Goal: Task Accomplishment & Management: Use online tool/utility

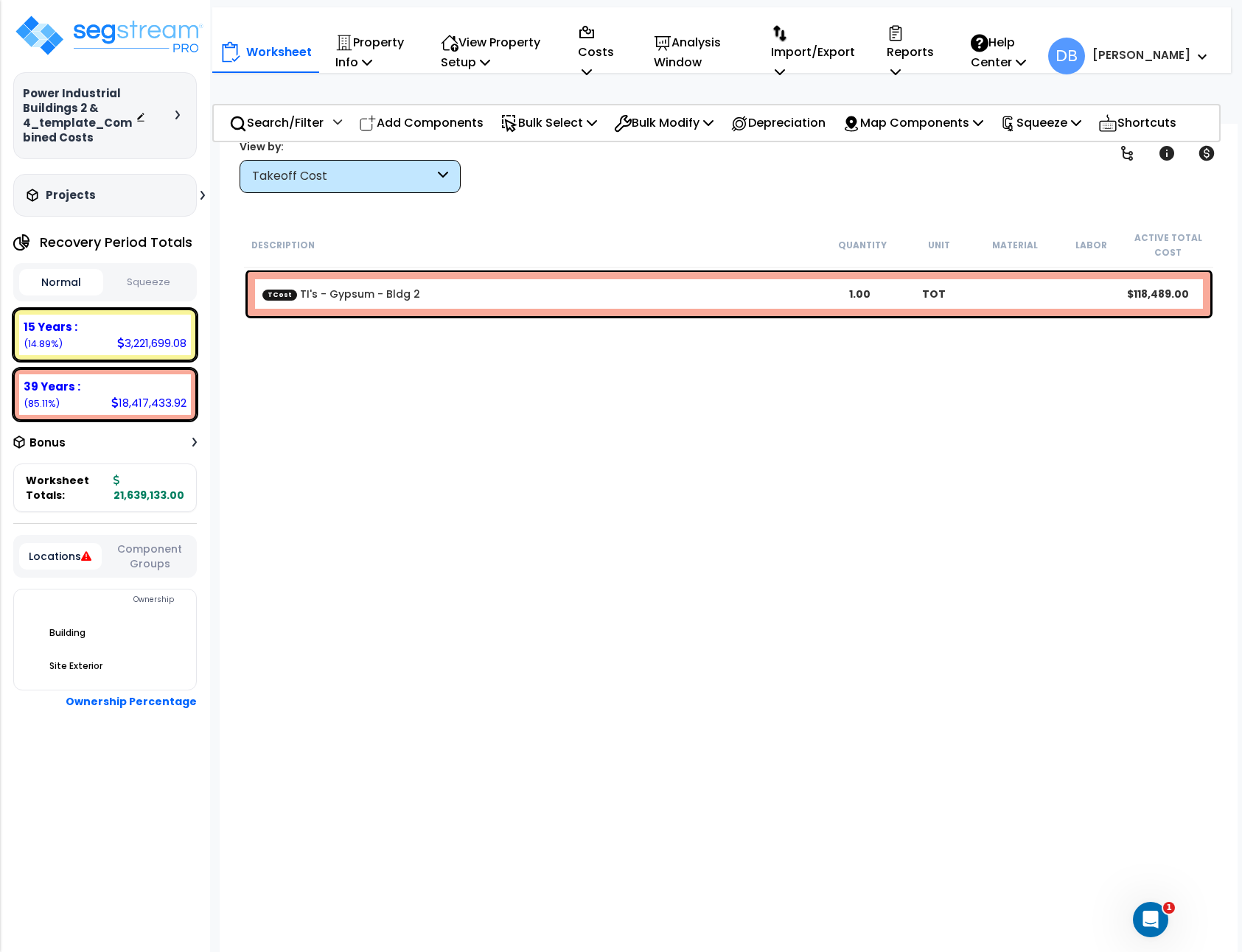
click at [404, 173] on div "Takeoff Cost" at bounding box center [343, 177] width 182 height 17
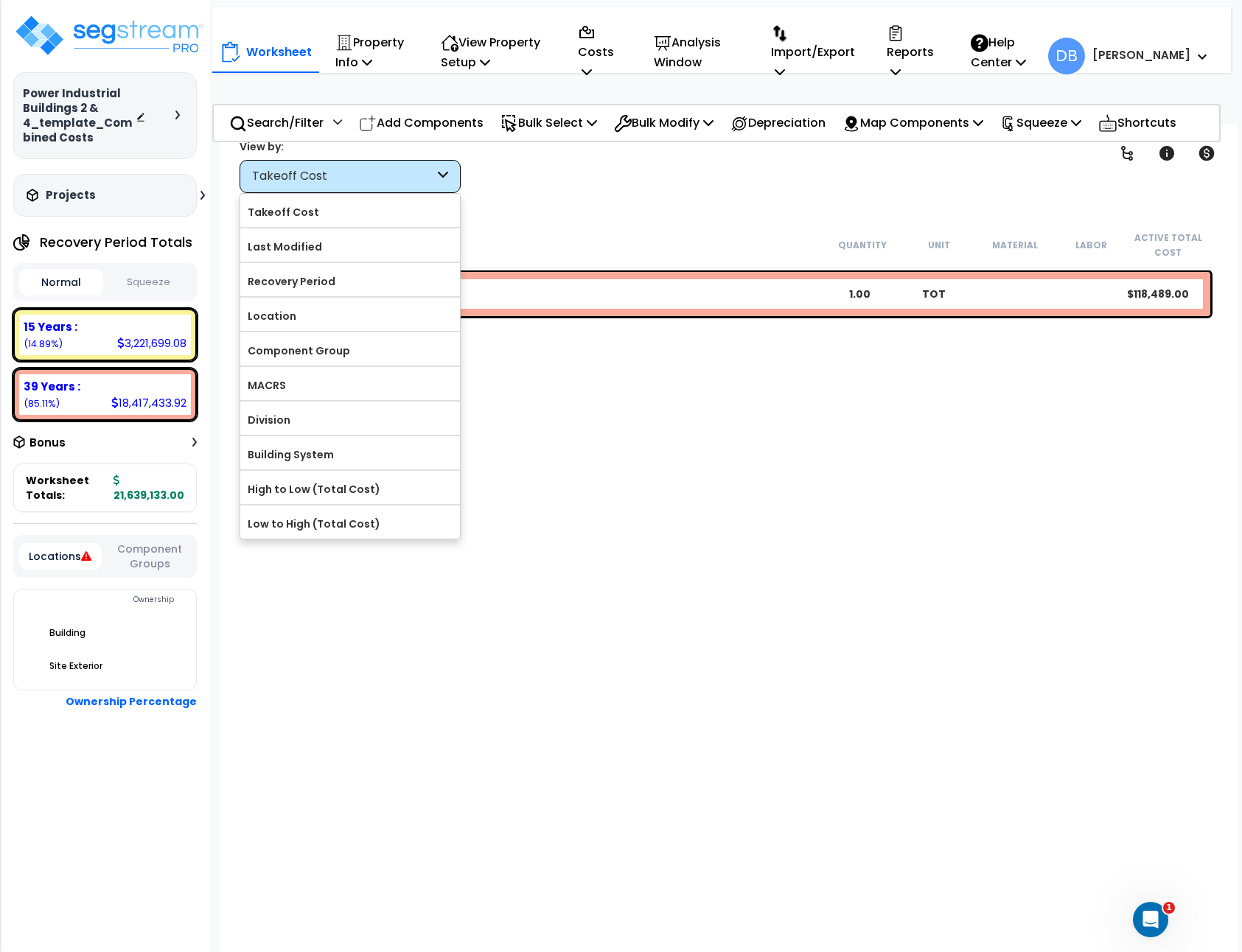
click at [400, 175] on div "Takeoff Cost" at bounding box center [343, 177] width 182 height 17
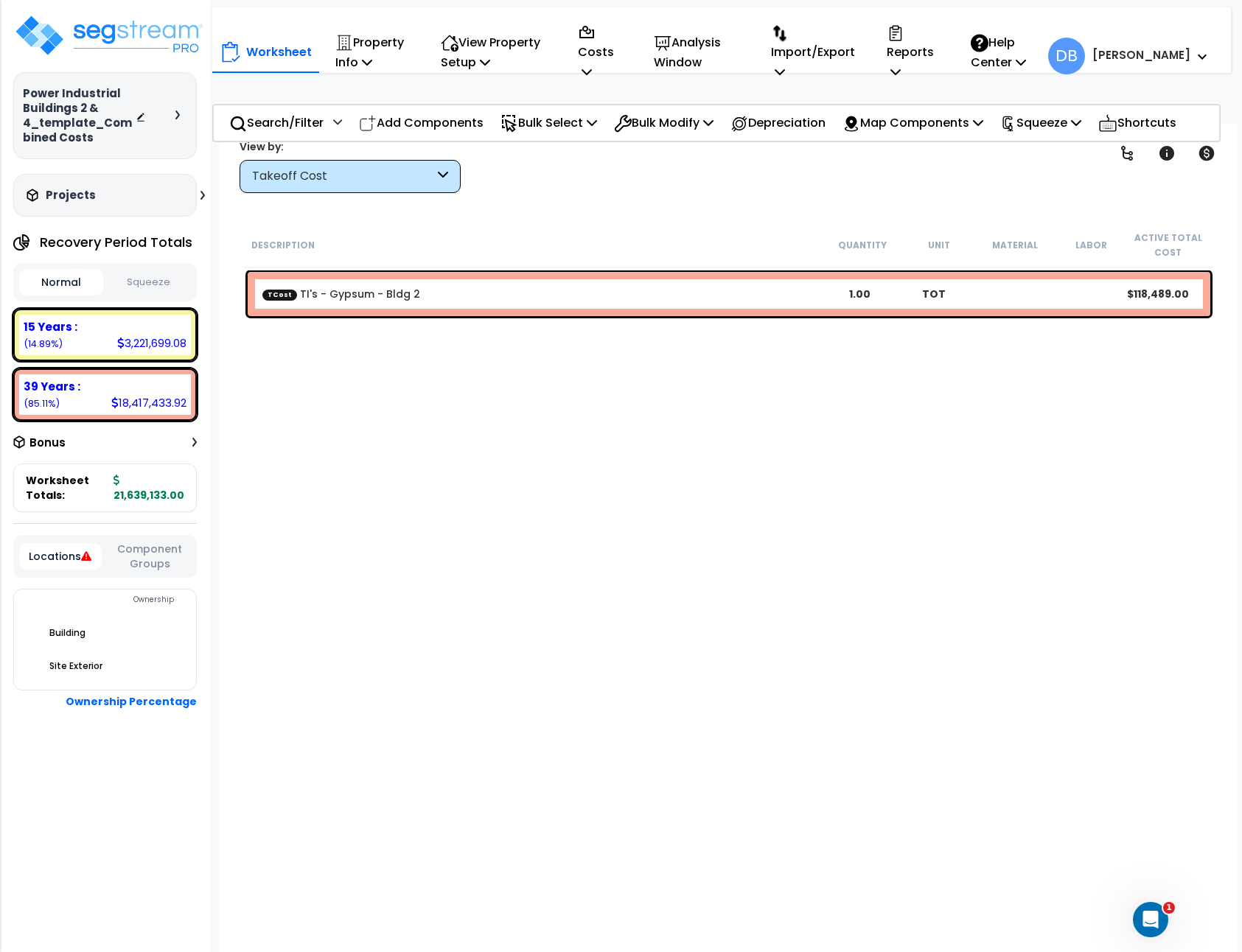
click at [406, 169] on div "Takeoff Cost" at bounding box center [343, 177] width 182 height 17
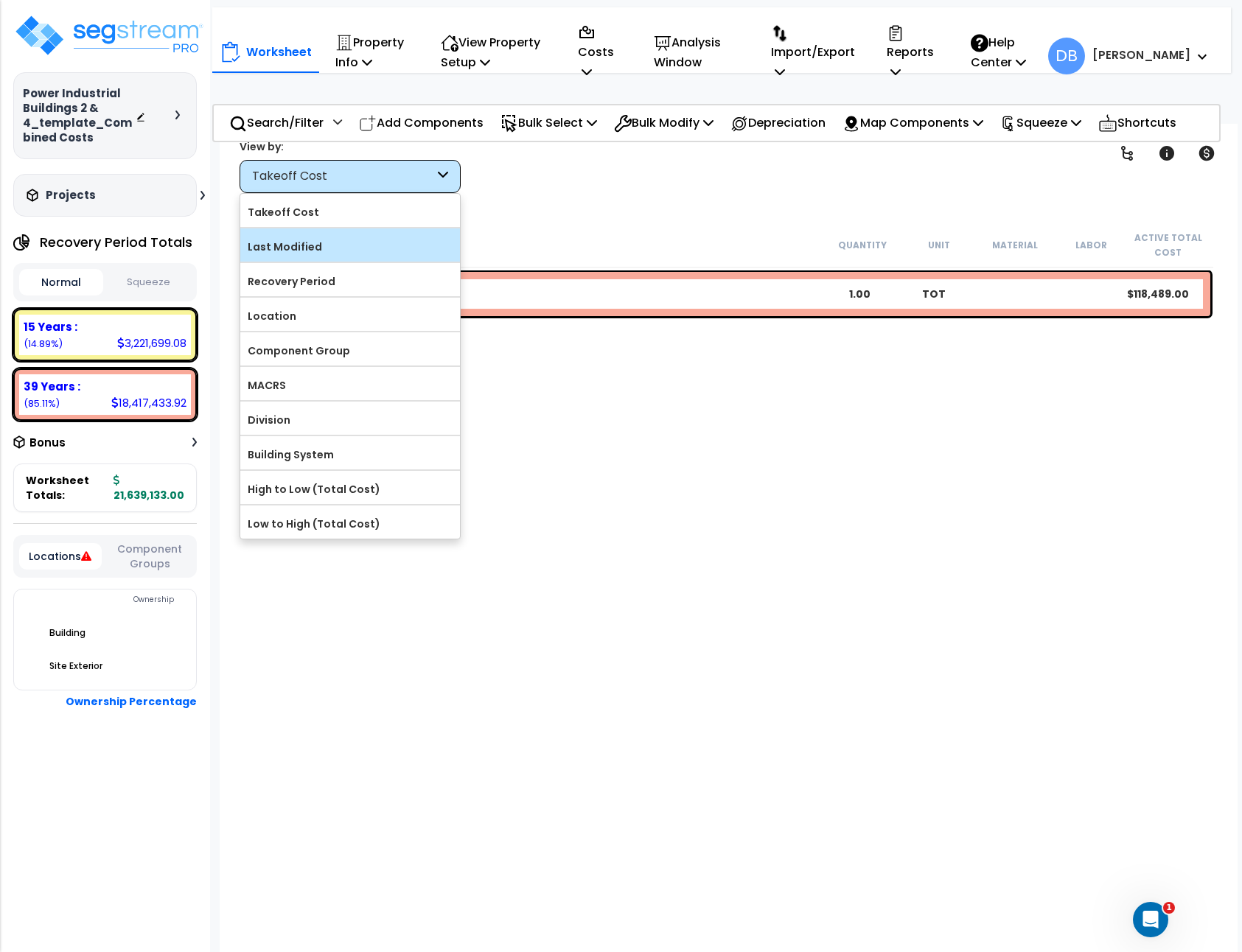
click at [353, 252] on label "Last Modified" at bounding box center [350, 246] width 220 height 22
click at [0, 0] on input "Last Modified" at bounding box center [0, 0] width 0 height 0
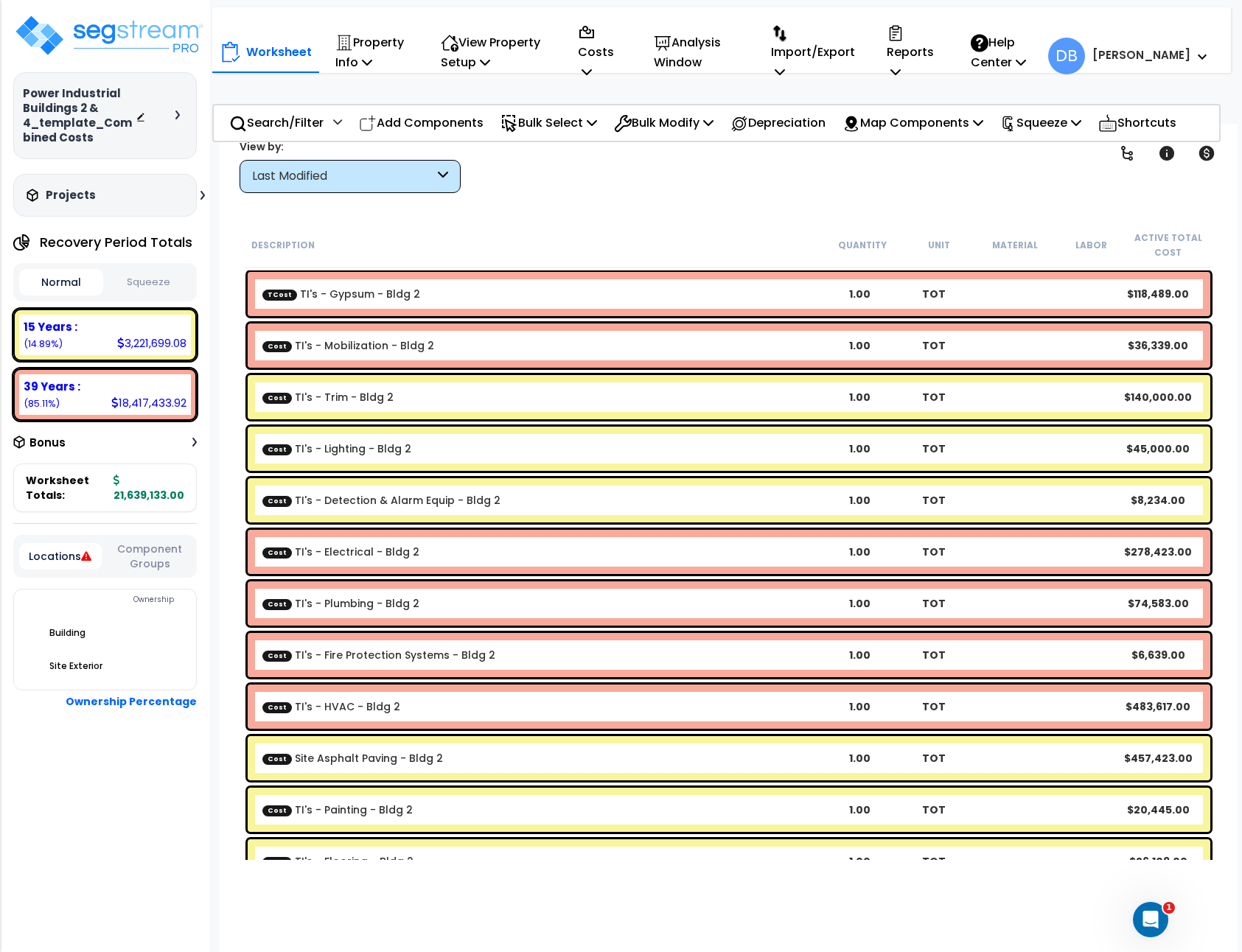
click at [682, 192] on div "Clear Filters" at bounding box center [780, 165] width 603 height 54
click at [598, 74] on p "Costs" at bounding box center [600, 52] width 45 height 61
click at [676, 139] on link "Direct Costs" at bounding box center [644, 136] width 146 height 29
click at [158, 38] on img at bounding box center [109, 35] width 192 height 45
drag, startPoint x: 95, startPoint y: 143, endPoint x: 13, endPoint y: 82, distance: 102.2
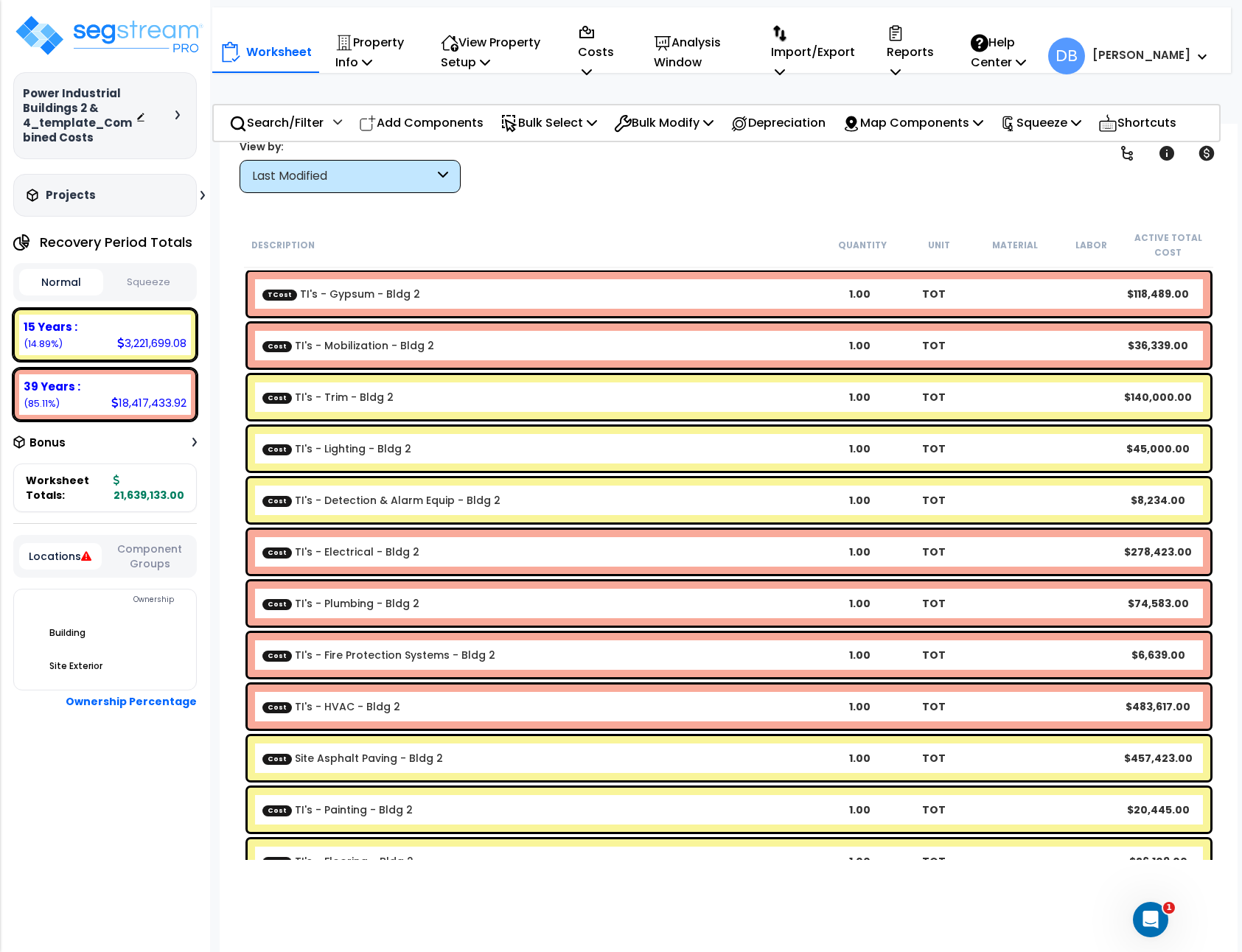
click at [13, 82] on div "Power Industrial Buildings 2 & 4_template_Combined Costs Depreciable Tax Basis …" at bounding box center [105, 116] width 183 height 87
copy h3 "Power Industrial Buildings 2 & 4_template_Combined Costs"
click at [1085, 57] on span "DB" at bounding box center [1066, 56] width 37 height 37
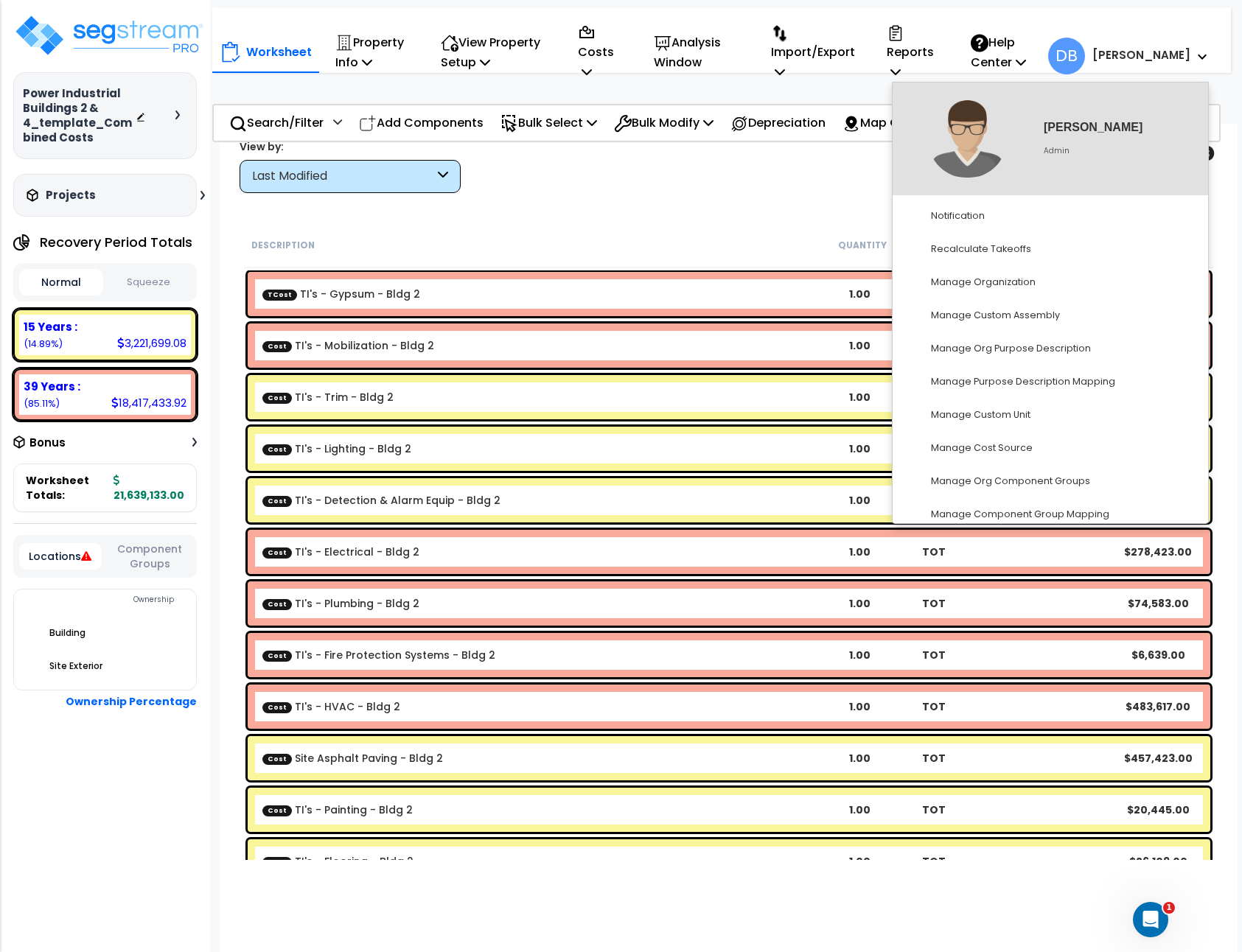
click at [1085, 56] on span "DB" at bounding box center [1066, 56] width 37 height 37
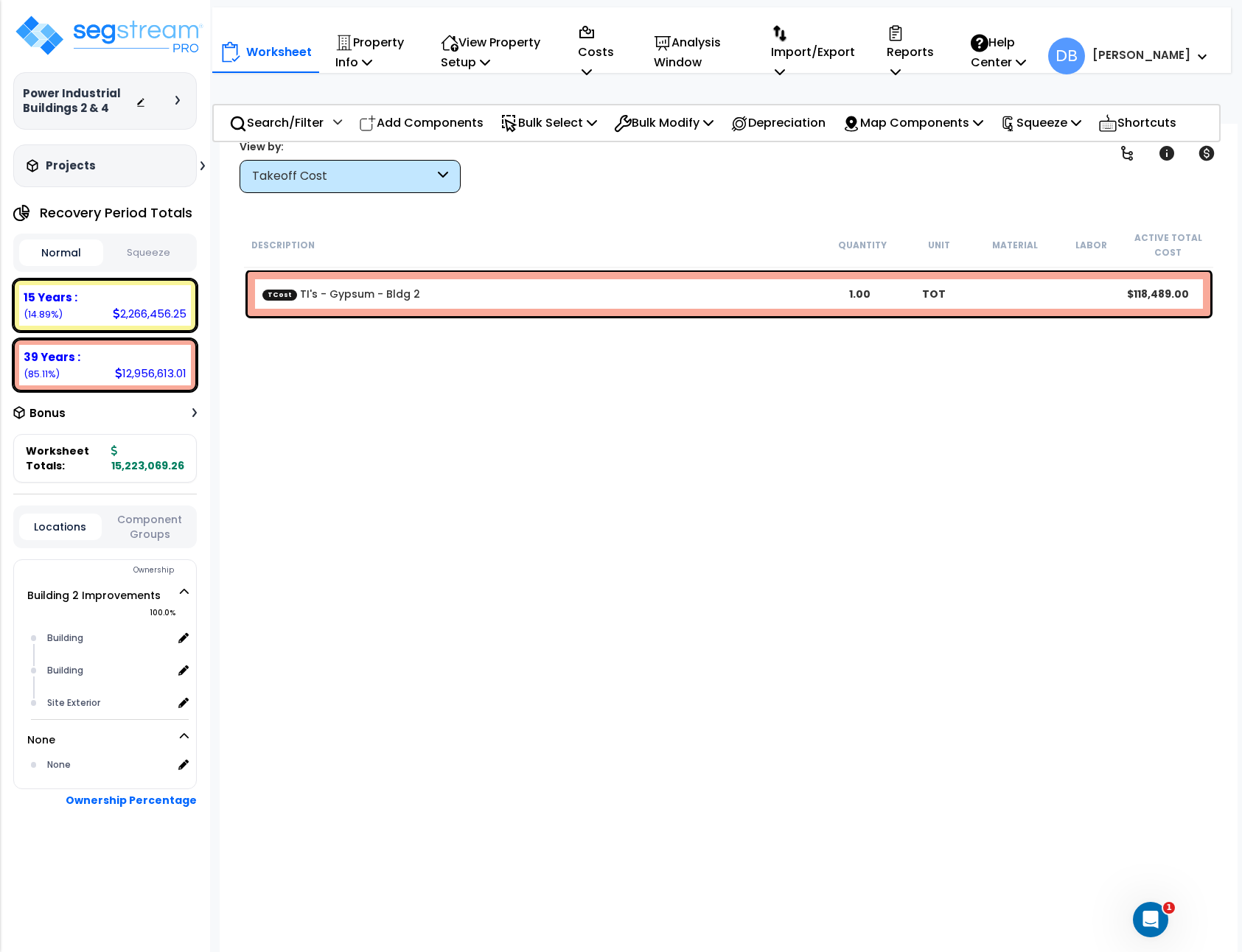
click at [348, 177] on div "Takeoff Cost" at bounding box center [343, 177] width 182 height 17
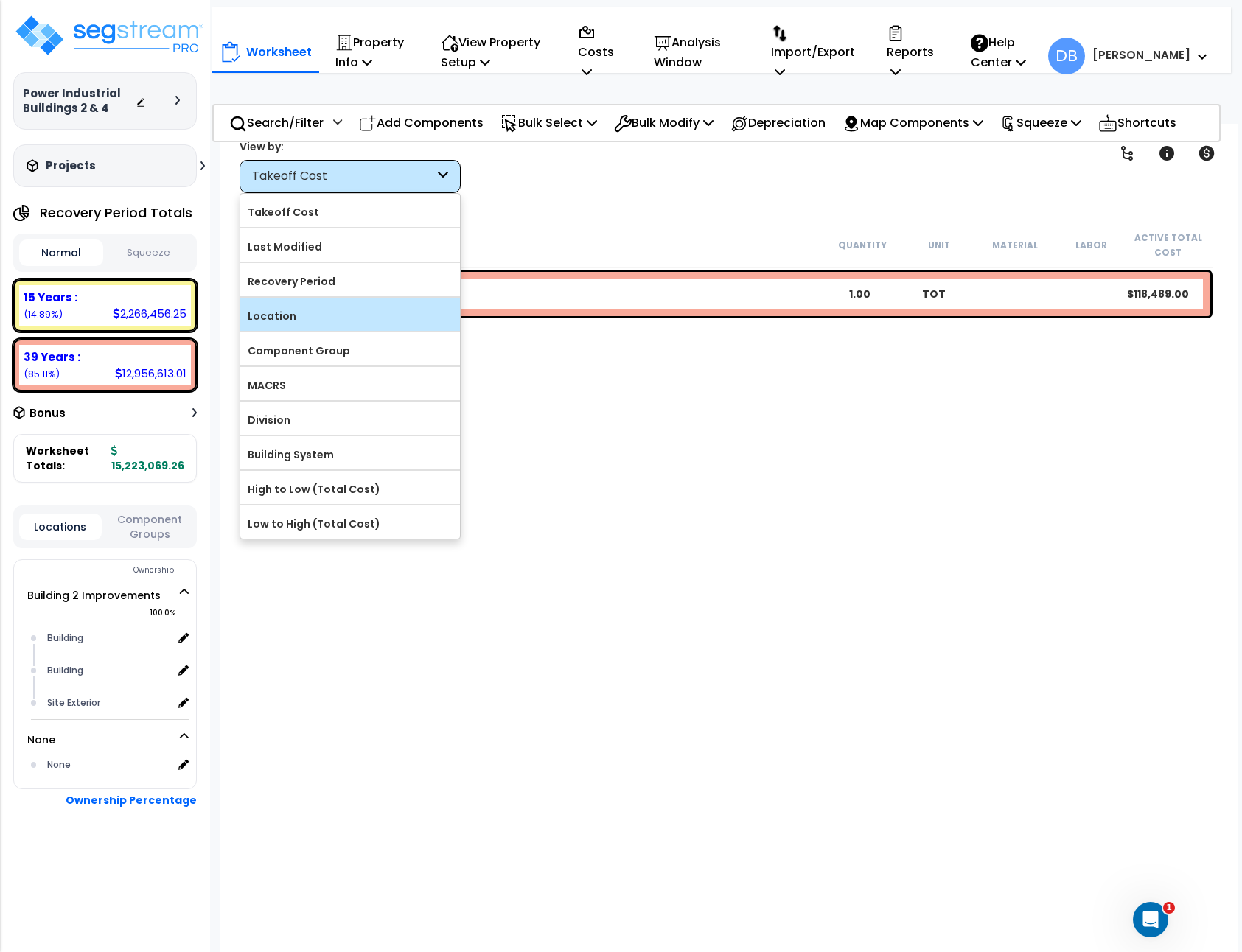
click at [314, 313] on label "Location" at bounding box center [350, 315] width 220 height 22
click at [0, 0] on input "Location" at bounding box center [0, 0] width 0 height 0
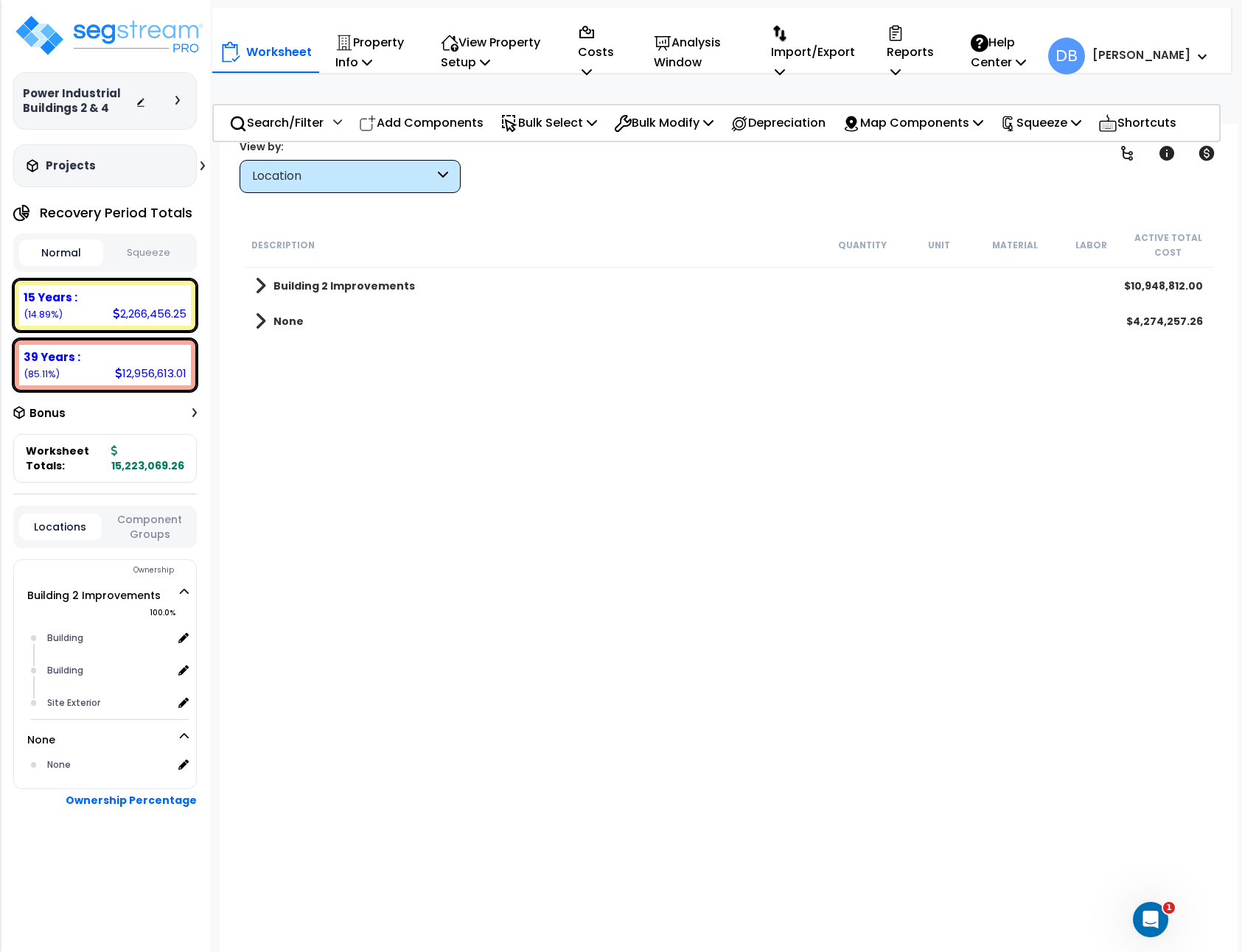
click at [263, 281] on span at bounding box center [260, 286] width 11 height 21
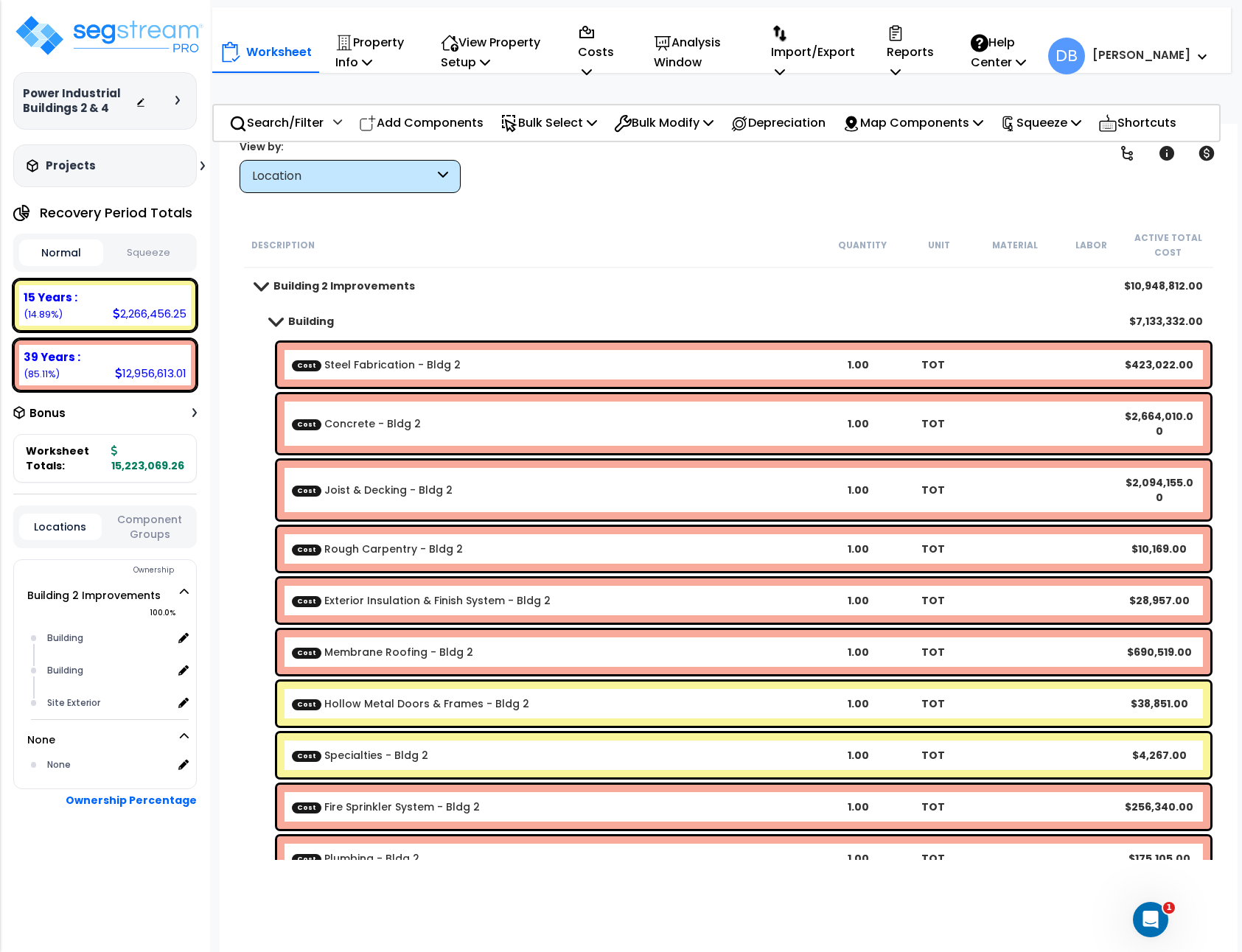
click at [275, 322] on span at bounding box center [276, 321] width 21 height 11
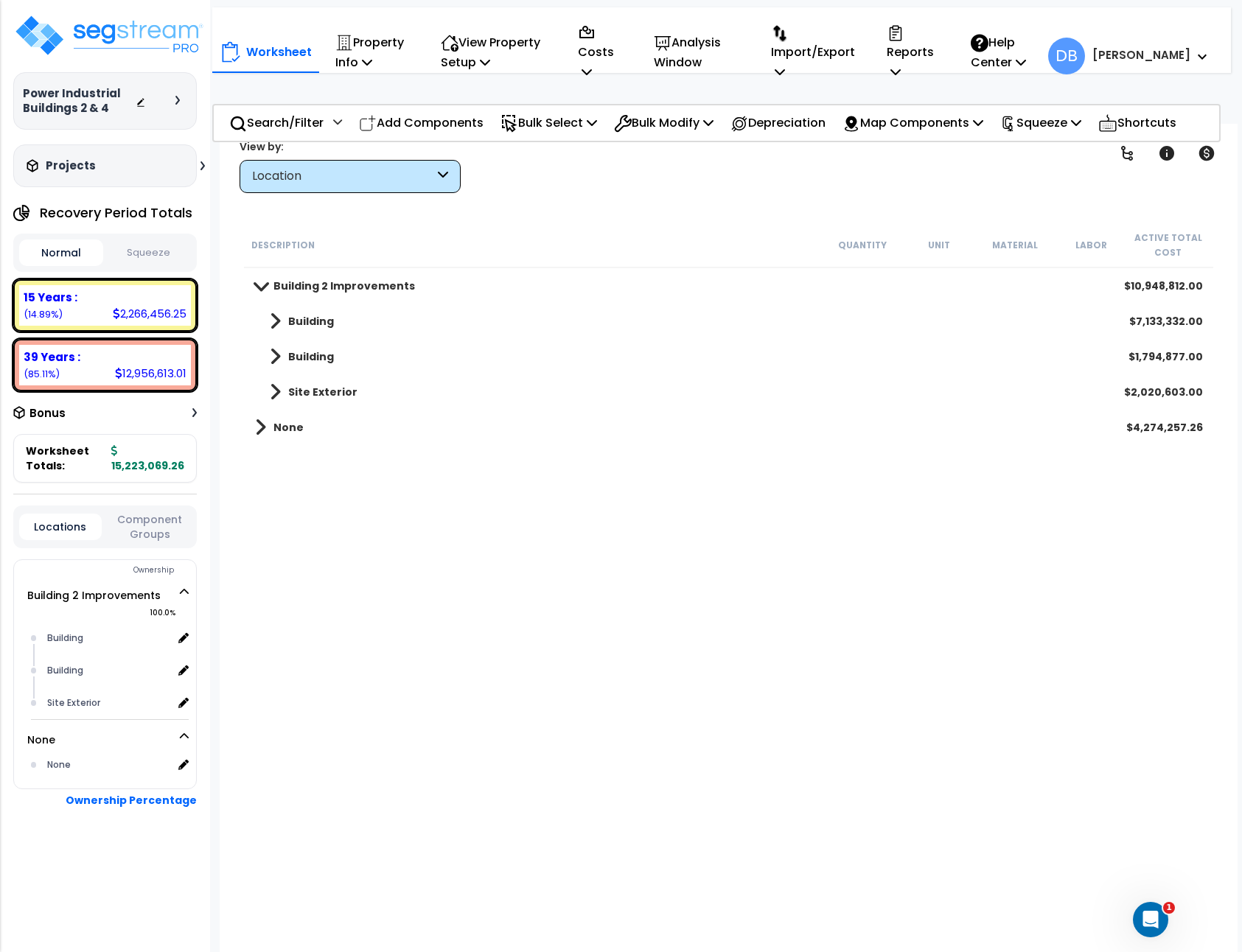
click at [258, 419] on span at bounding box center [260, 428] width 11 height 21
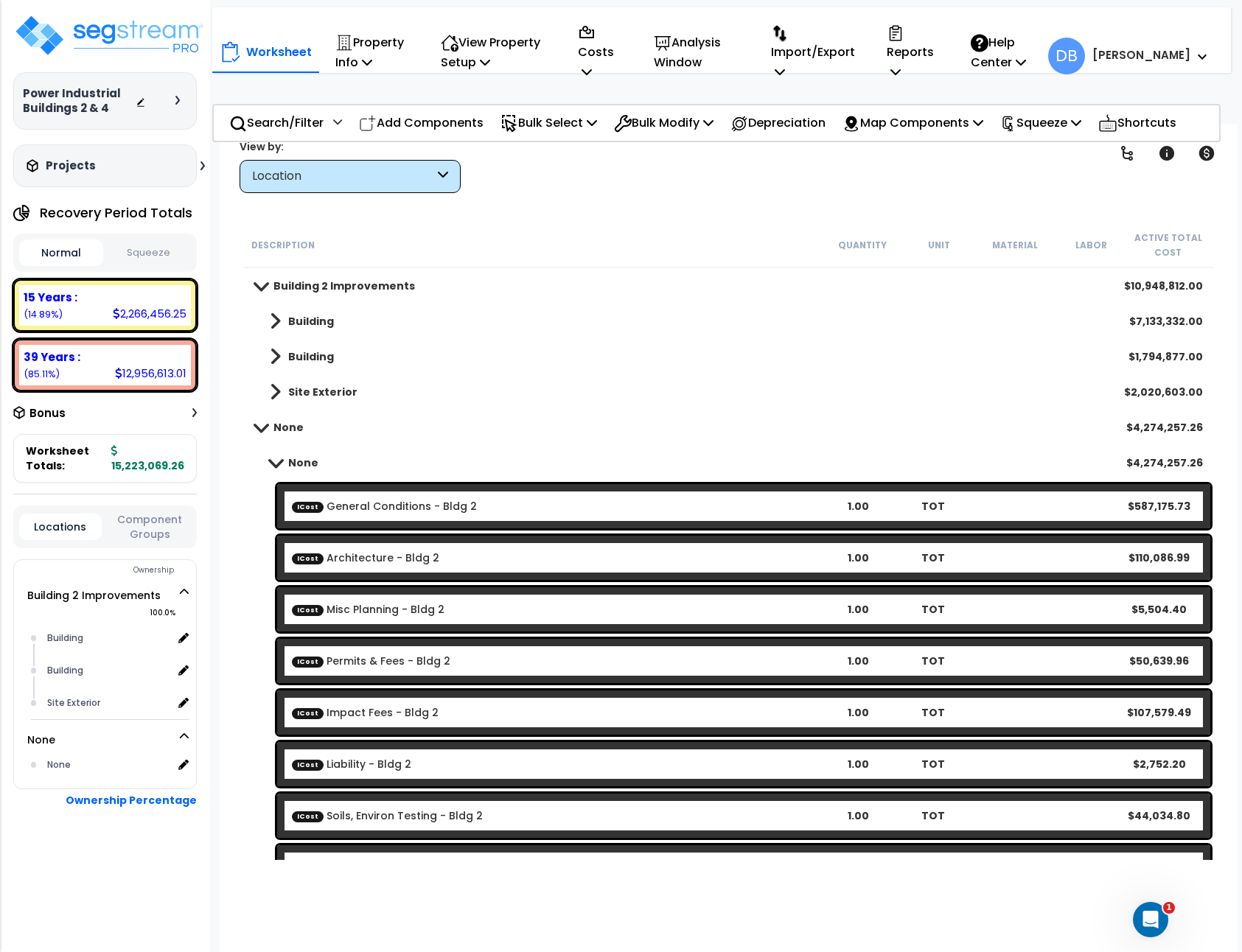
click at [258, 420] on link "None" at bounding box center [278, 428] width 48 height 21
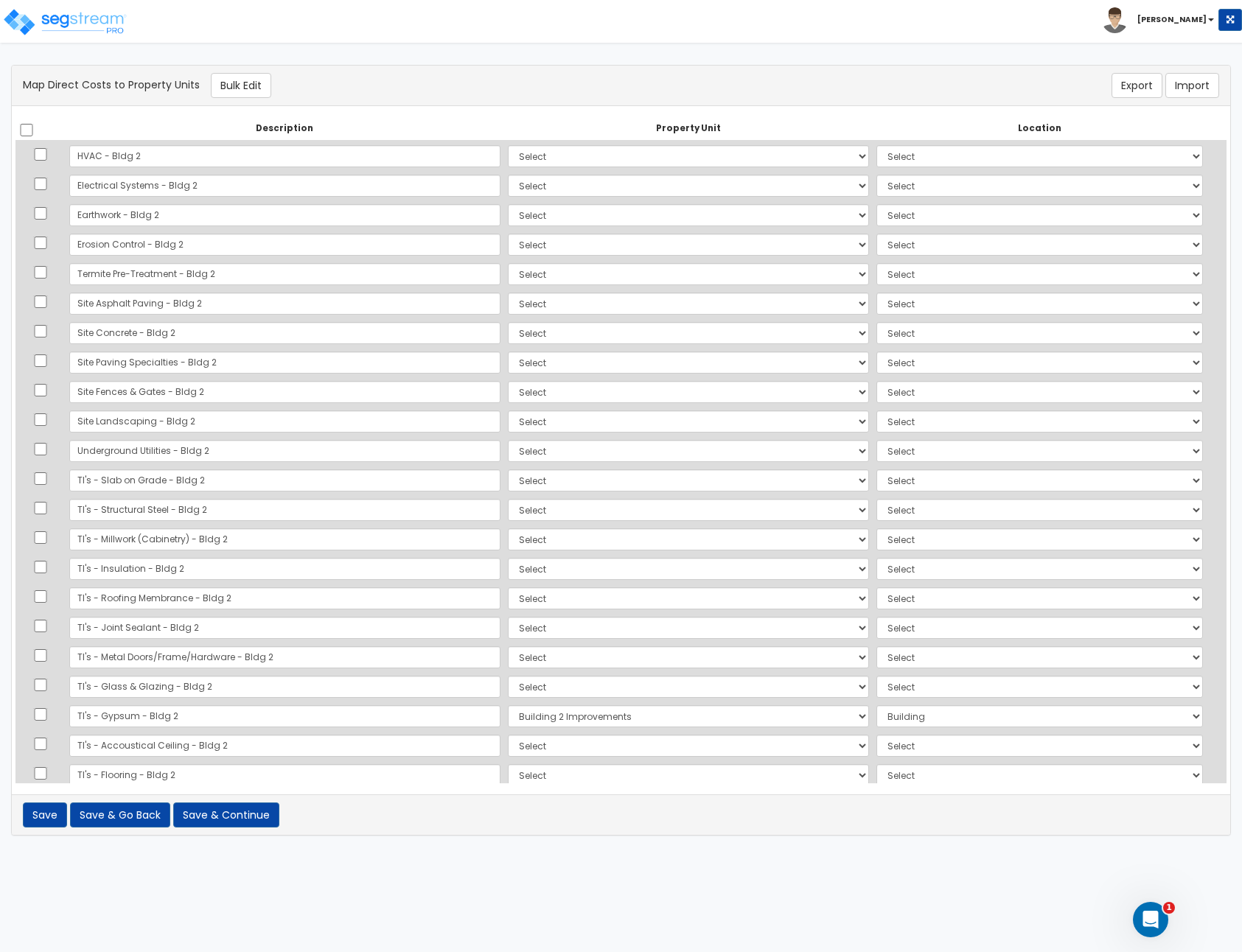
scroll to position [817, 0]
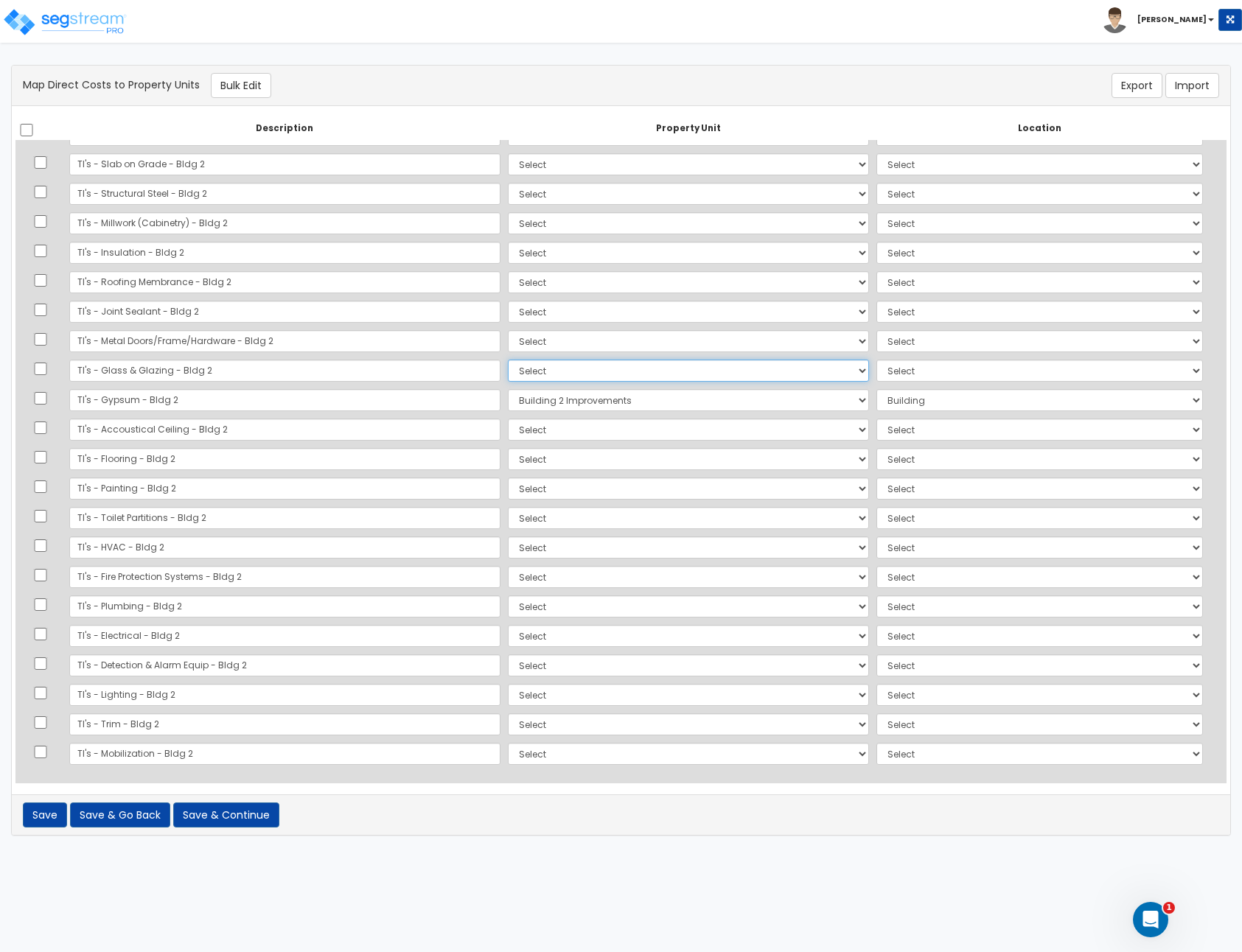
click at [581, 369] on select "Select Building 2 Building 2 Building 4 Site Improvements Building 2 Improvemen…" at bounding box center [689, 371] width 361 height 22
click at [657, 45] on html "Toggle navigation Dhan Martin x" at bounding box center [621, 425] width 1242 height 850
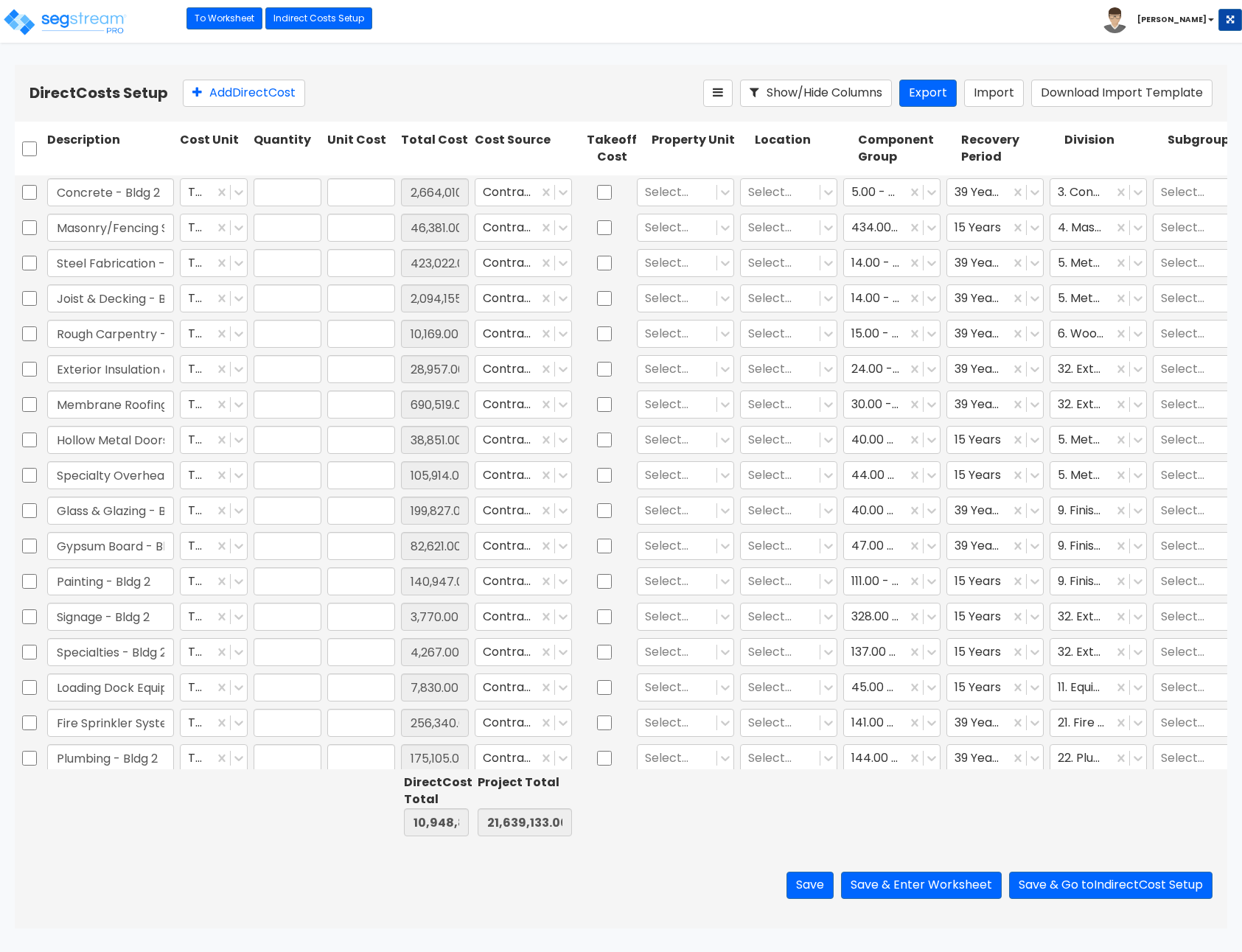
type input "1.00"
type input "2,664,010.00"
type input "1.00"
type input "46,381.00"
type input "1.00"
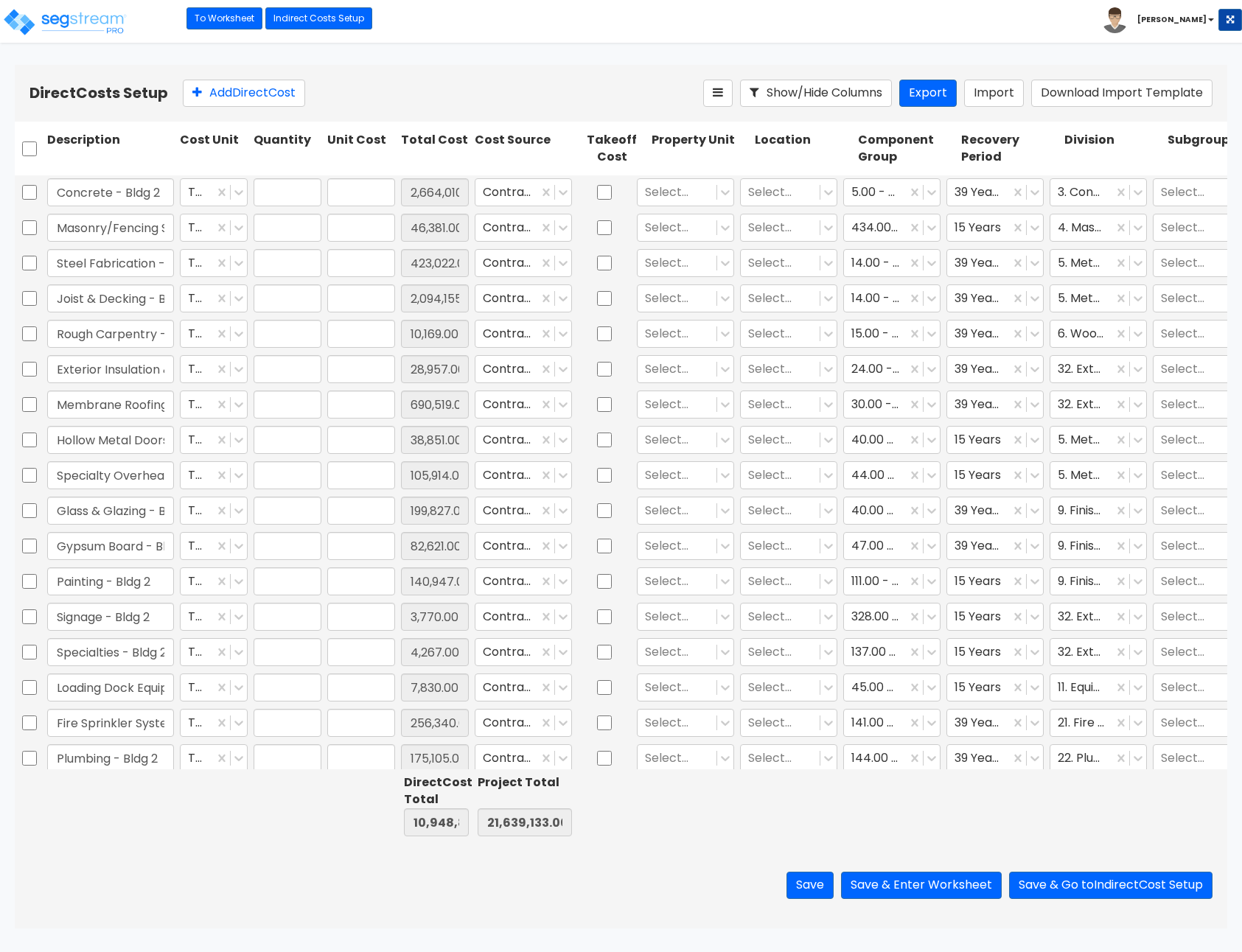
type input "423,022.00"
type input "1.00"
type input "2,094,155.00"
type input "1.00"
type input "10,169.00"
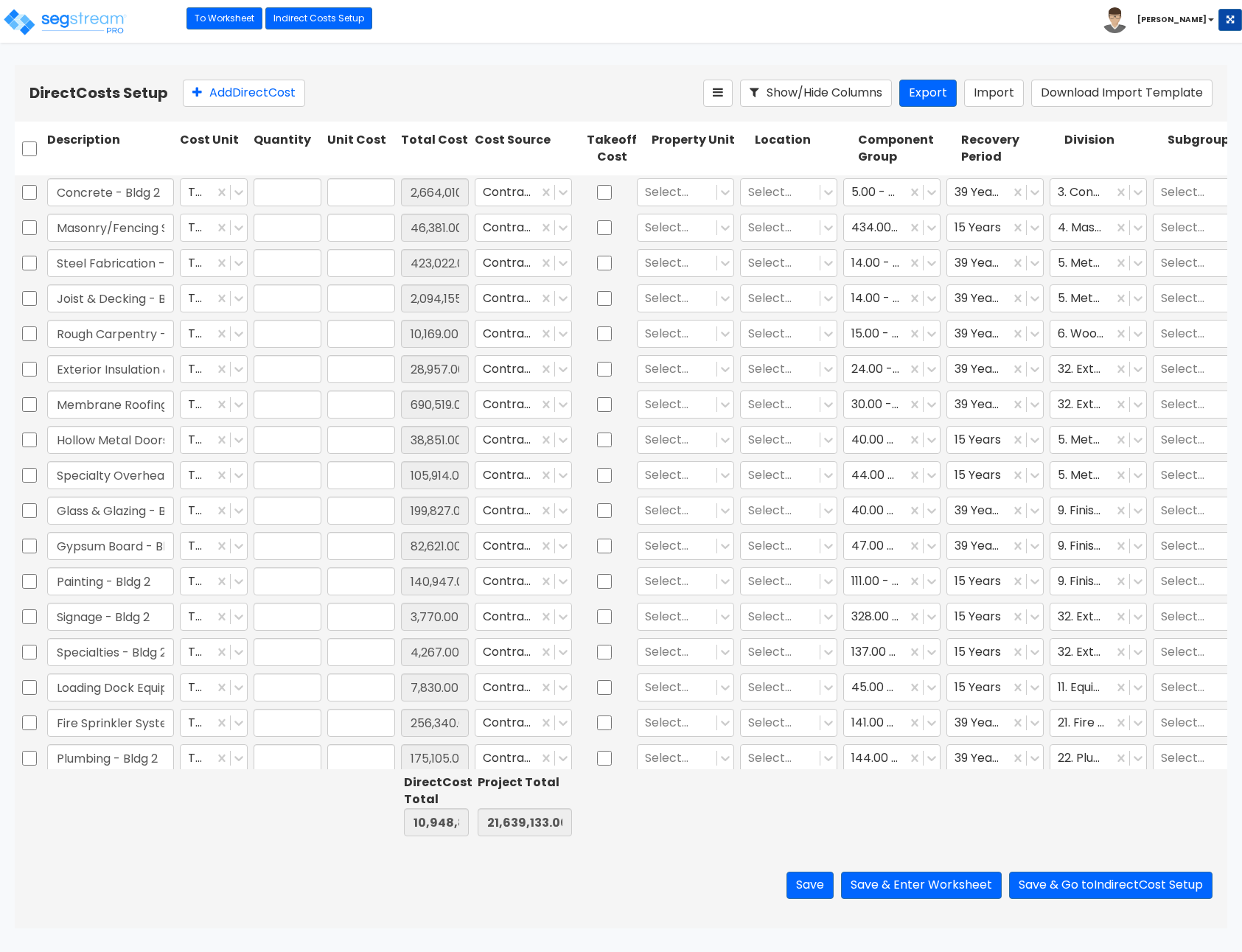
type input "1.00"
type input "28,957.00"
type input "1.00"
type input "690,519.00"
type input "1.00"
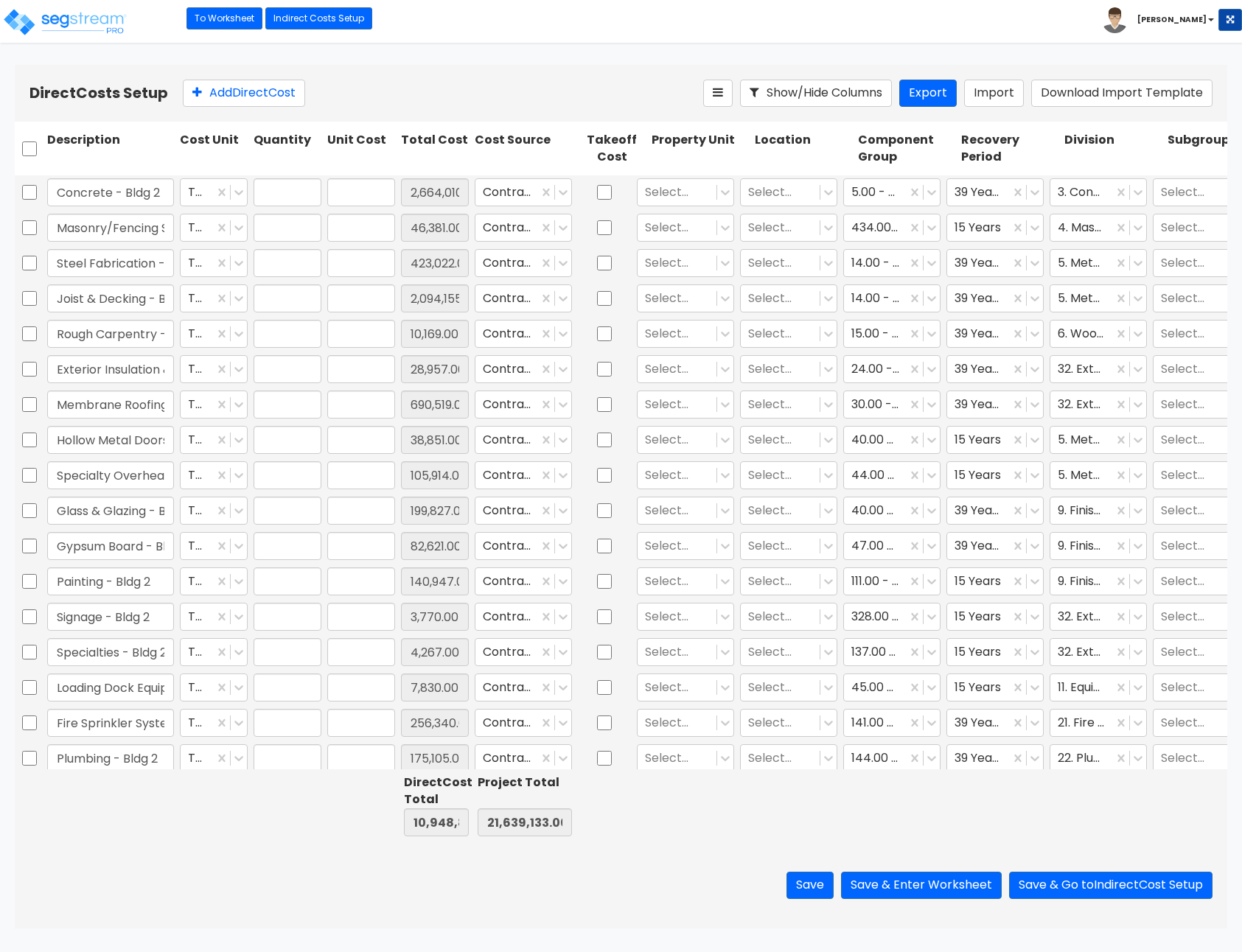
type input "38,851.00"
type input "1.00"
type input "105,914.00"
type input "1.00"
type input "199,827.00"
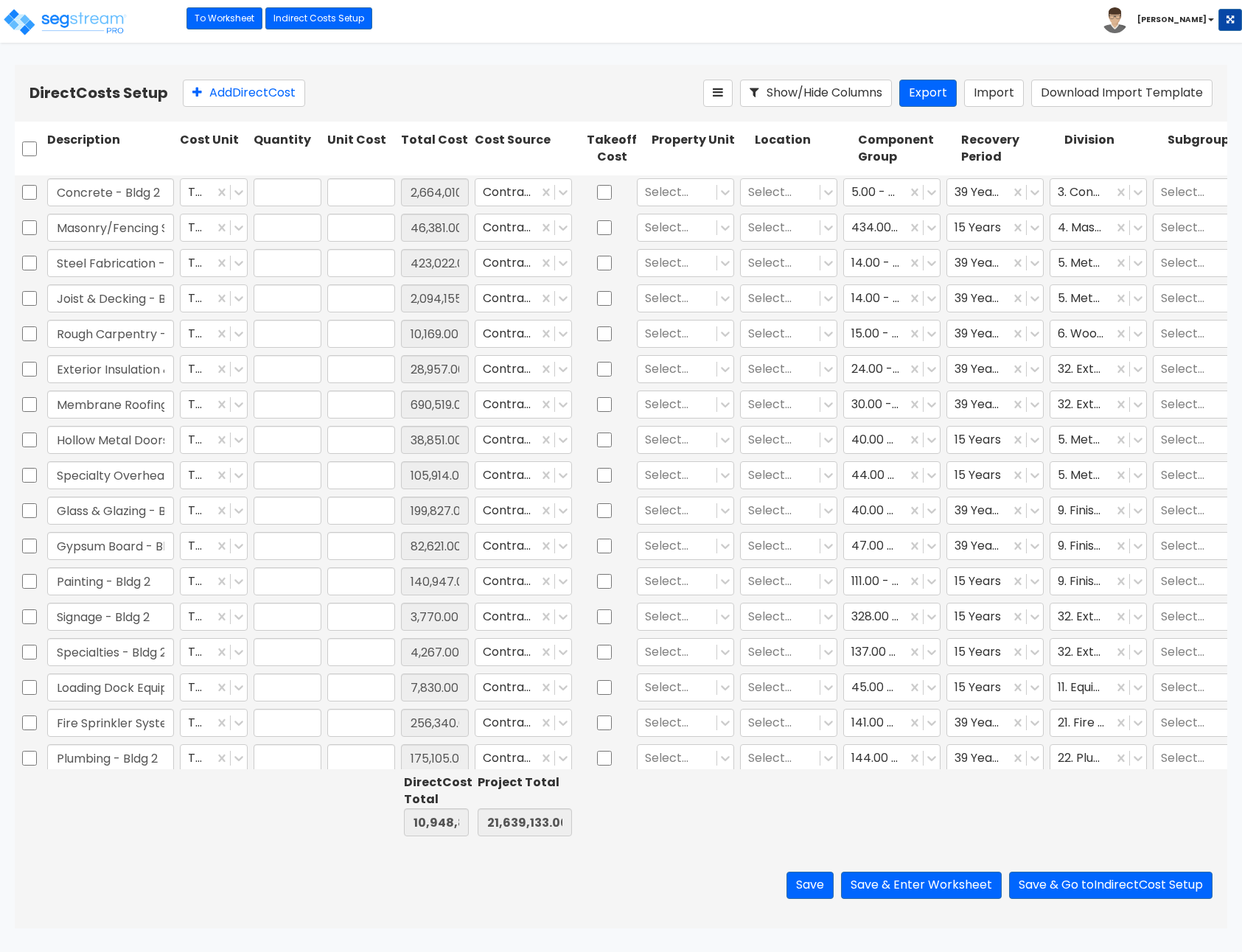
type input "1.00"
type input "82,621.00"
type input "1.00"
type input "140,947.00"
type input "1.00"
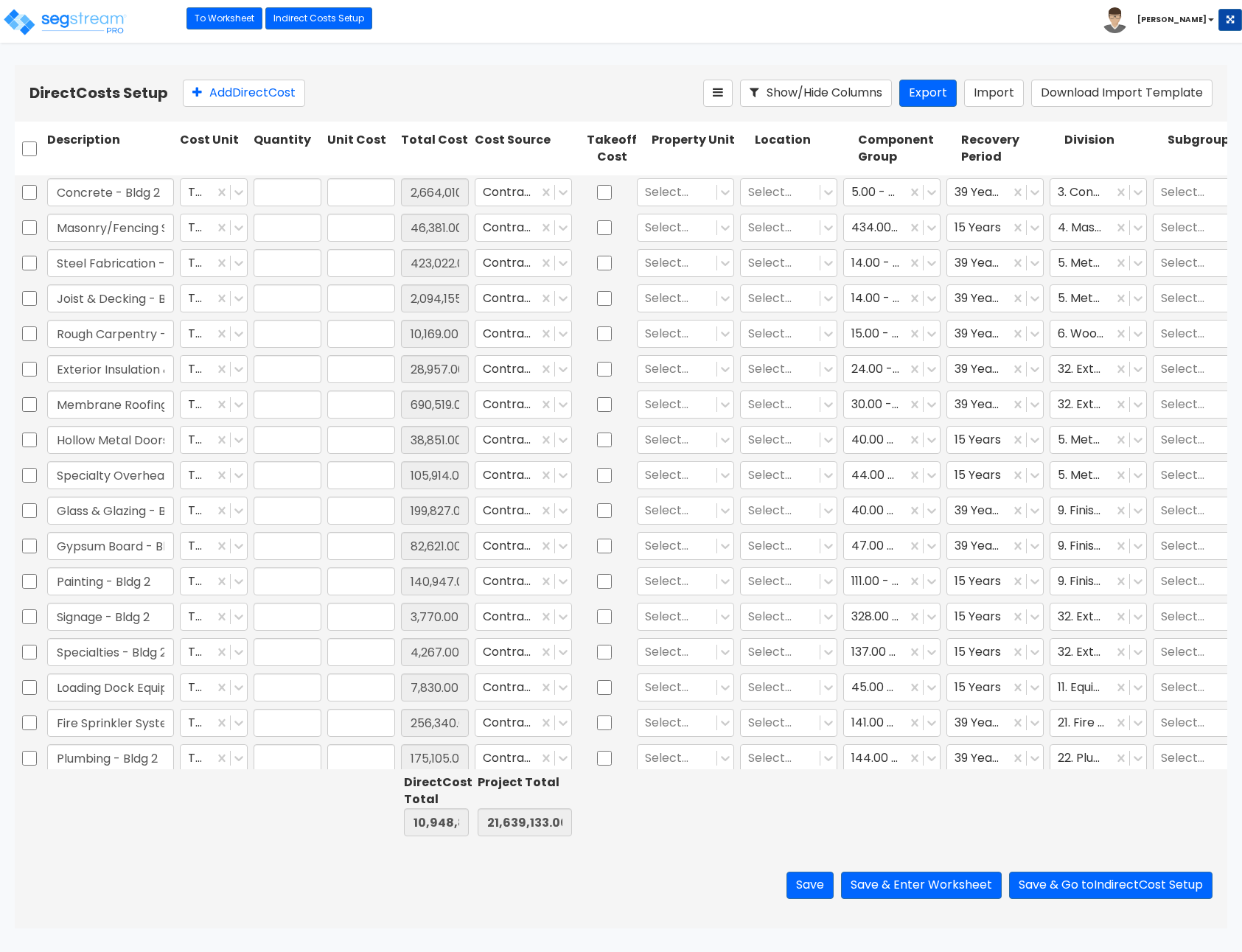
type input "3,770.00"
type input "1.00"
type input "4,267.00"
type input "1.00"
type input "7,830.00"
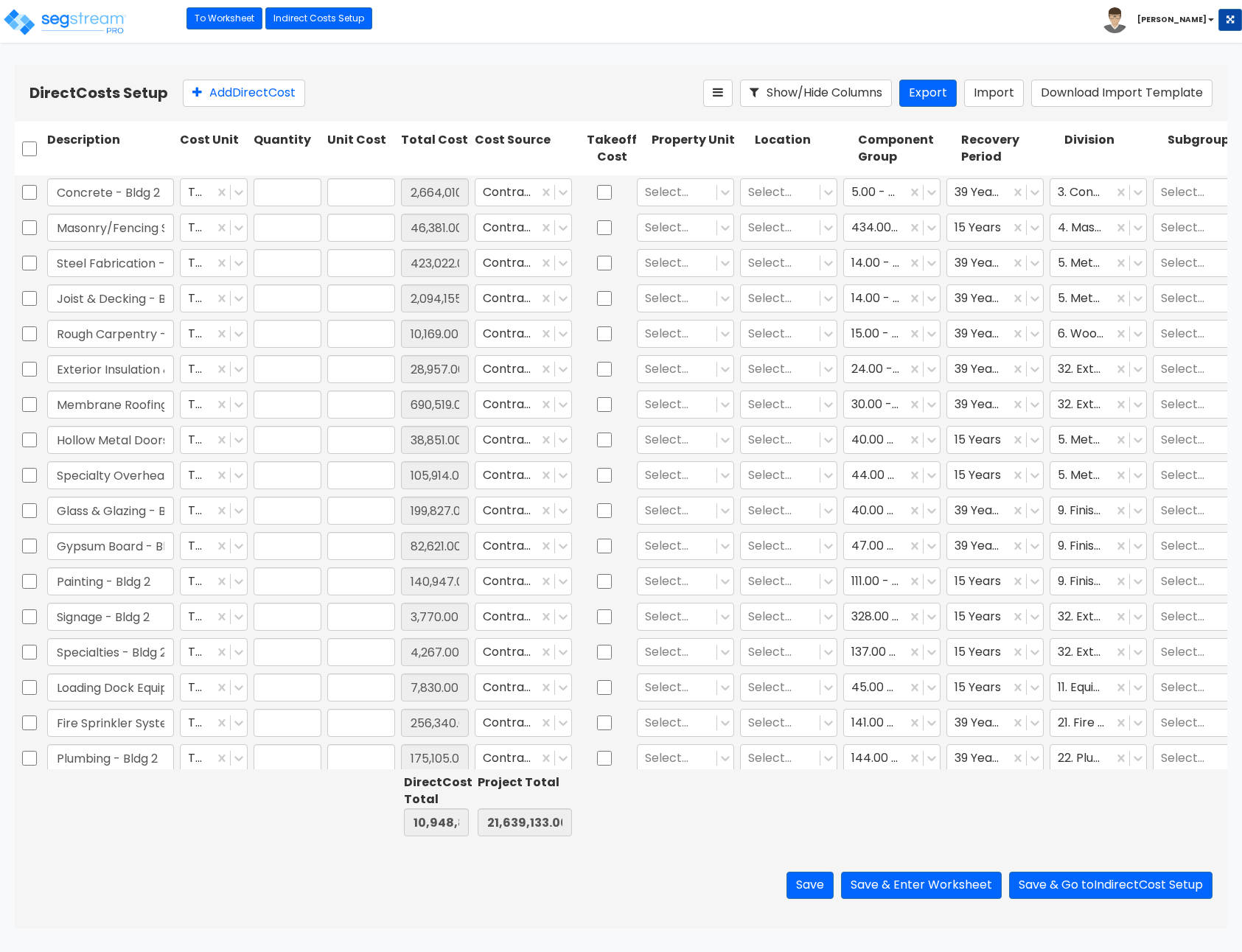
type input "1.00"
type input "256,340.00"
type input "1.00"
type input "175,105.00"
type input "1.00"
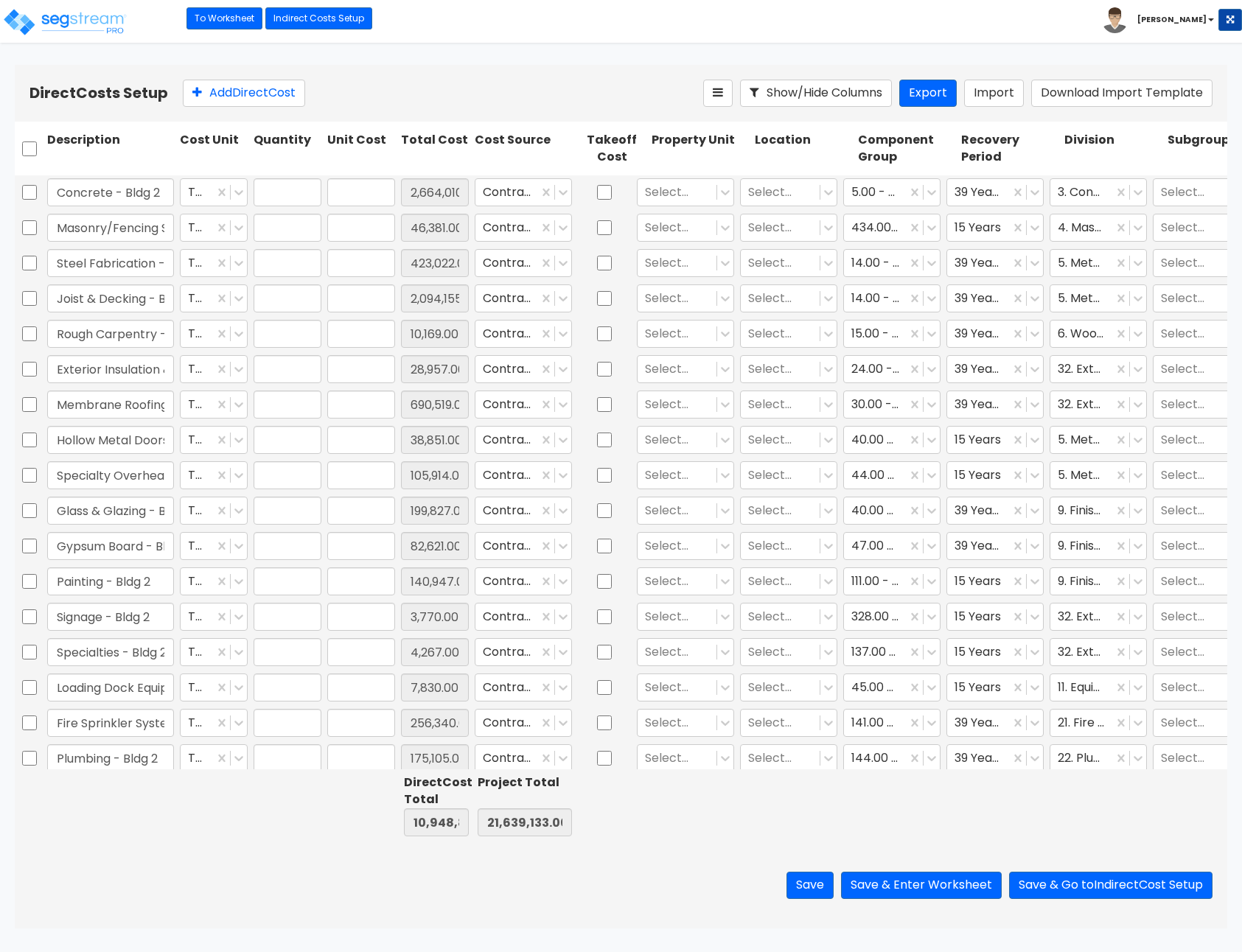
type input "19,423.00"
type input "1.00"
type input "435,249.00"
type input "1.00"
type input "271,777.00"
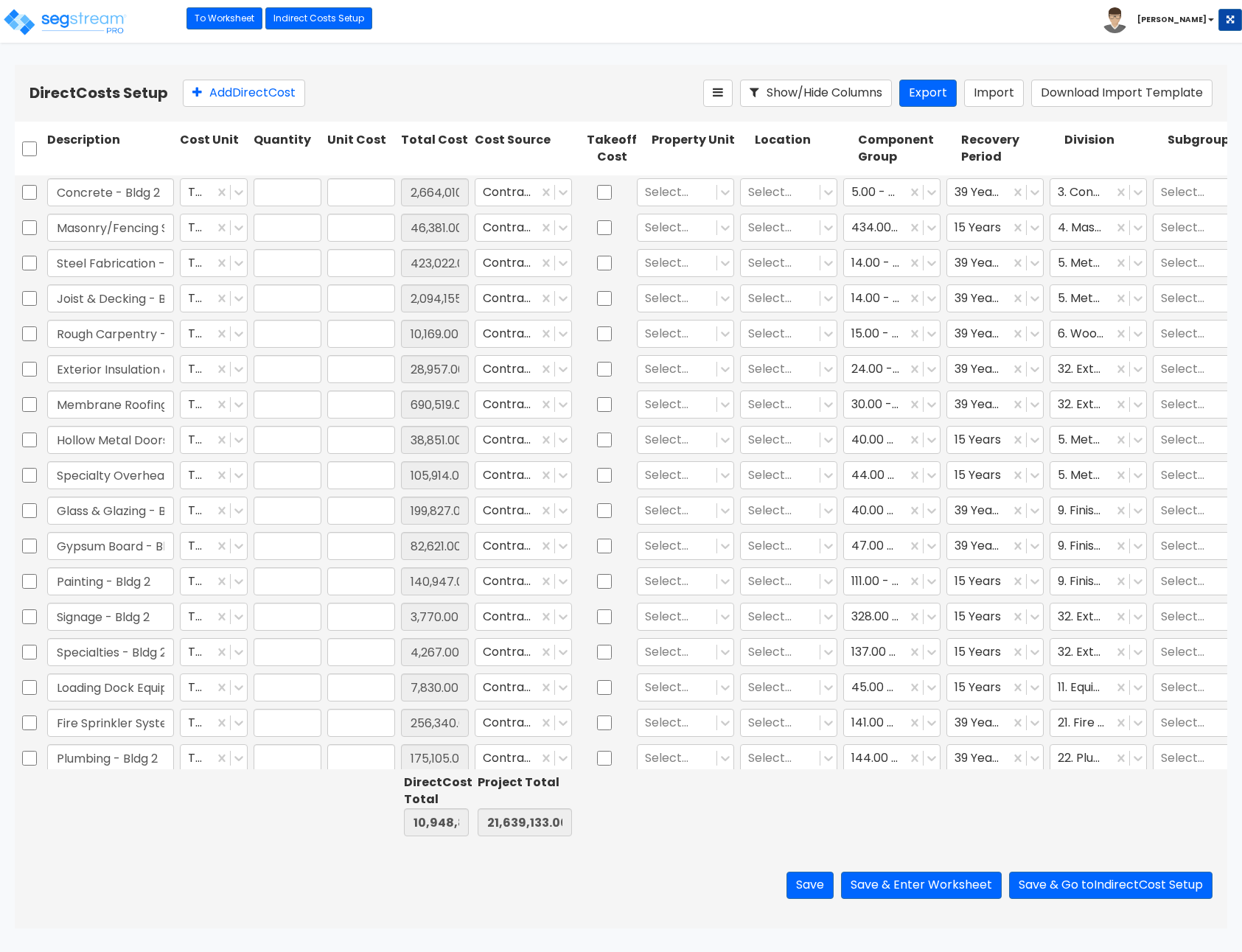
type input "1.00"
type input "5,143.00"
type input "1.00"
type input "3,235.00"
type input "1.00"
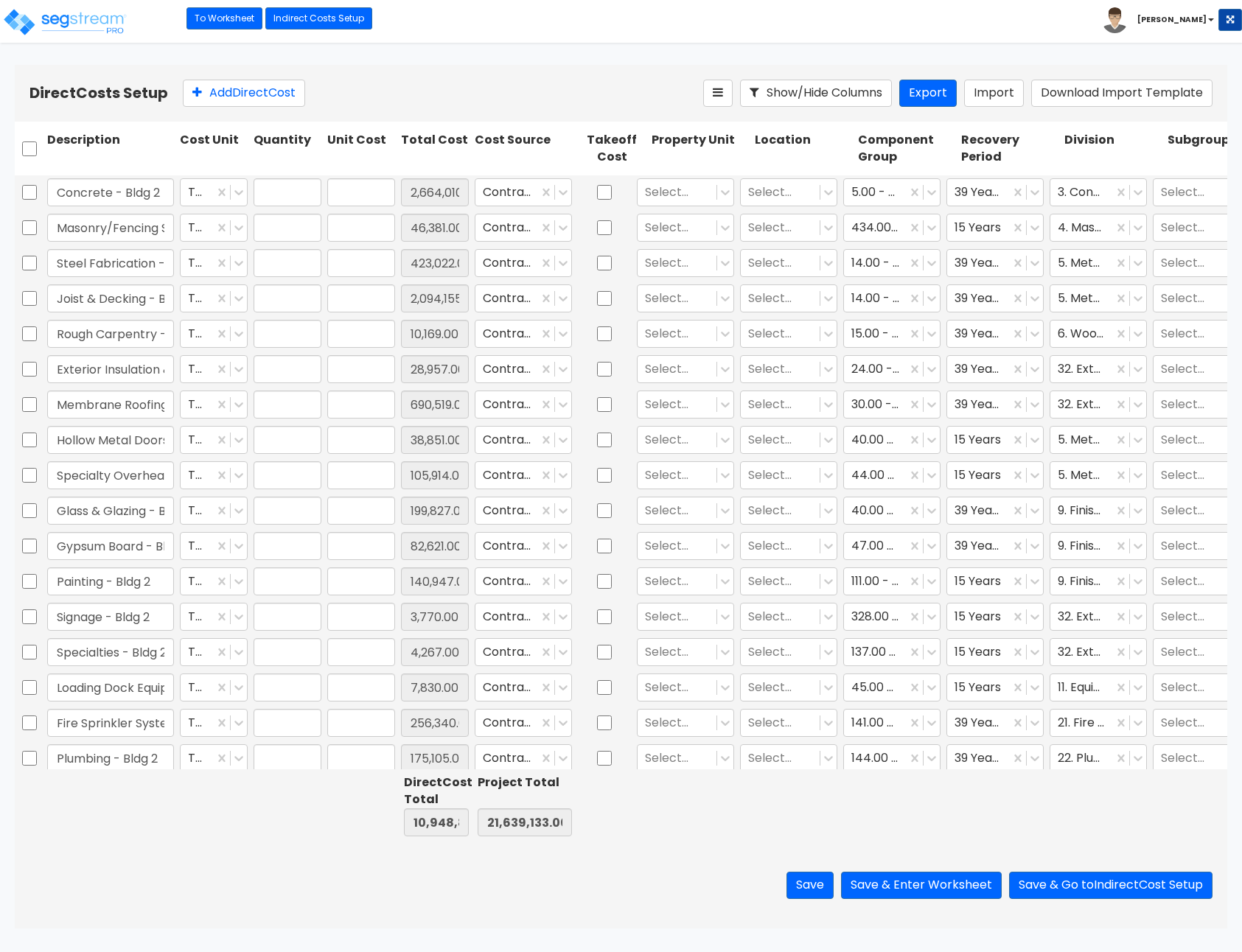
type input "457,423.00"
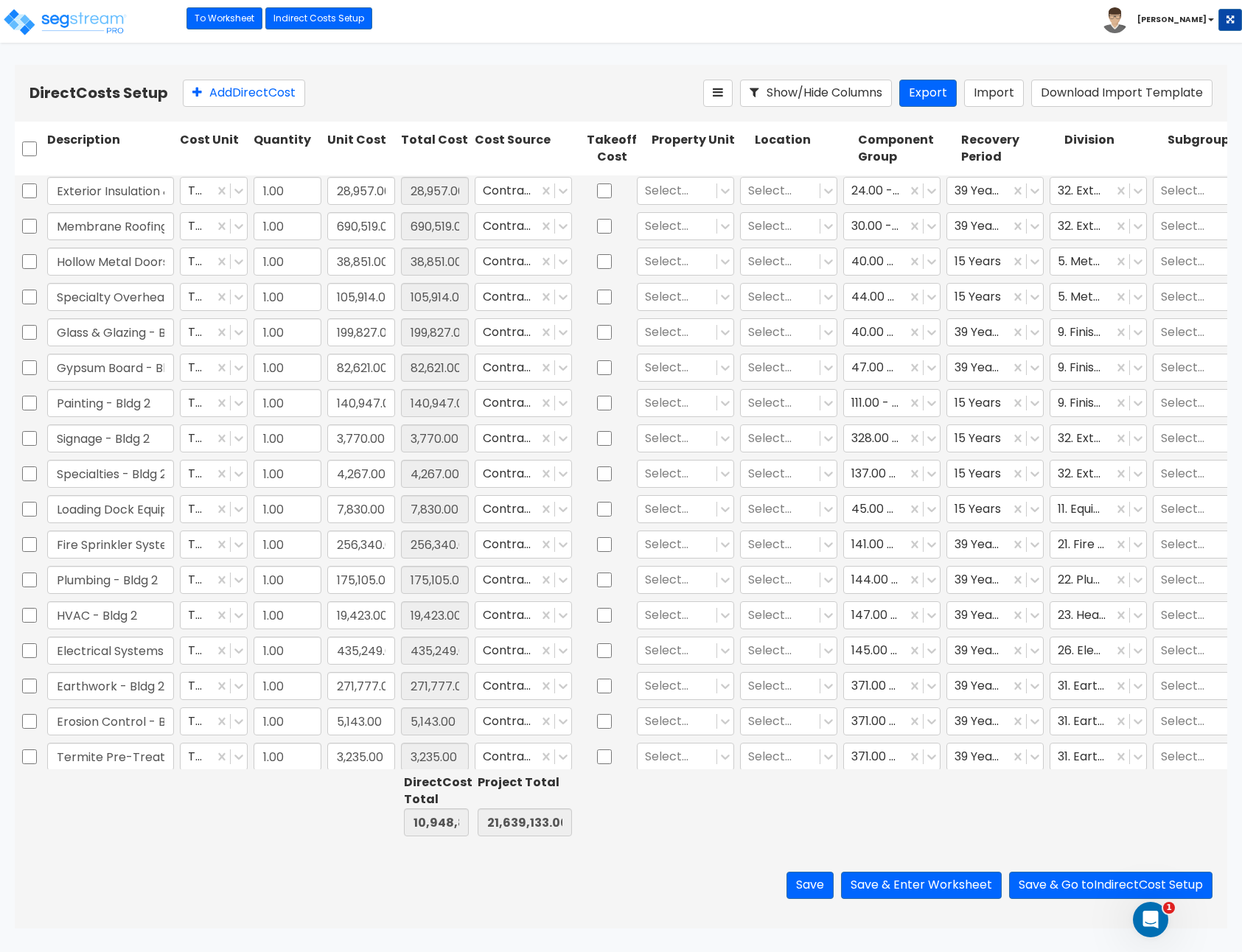
type input "1.00"
type input "10,013.00"
type input "1.00"
type input "140,335.00"
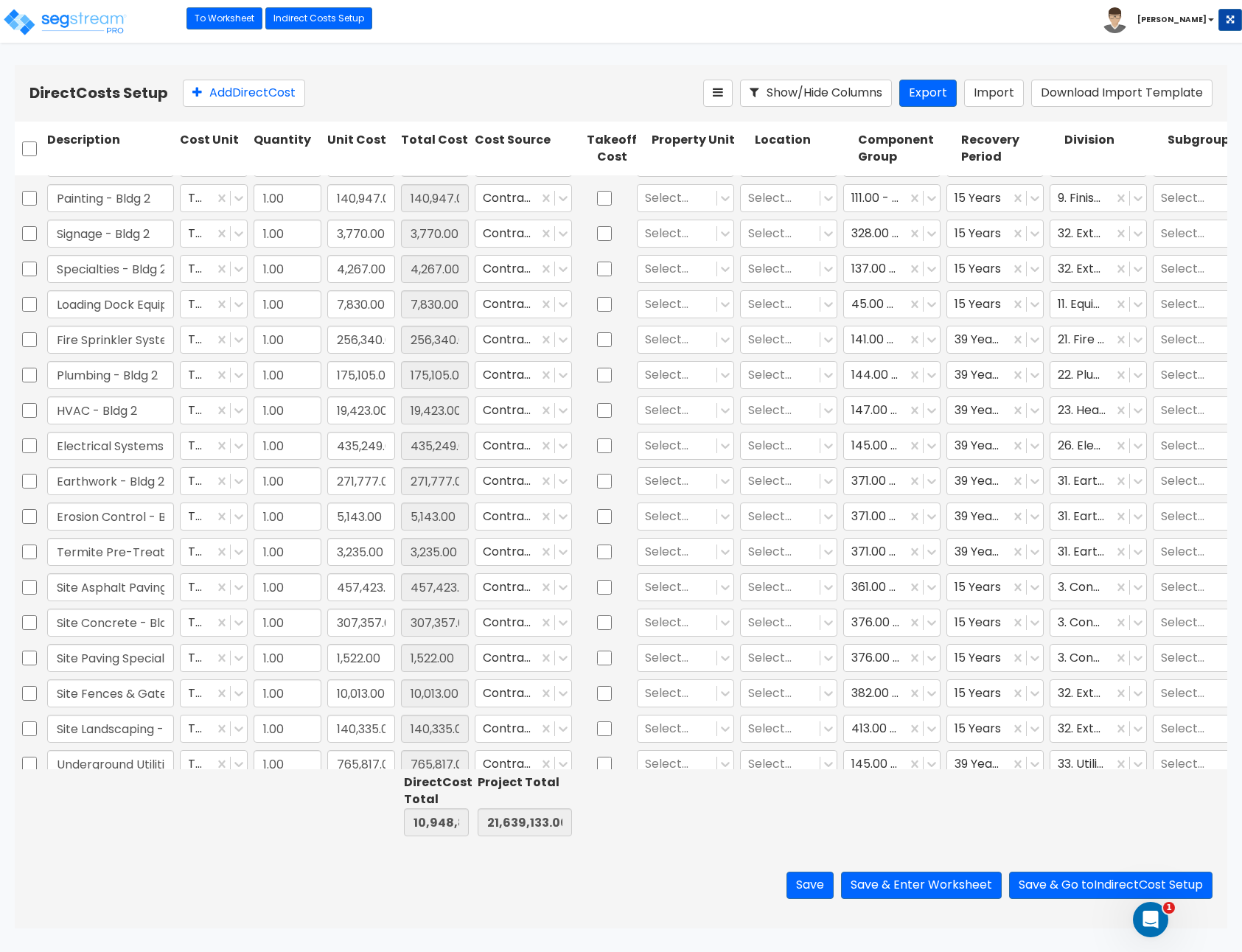
type input "1.00"
type input "1,458.00"
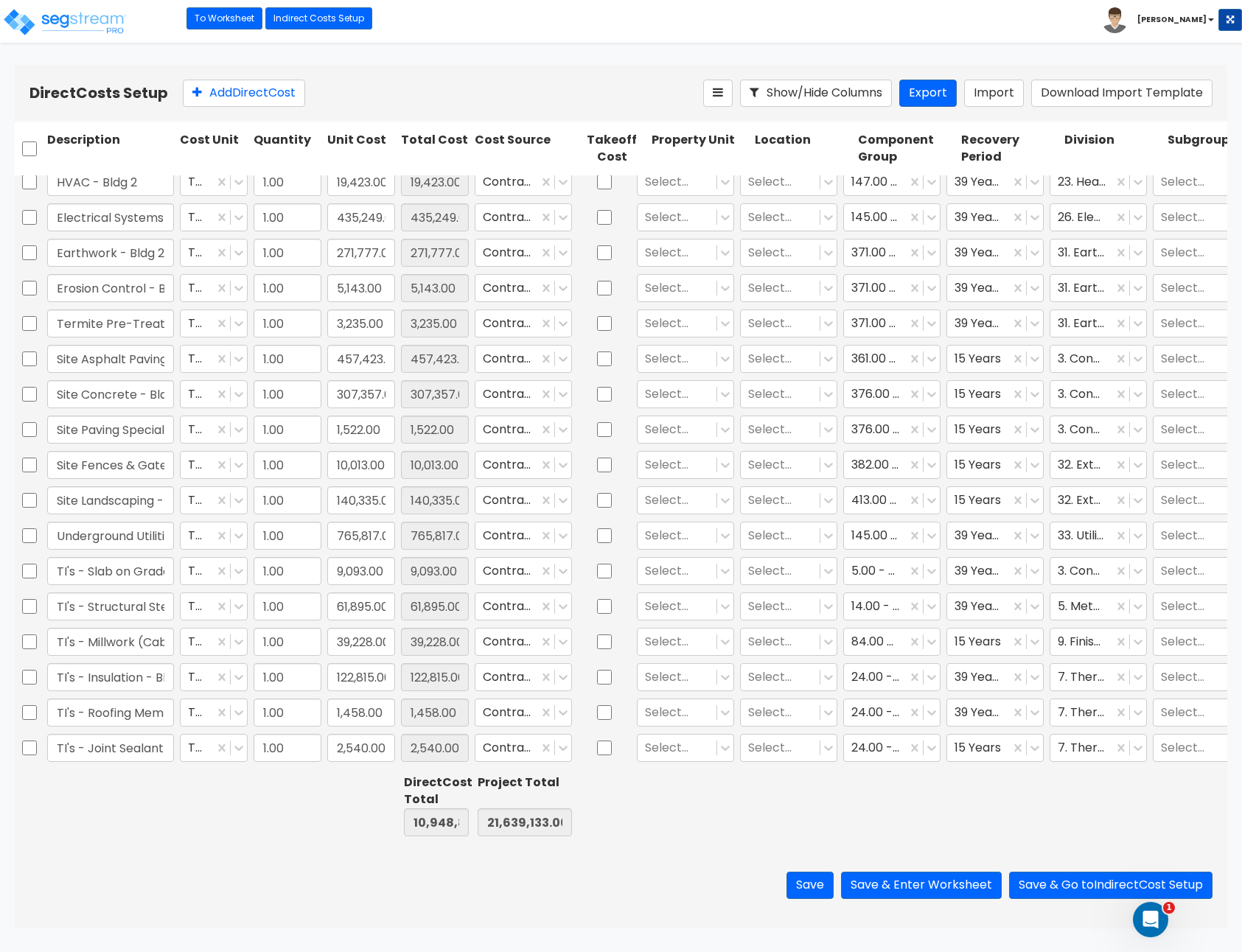
type input "1.00"
type input "118,489.00"
type input "1.00"
type input "11,709.00"
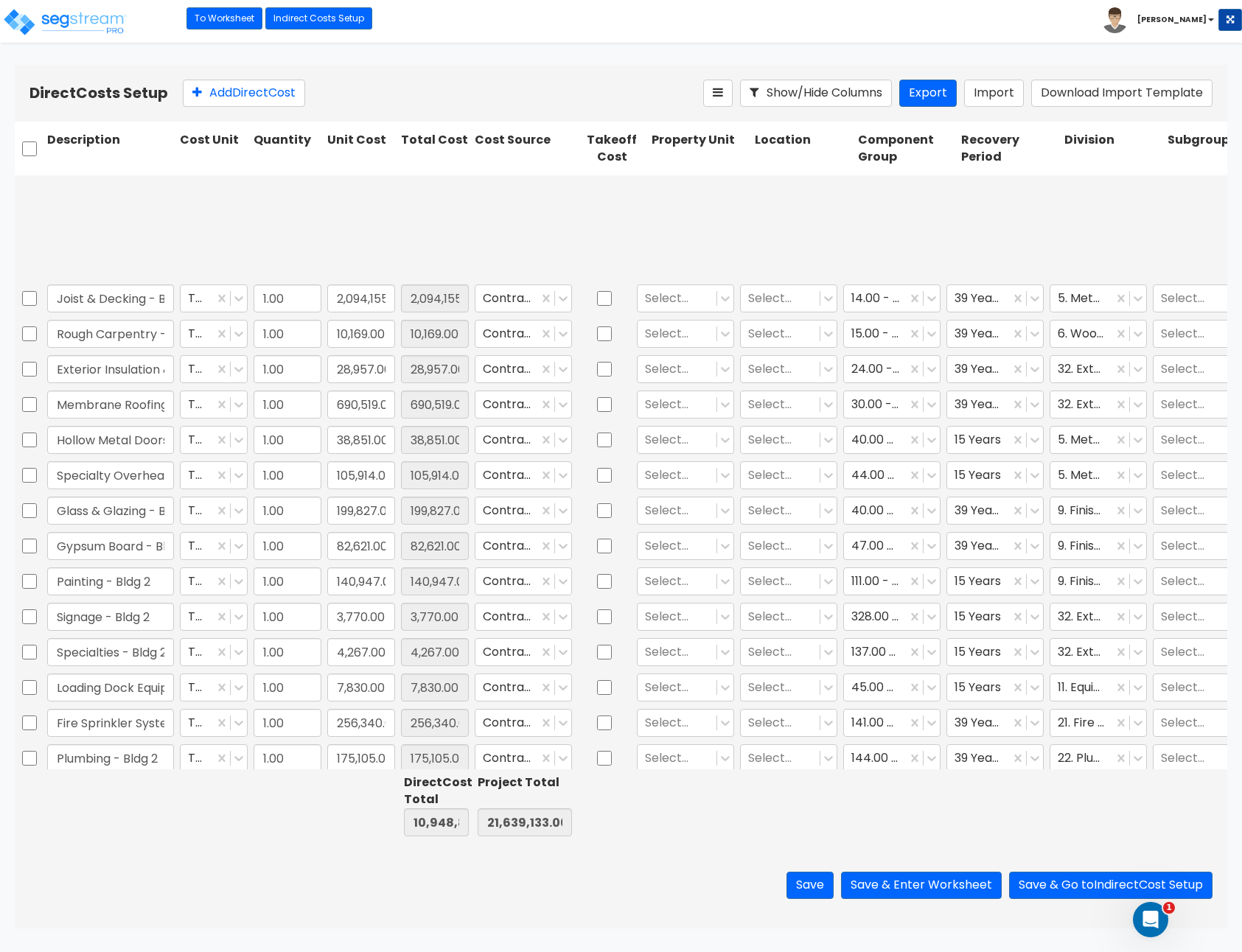
type input "1.00"
type input "10,013.00"
type input "1.00"
type input "140,335.00"
type input "1.00"
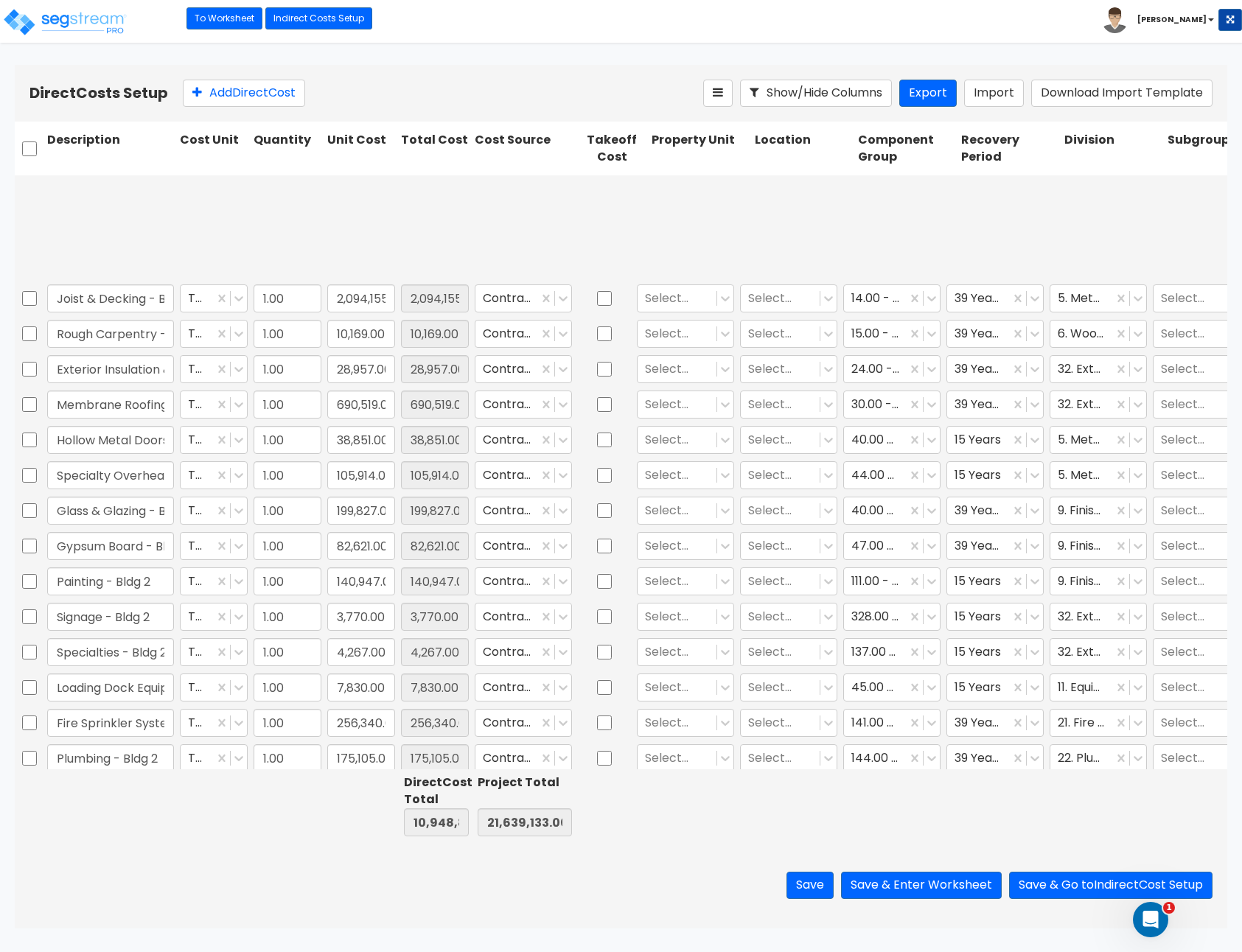
type input "765,817.00"
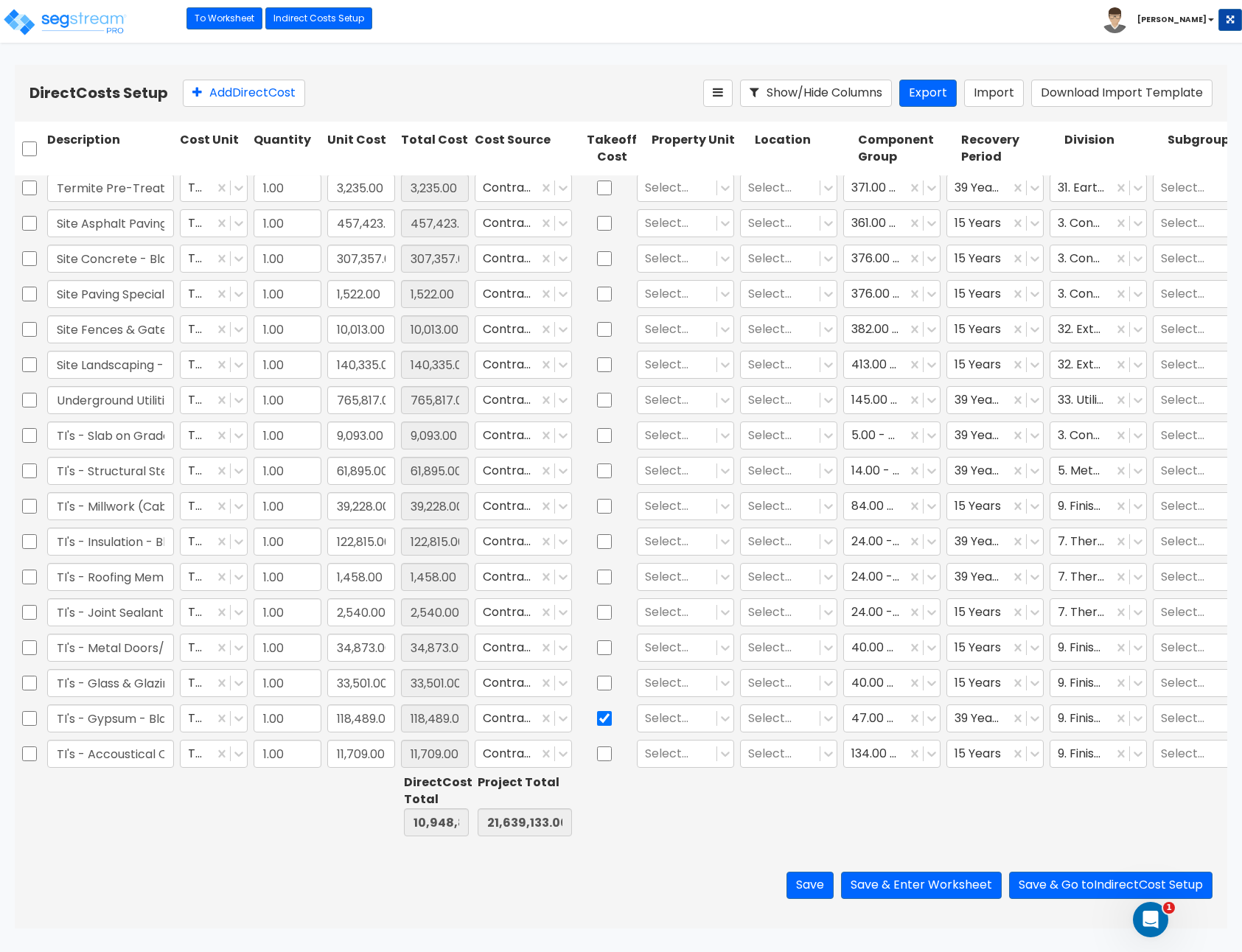
type input "1.00"
type input "74,583.00"
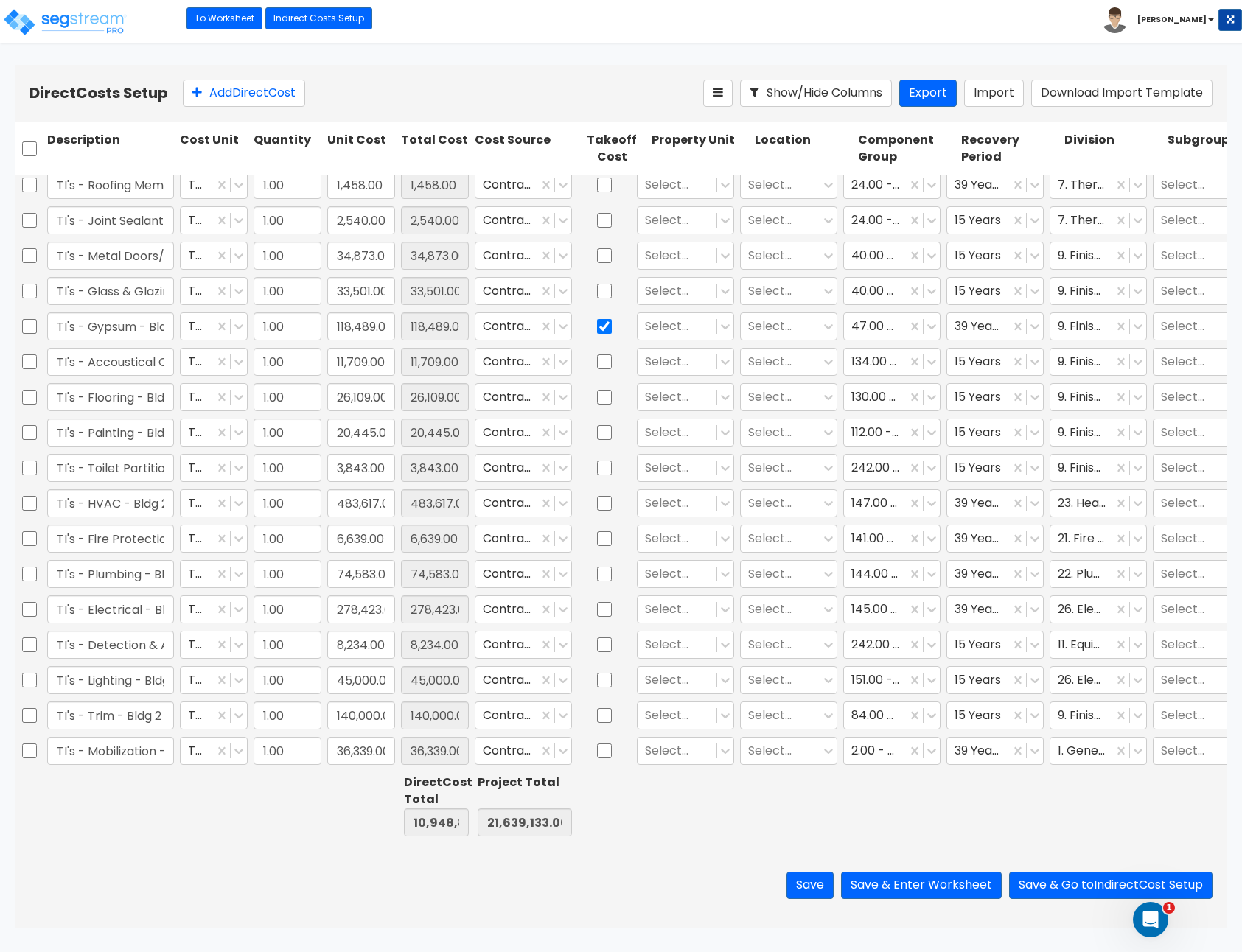
scroll to position [46, 0]
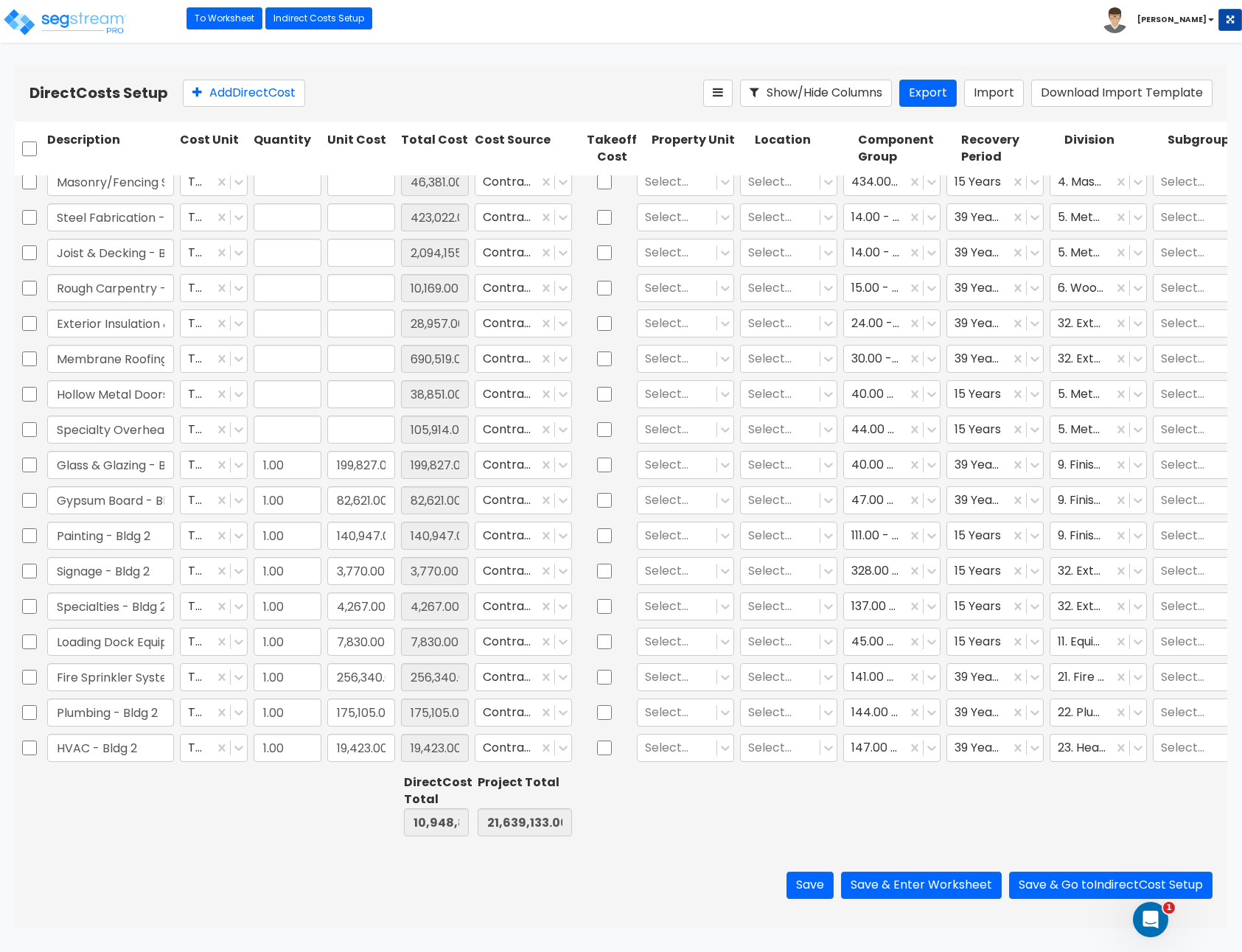
type input "1.00"
type input "2,664,010.00"
type input "1.00"
type input "46,381.00"
type input "1.00"
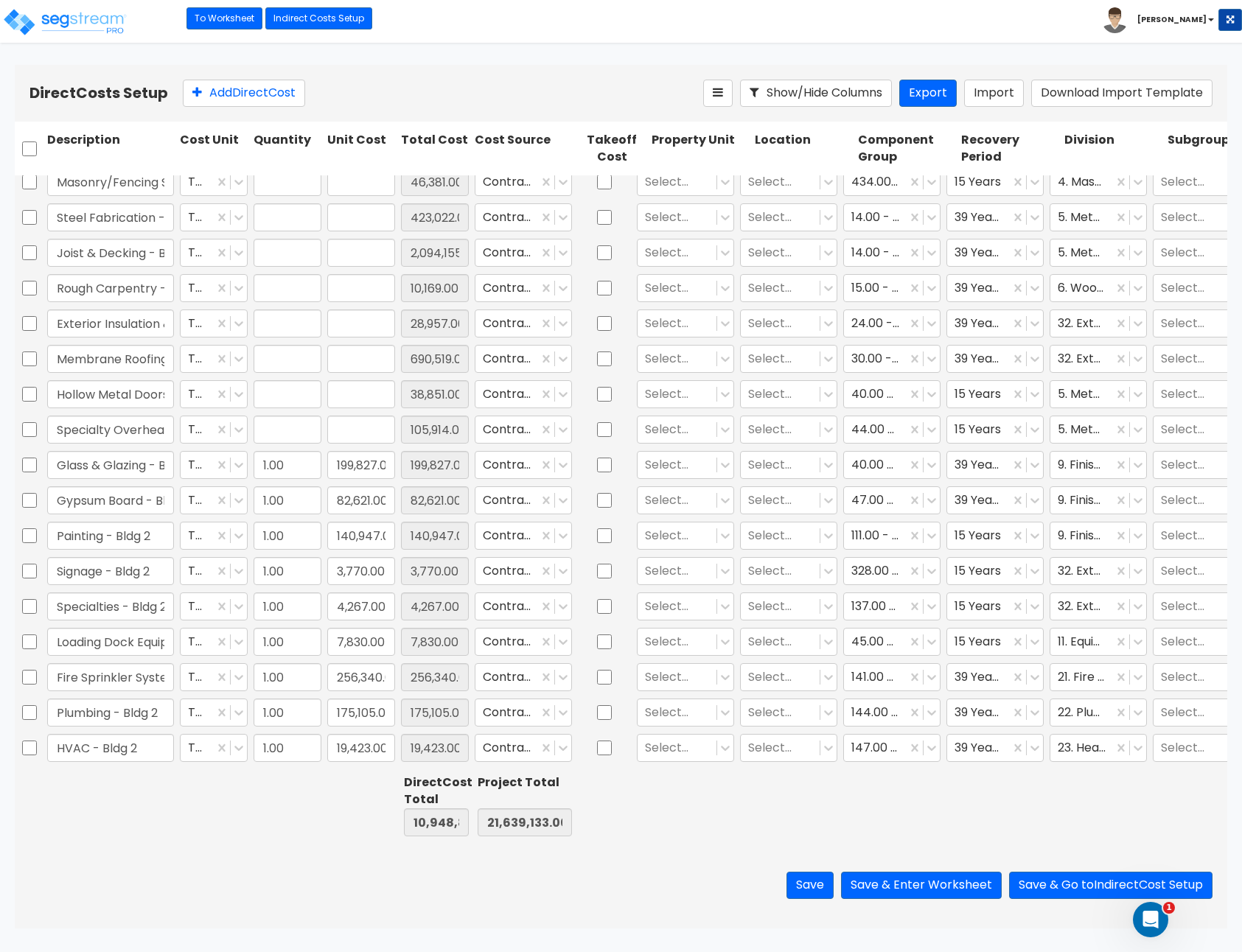
type input "423,022.00"
type input "1.00"
type input "2,094,155.00"
type input "1.00"
type input "10,169.00"
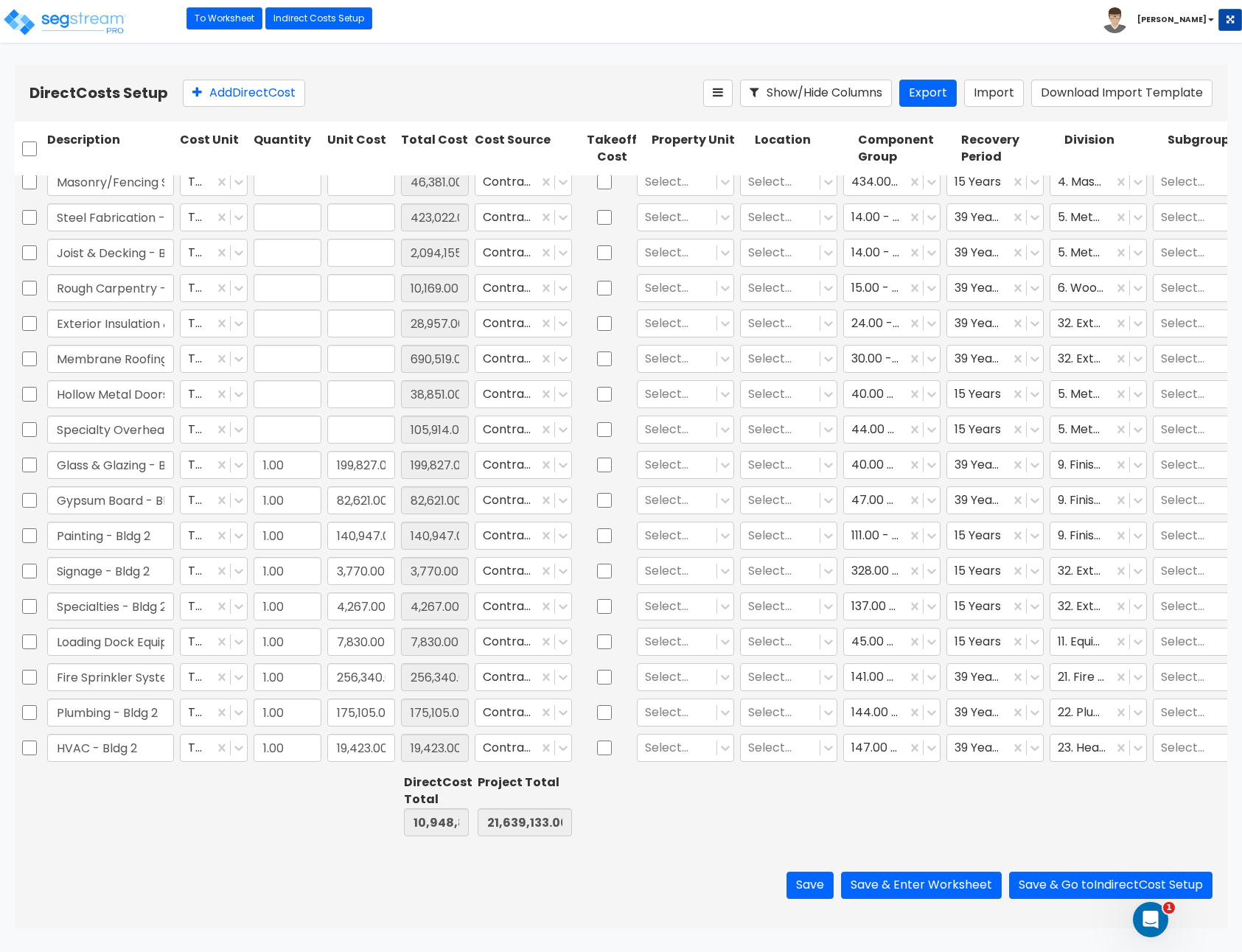
type input "1.00"
type input "28,957.00"
type input "1.00"
type input "690,519.00"
type input "1.00"
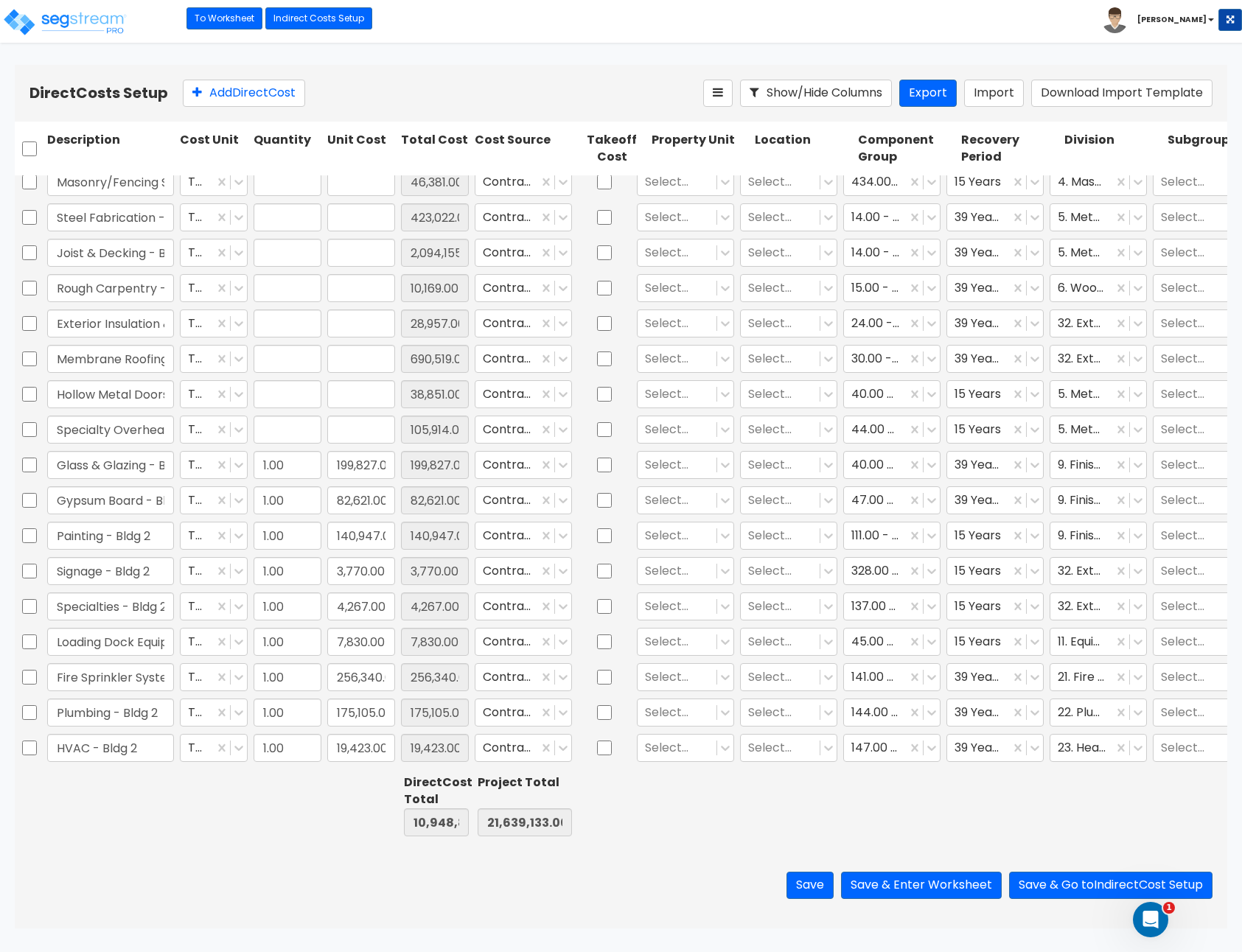
type input "38,851.00"
type input "1.00"
type input "105,914.00"
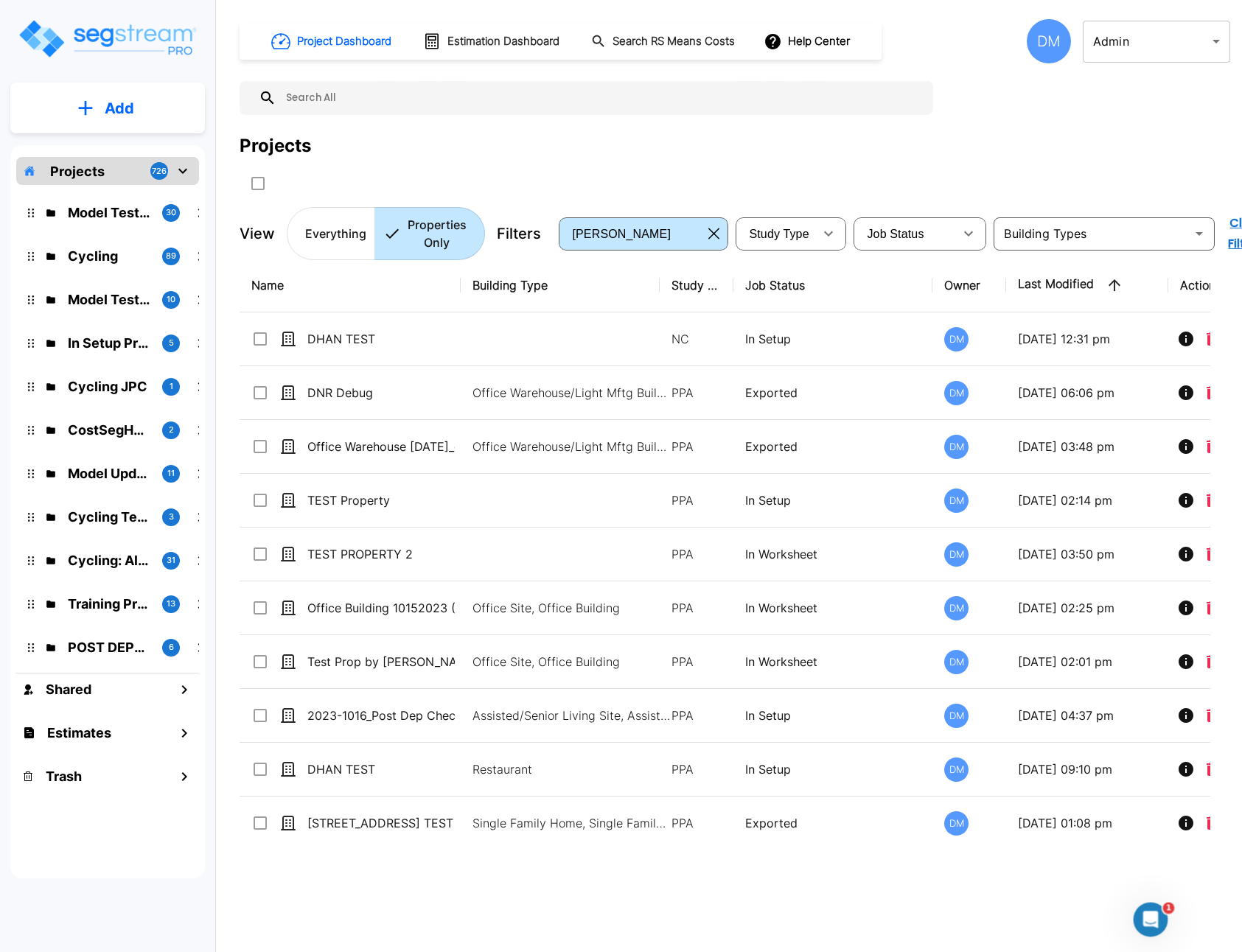
click at [1133, 34] on body "× Your report is being generated. Be patient! × We're working on your Modificat…" at bounding box center [621, 476] width 1242 height 952
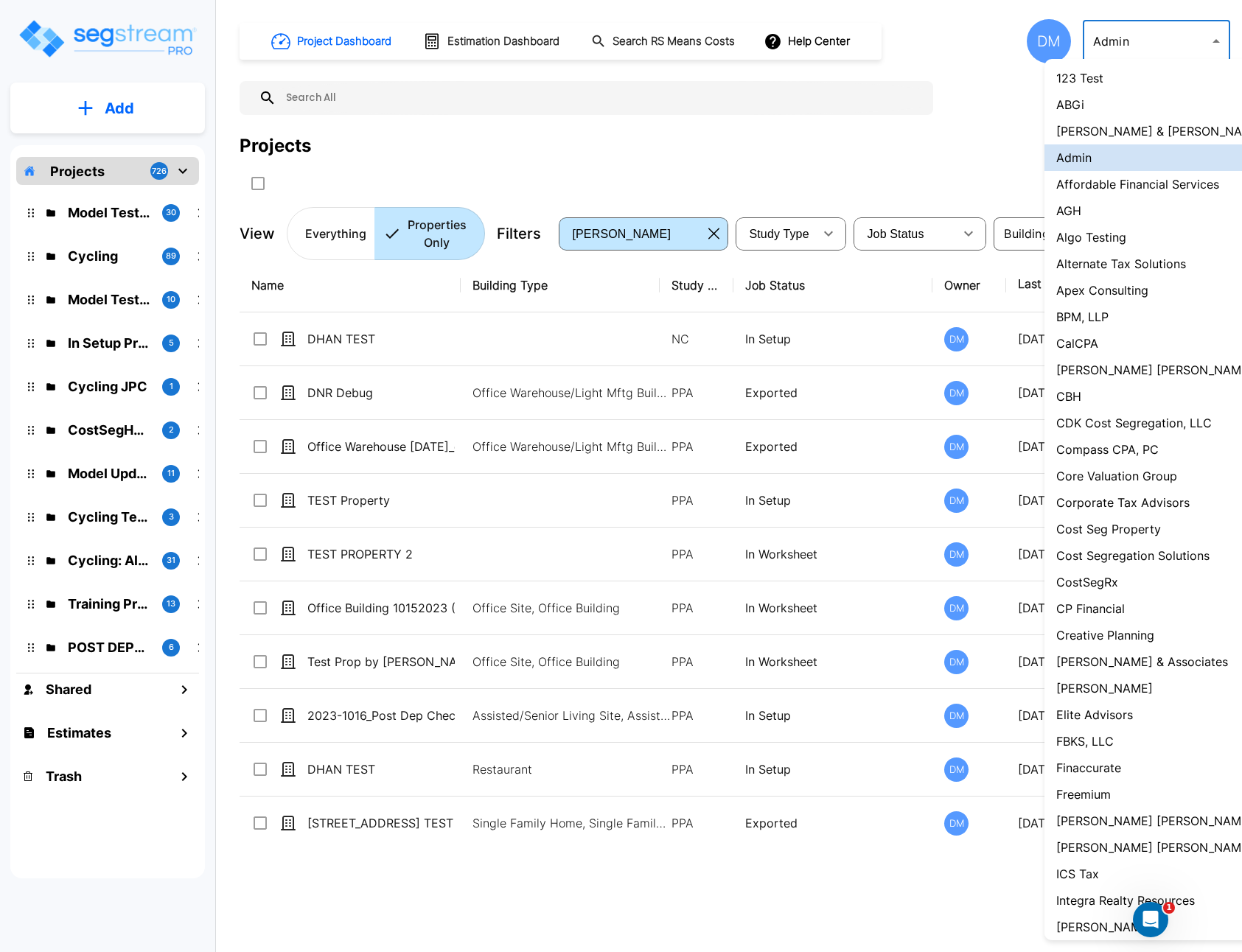
click at [1144, 479] on p "Core Valuation Group" at bounding box center [1117, 476] width 121 height 18
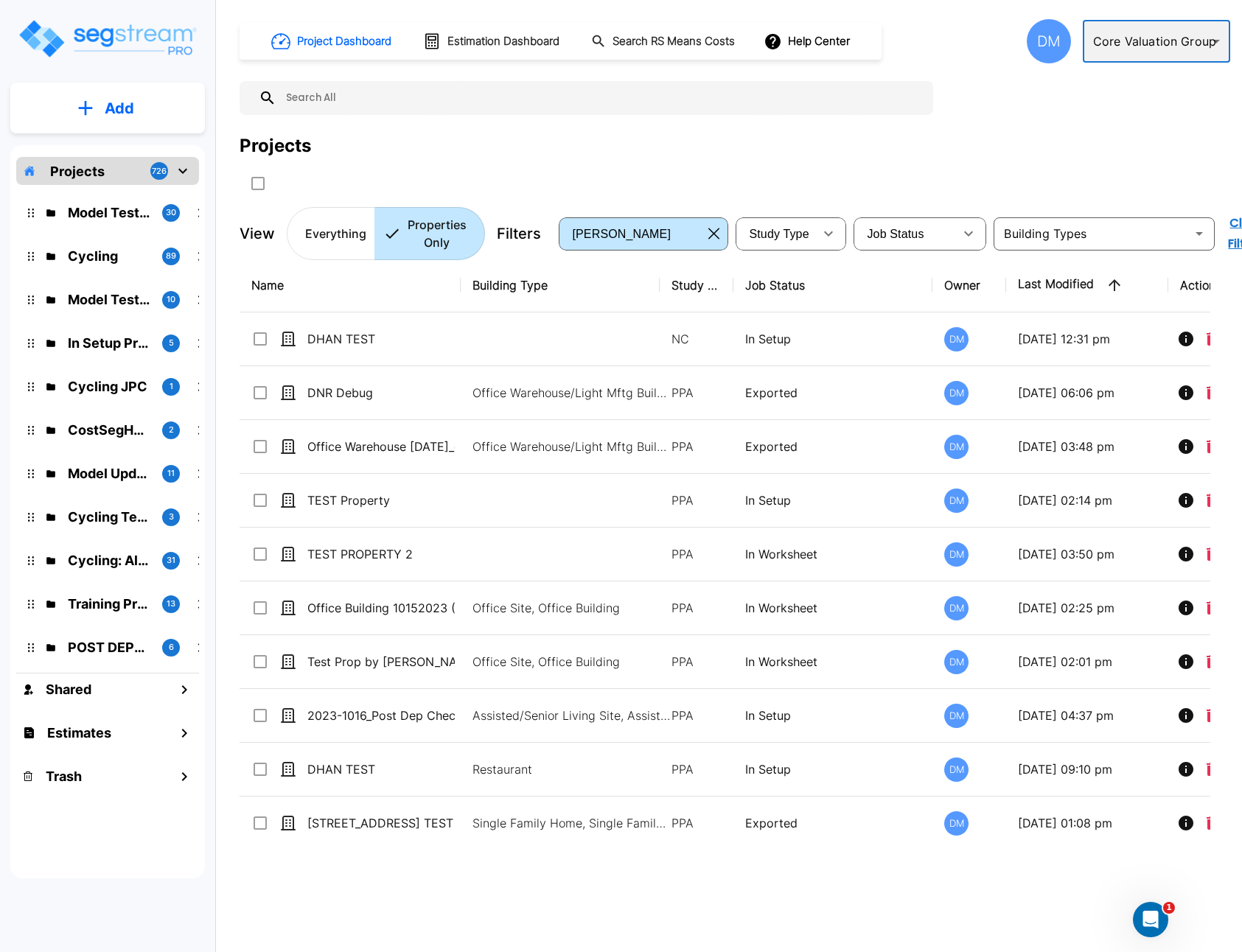
type input "120"
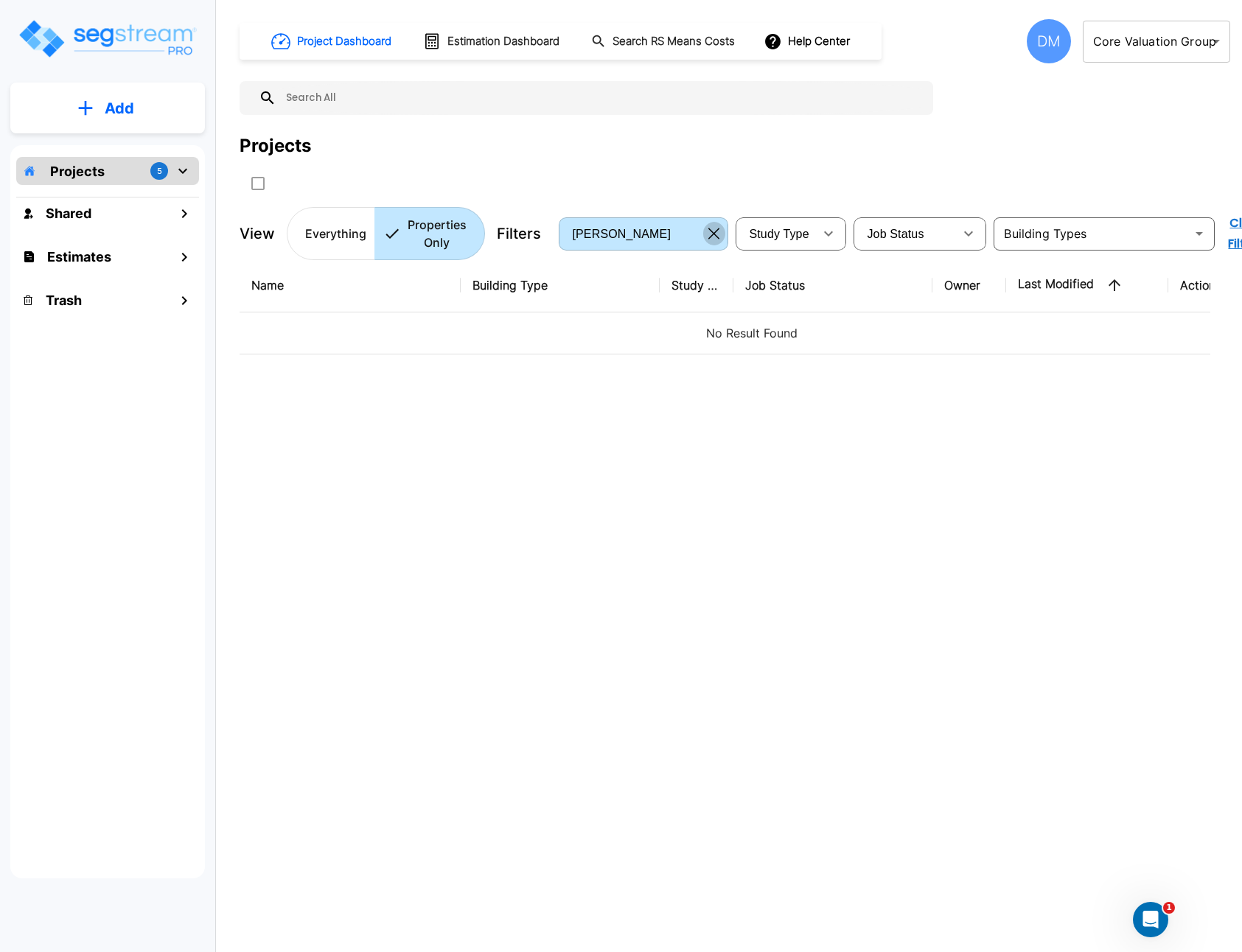
click at [712, 229] on icon "button" at bounding box center [715, 234] width 11 height 11
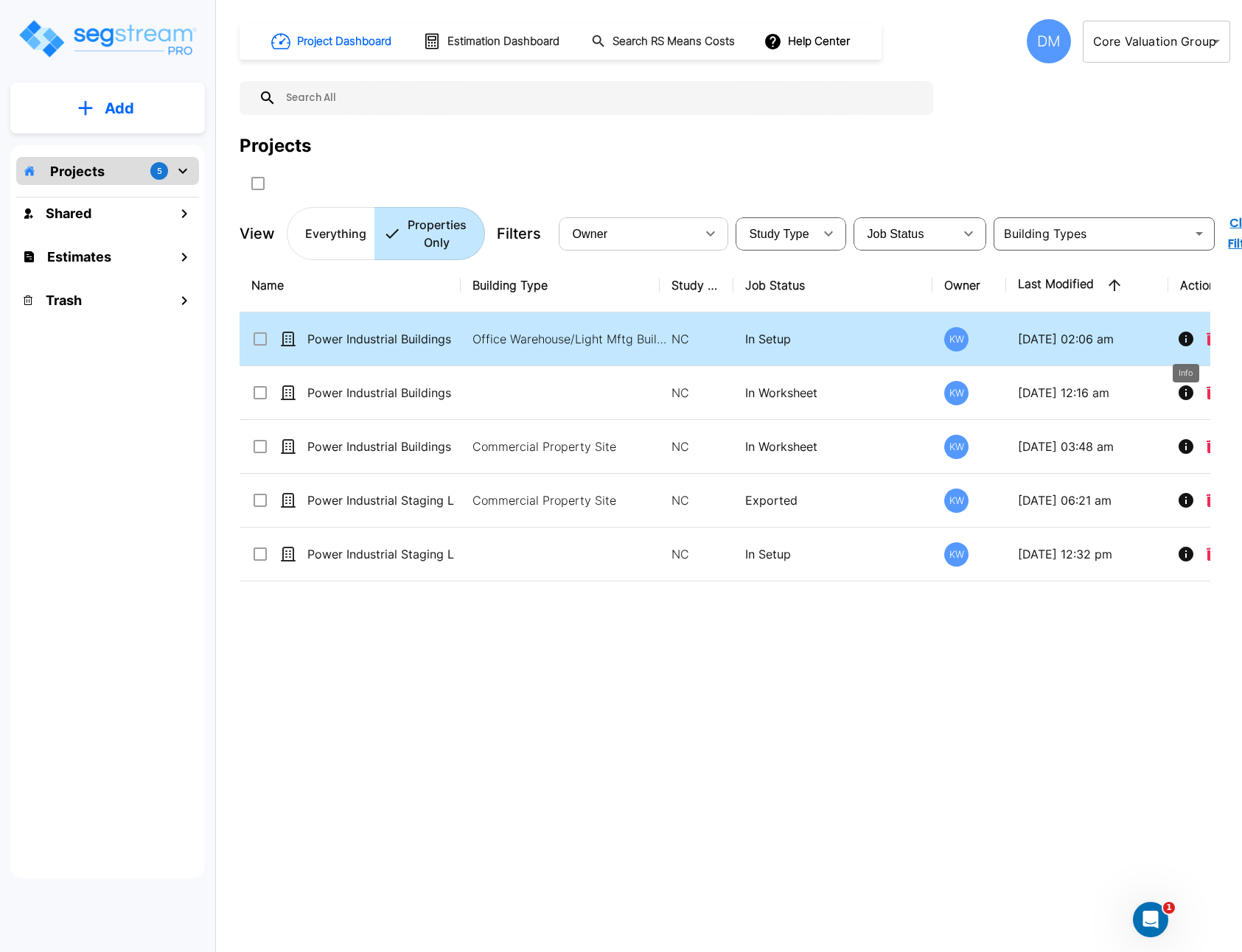
click at [1186, 341] on icon "Info" at bounding box center [1186, 339] width 18 height 18
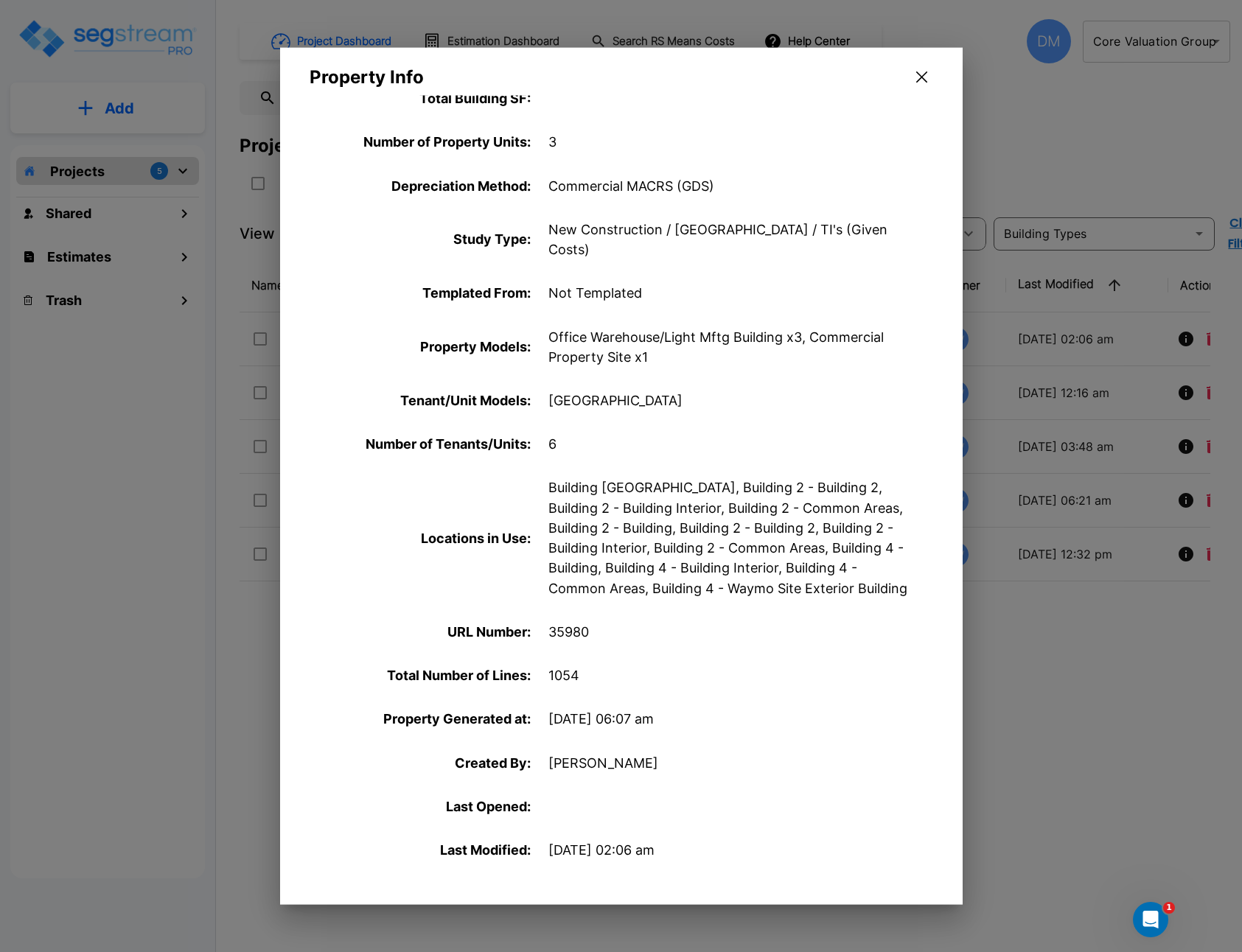
scroll to position [353, 0]
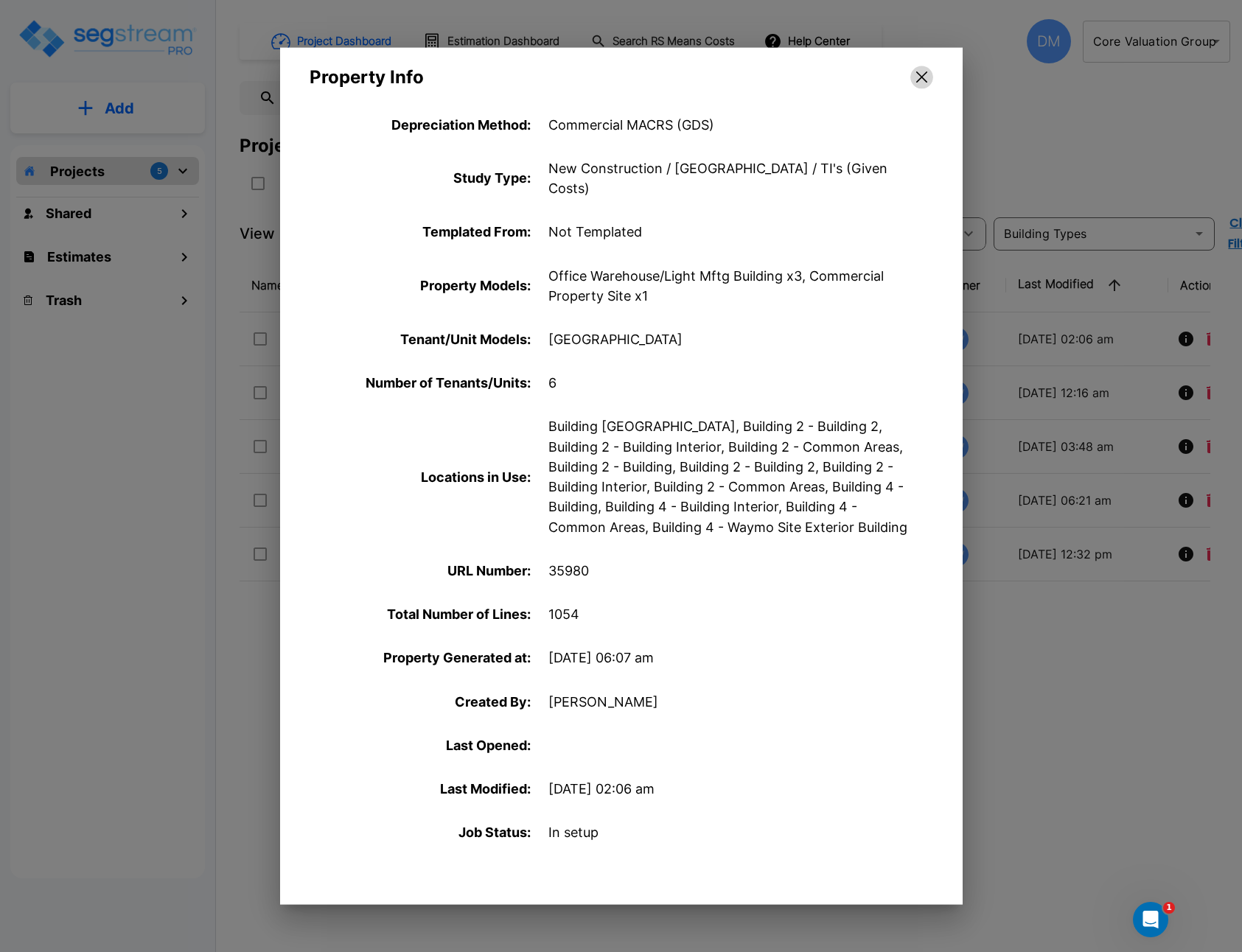
click at [926, 81] on icon "button" at bounding box center [922, 77] width 11 height 11
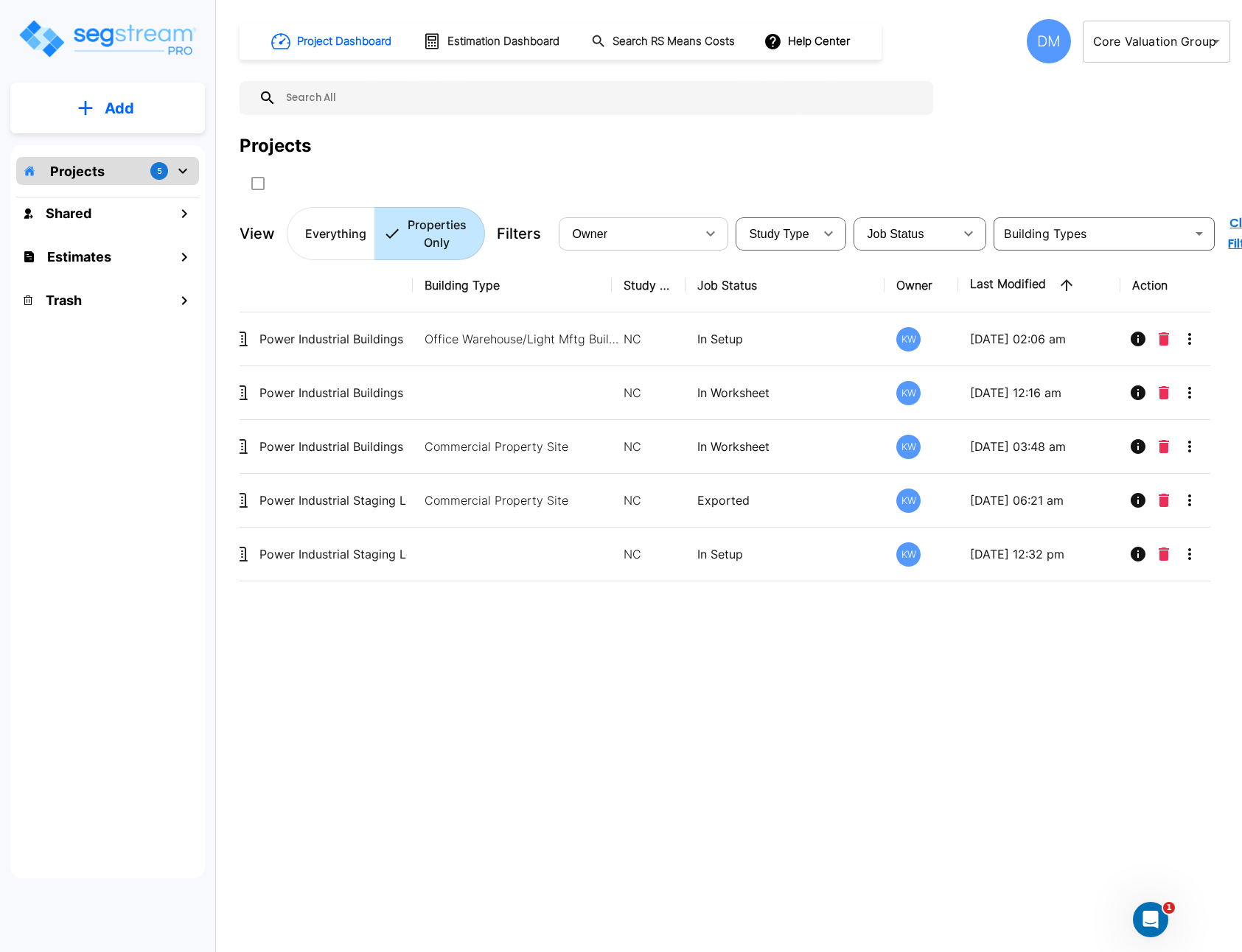
scroll to position [0, 54]
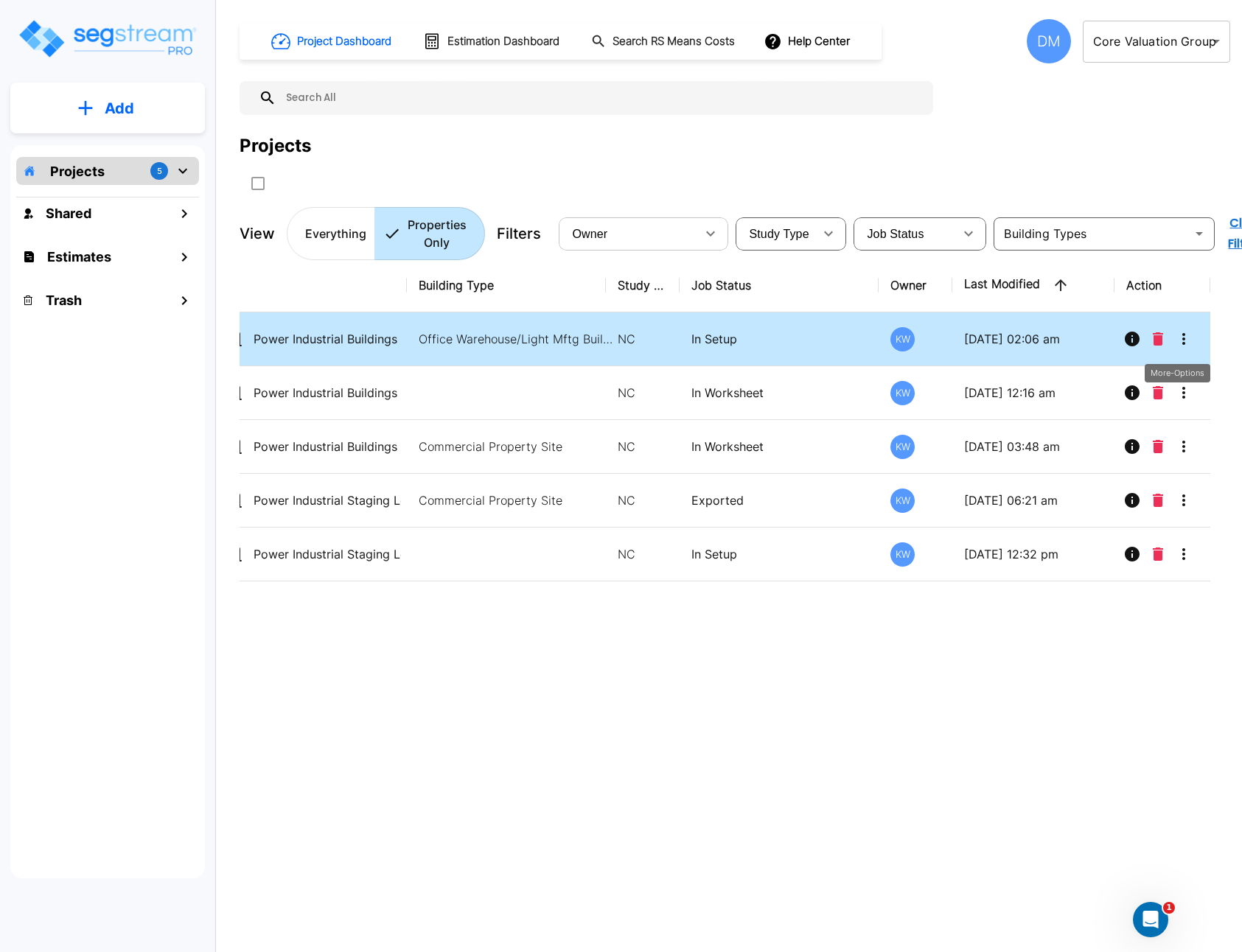
click at [1190, 334] on icon "More-Options" at bounding box center [1184, 339] width 18 height 18
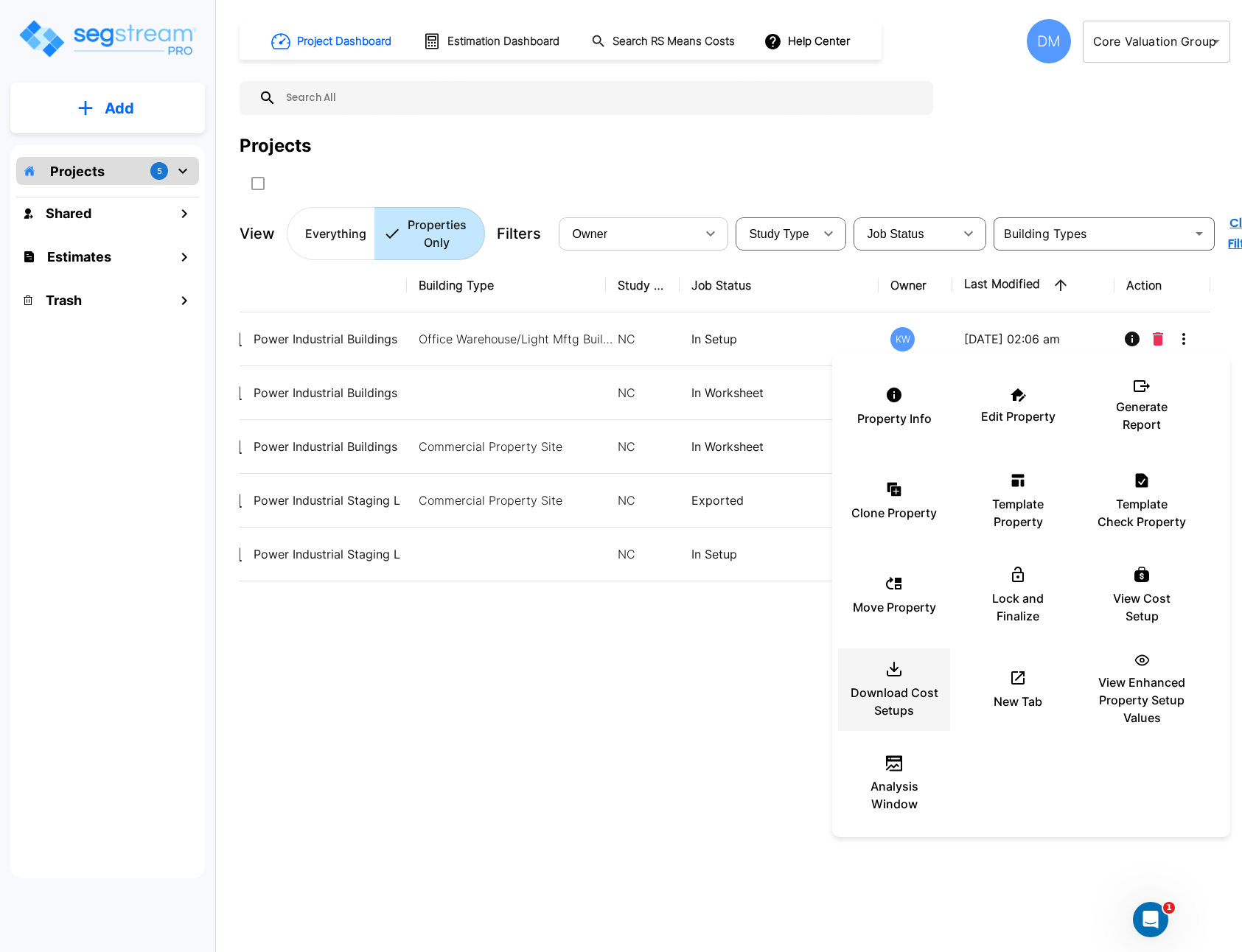
click at [898, 699] on p "Download Cost Setups" at bounding box center [894, 701] width 88 height 35
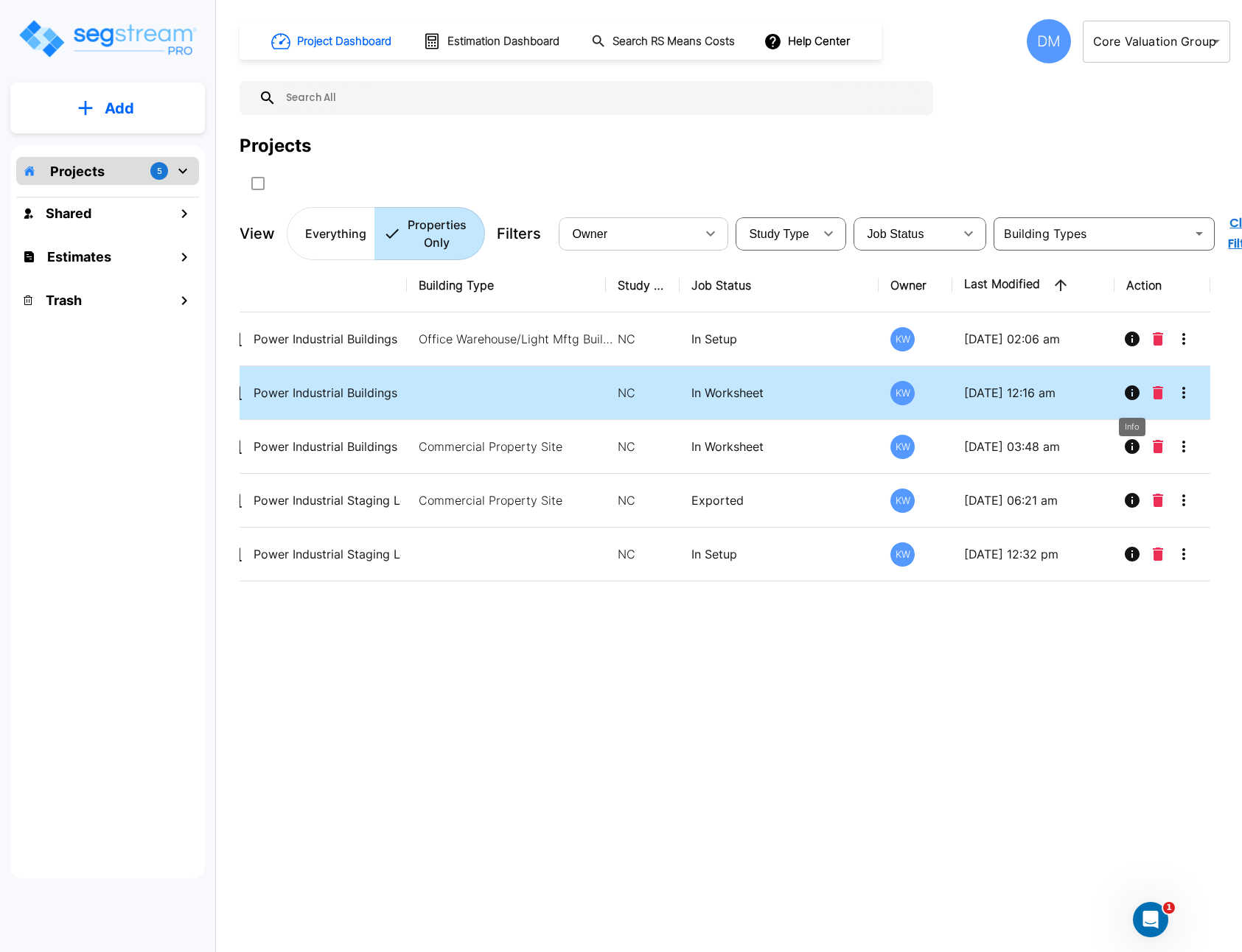
click at [1135, 395] on icon "Info" at bounding box center [1133, 393] width 15 height 15
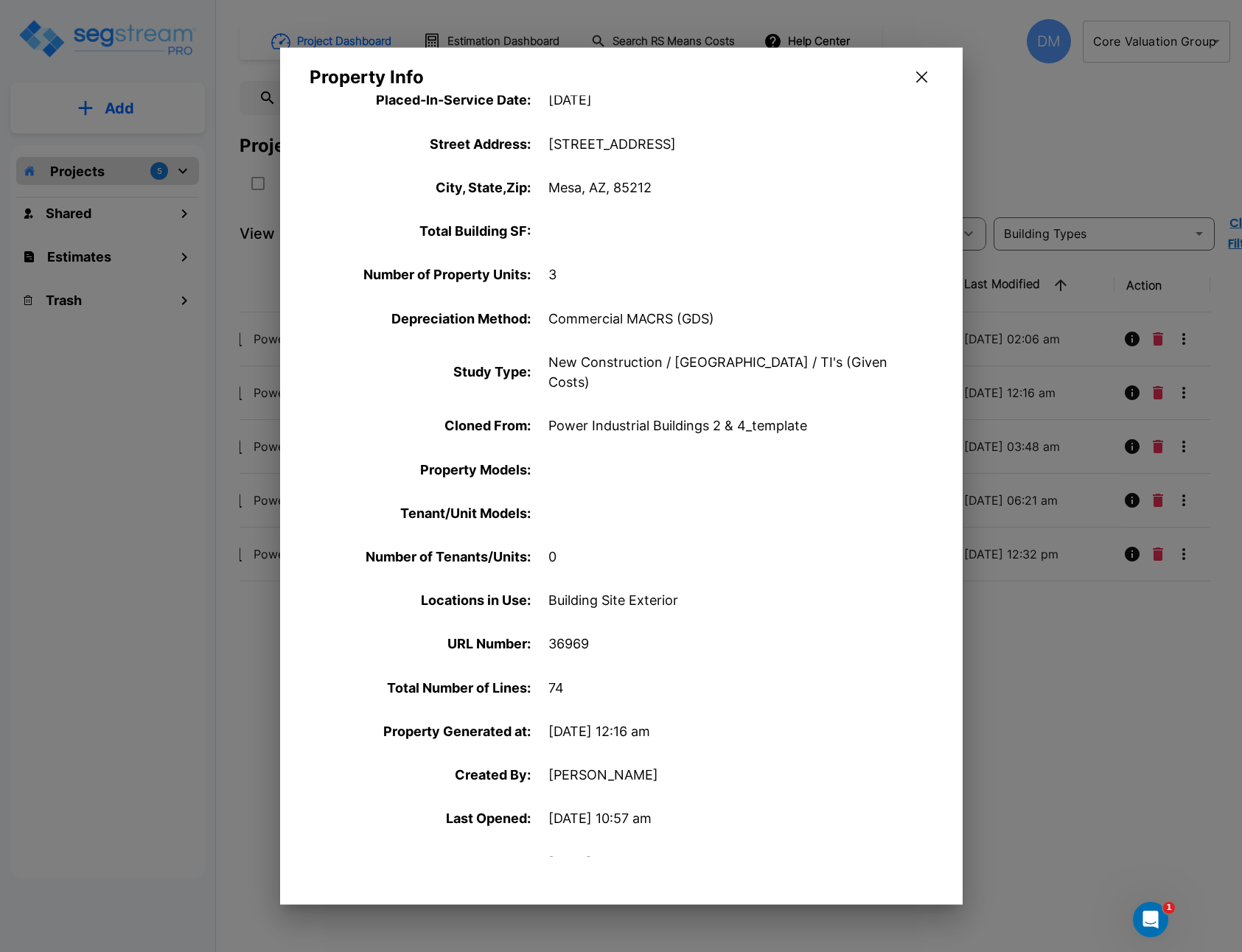
scroll to position [0, 0]
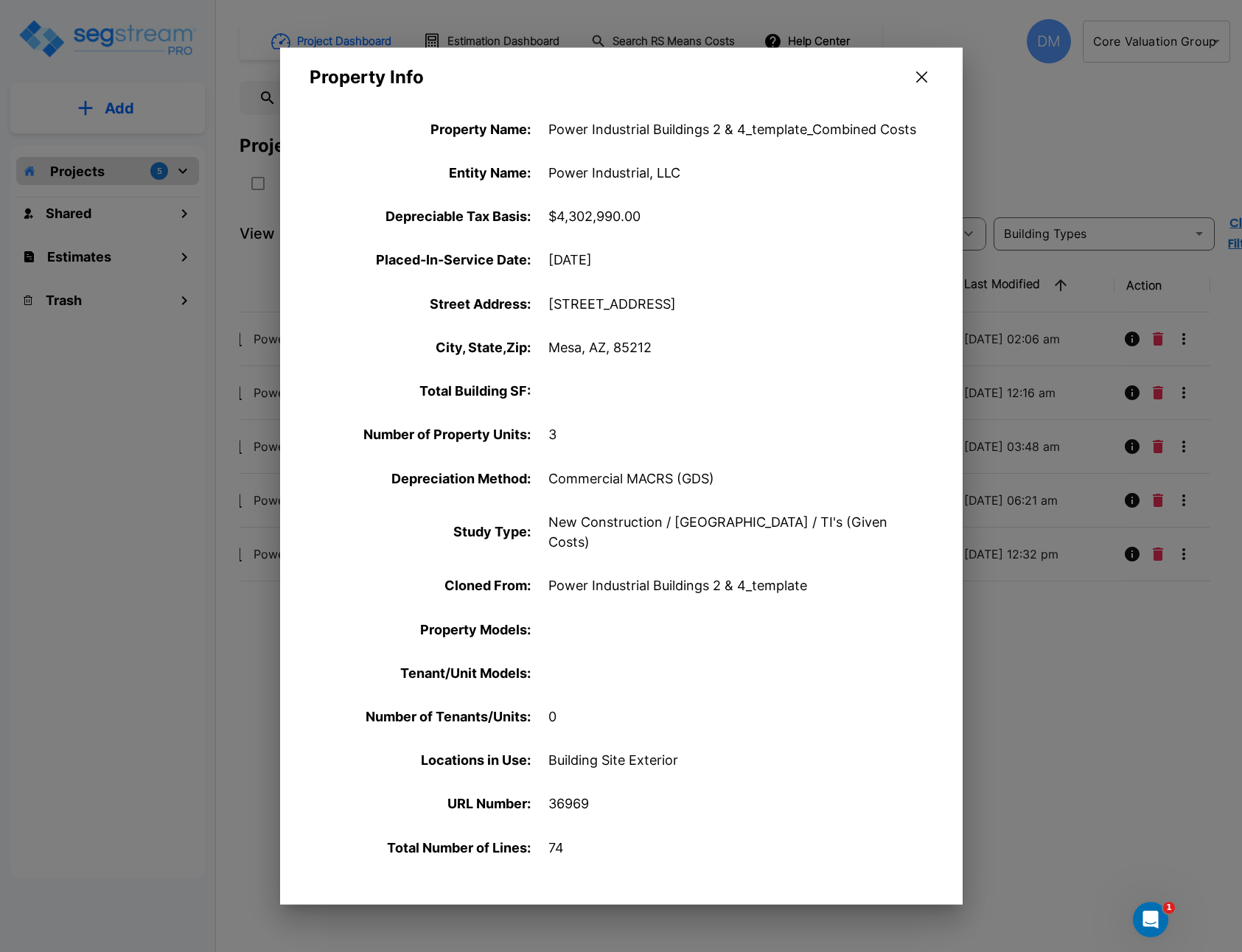
click at [916, 77] on icon "button" at bounding box center [922, 77] width 11 height 11
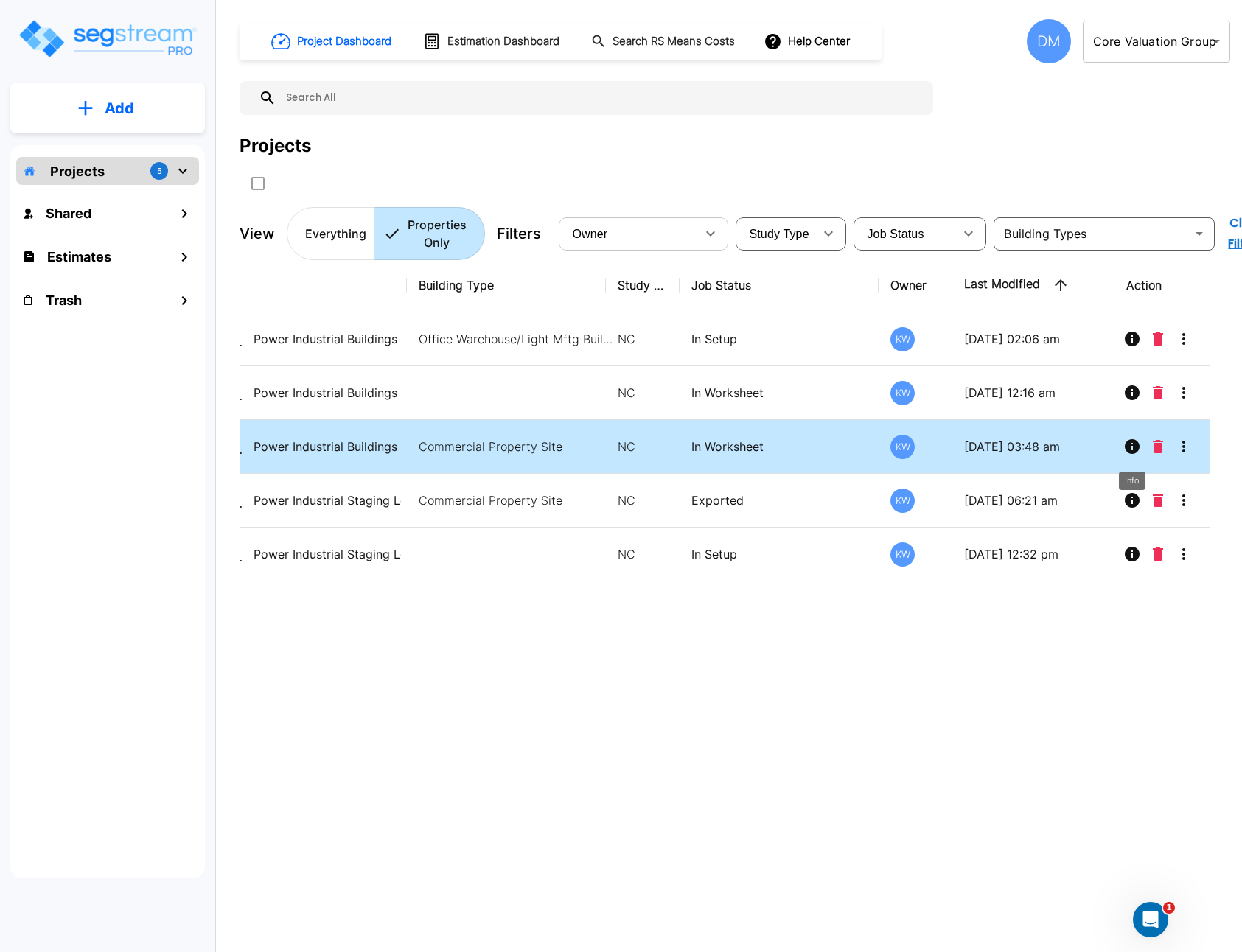
click at [1136, 447] on icon "Info" at bounding box center [1133, 447] width 15 height 15
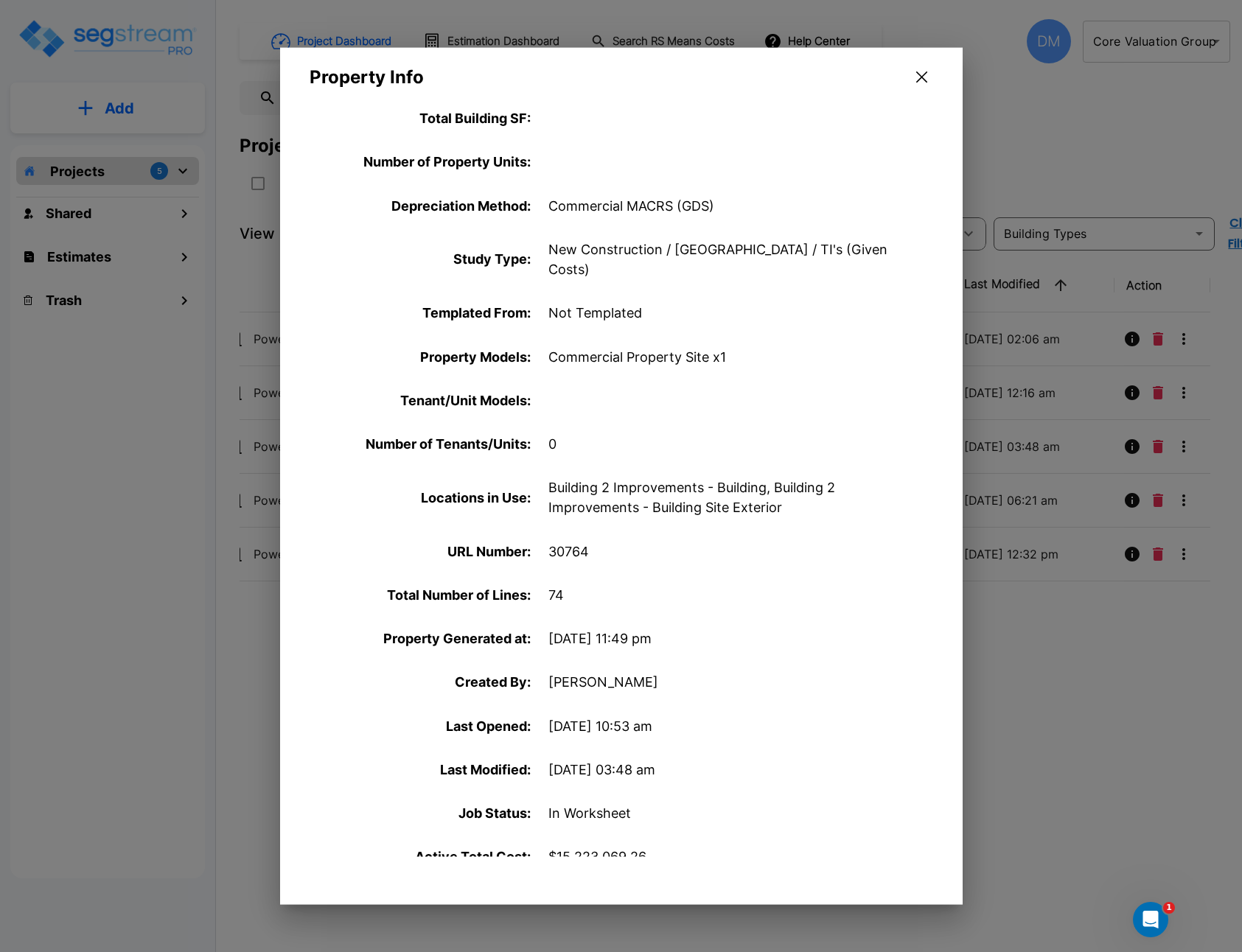
scroll to position [286, 0]
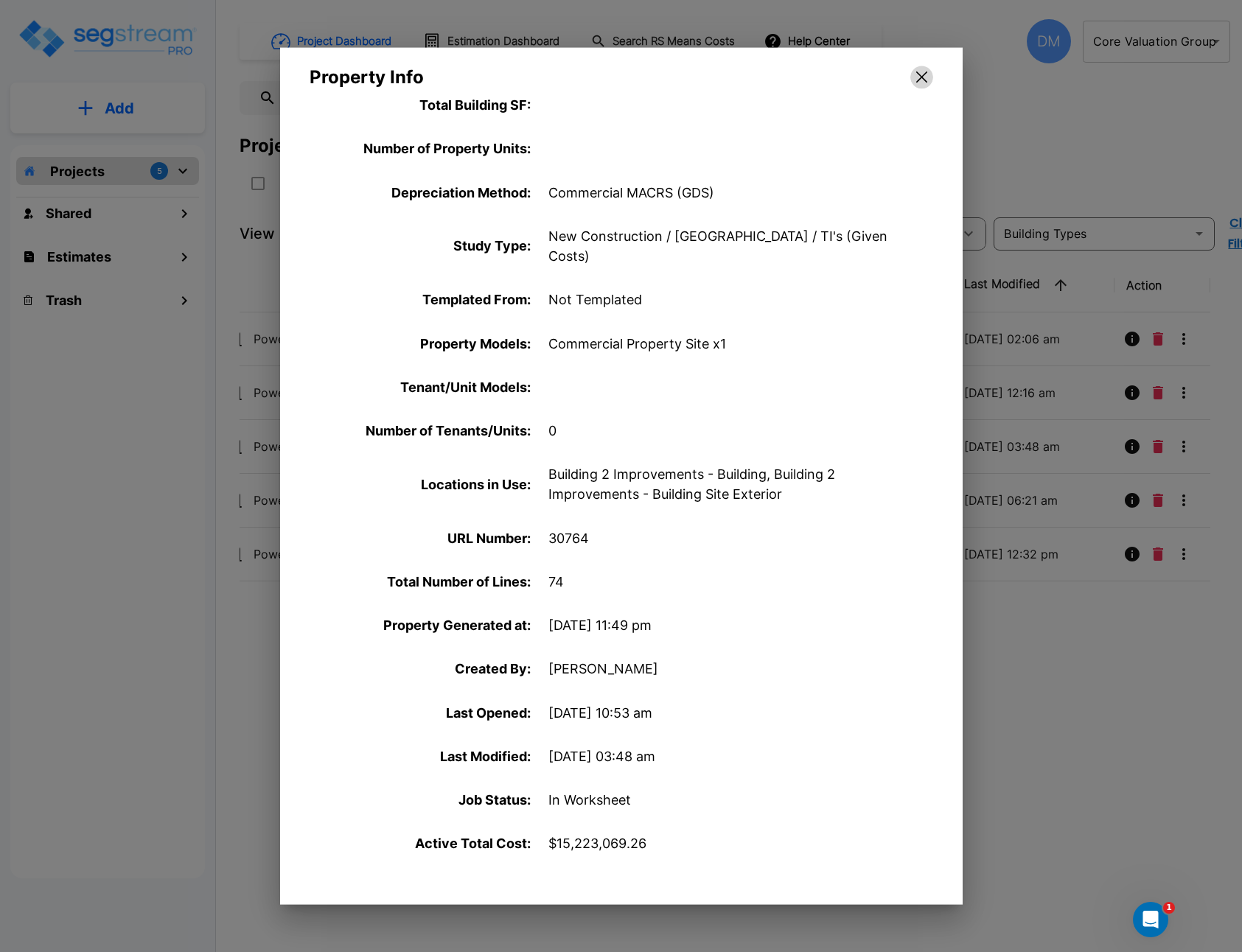
click at [925, 74] on icon "button" at bounding box center [922, 77] width 11 height 11
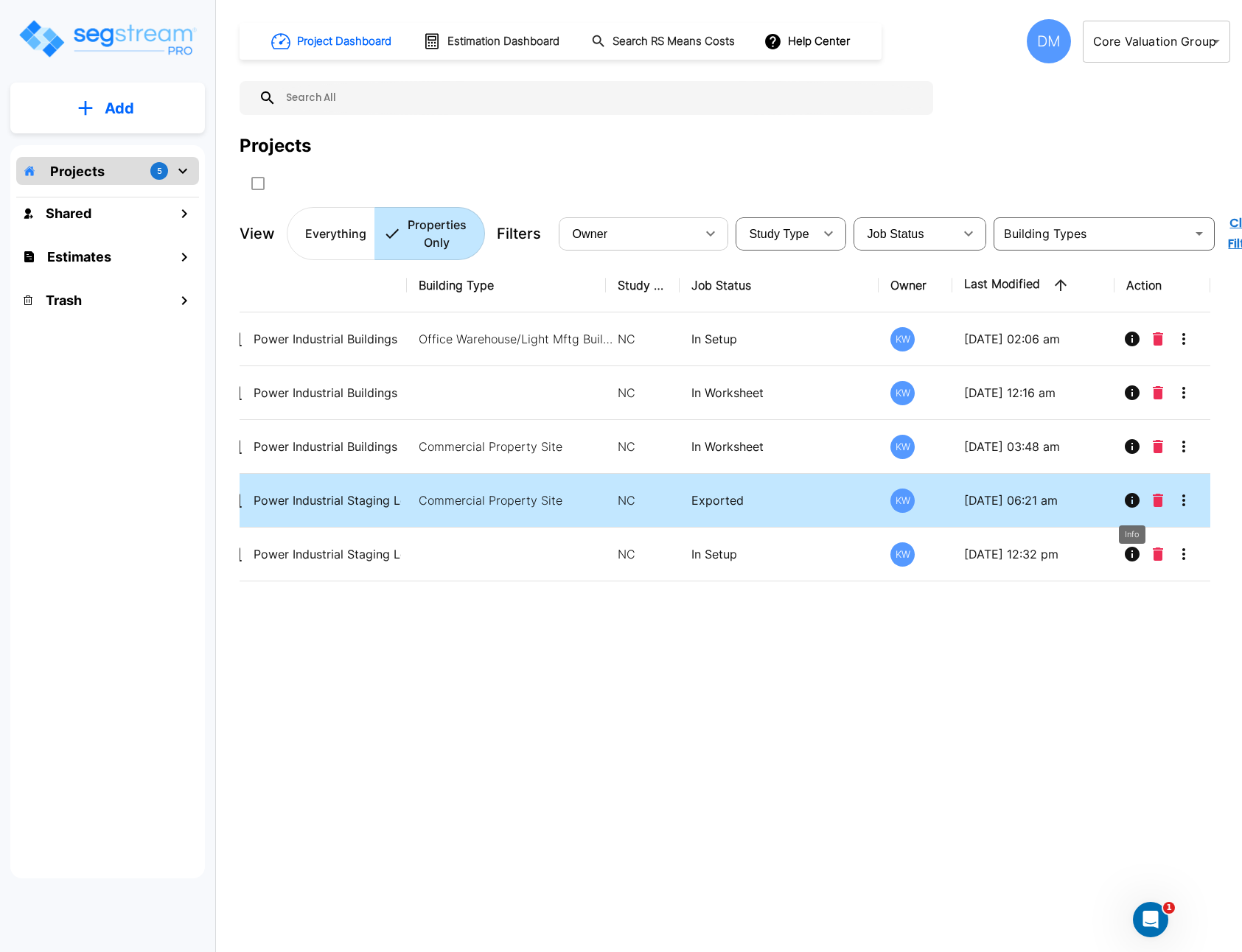
click at [1133, 496] on icon "Info" at bounding box center [1133, 501] width 15 height 15
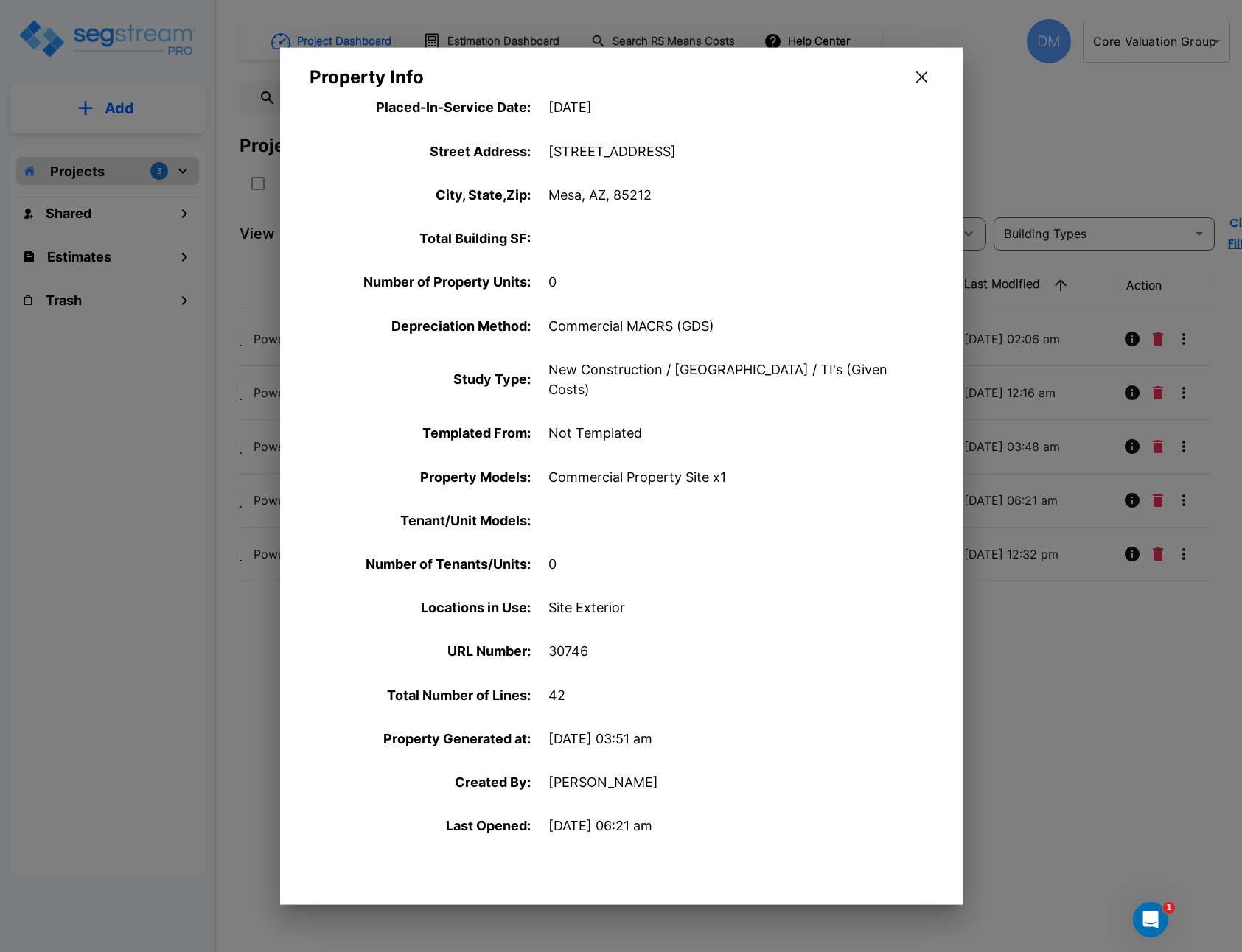
scroll to position [0, 0]
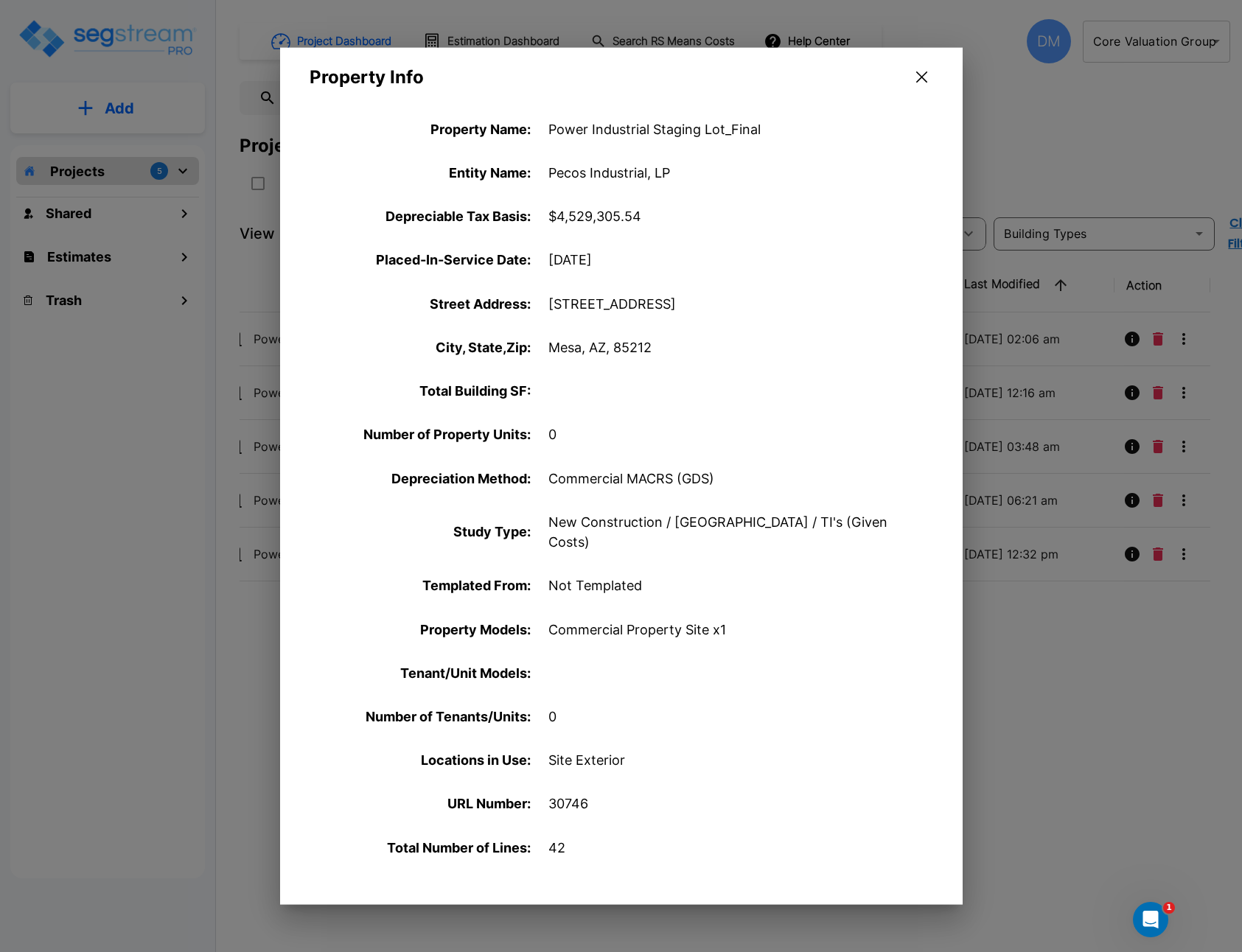
click at [927, 75] on button "button" at bounding box center [922, 77] width 23 height 24
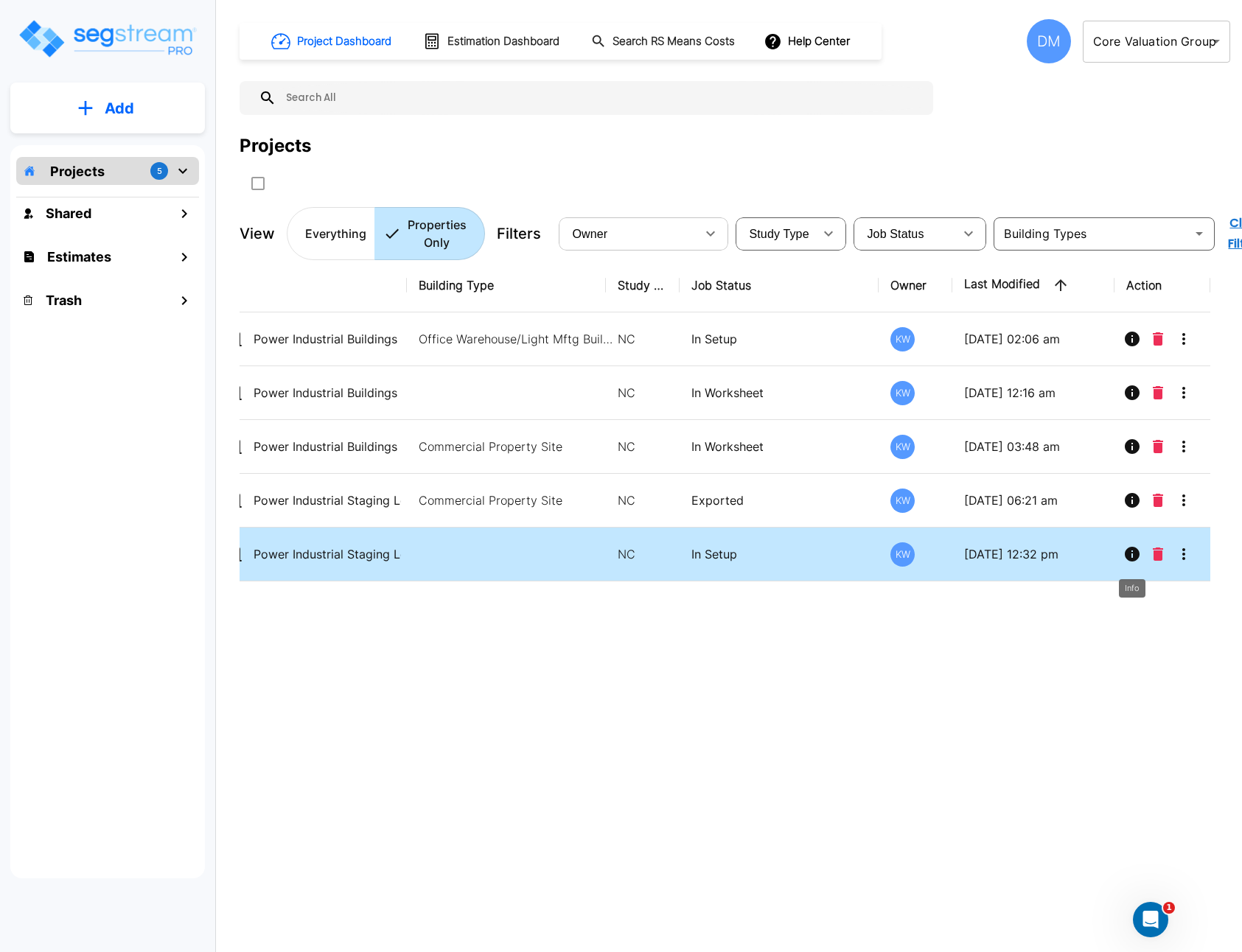
click at [1130, 560] on icon "Info" at bounding box center [1133, 555] width 15 height 15
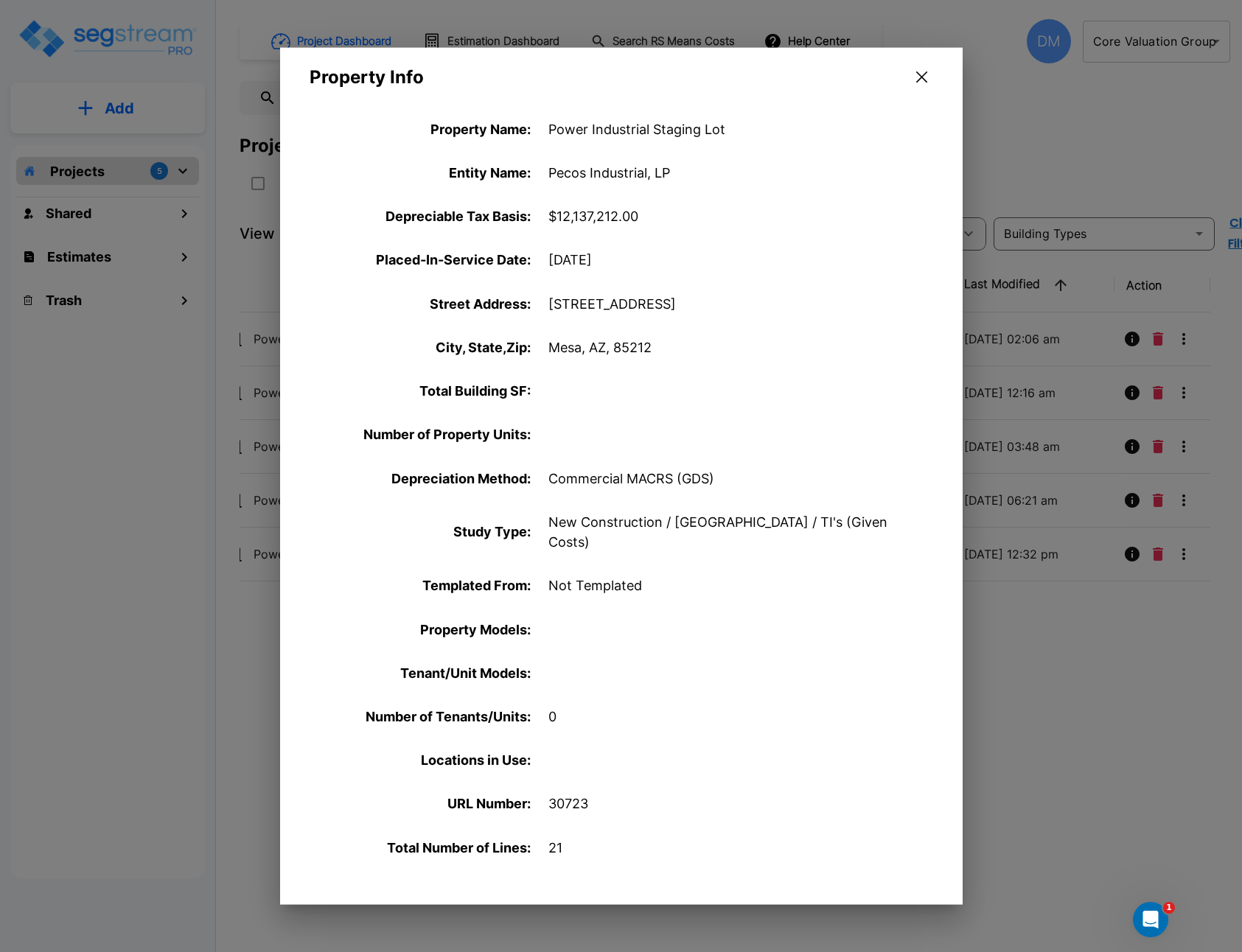
click at [921, 78] on icon "button" at bounding box center [922, 77] width 11 height 11
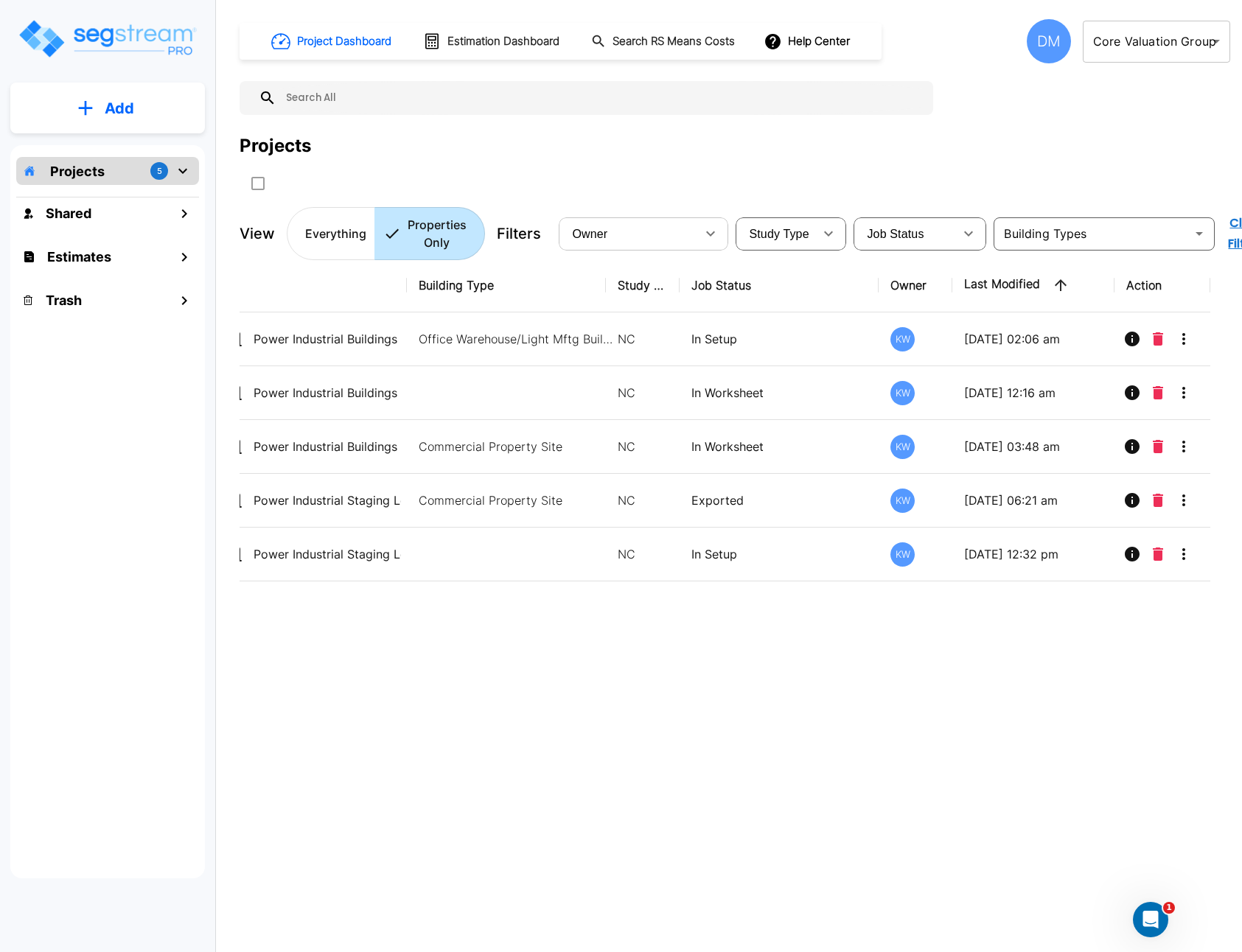
click at [440, 124] on div "Project Dashboard Estimation Dashboard Search RS Means Costs Help Center DM Cor…" at bounding box center [735, 140] width 991 height 241
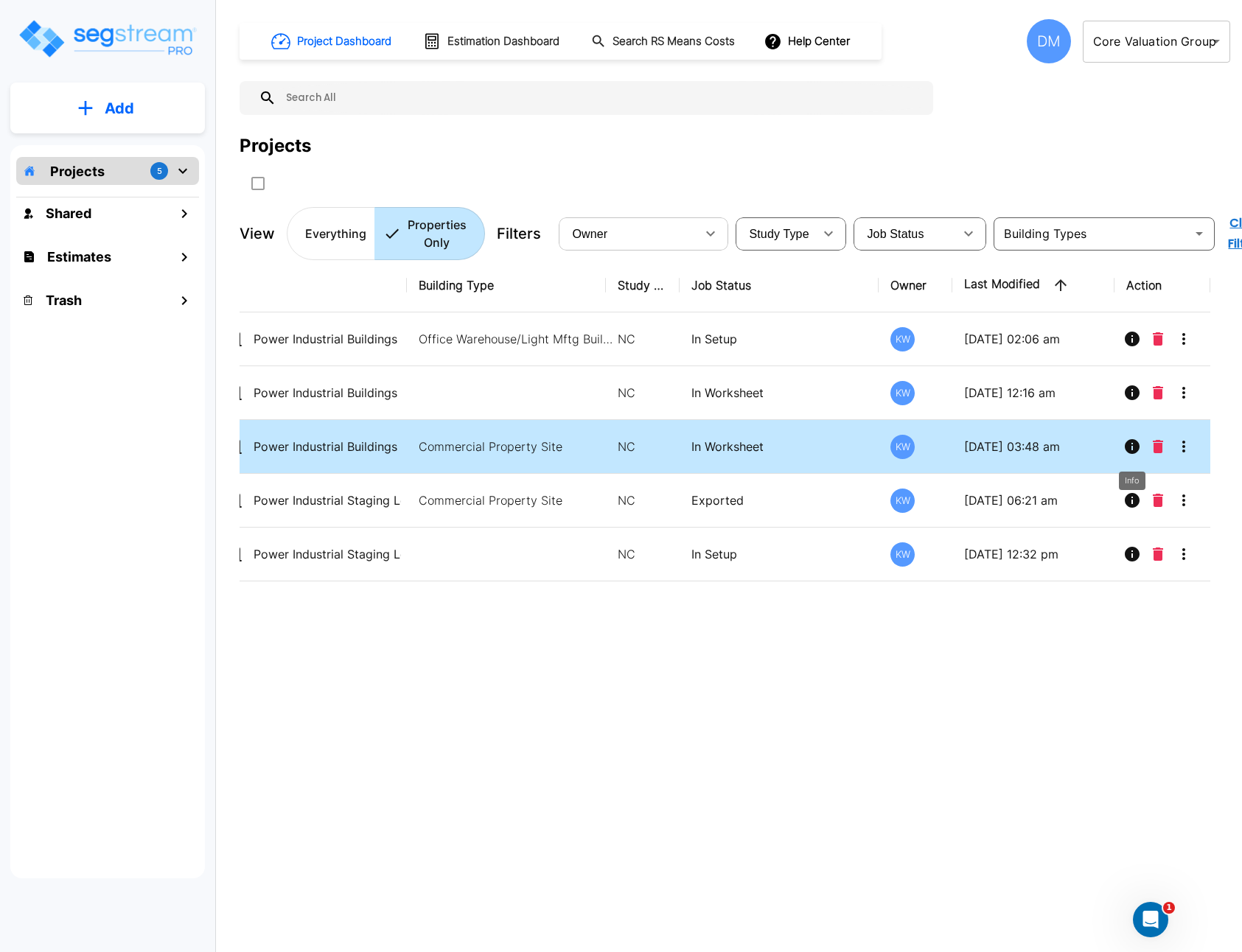
click at [1128, 447] on icon "Info" at bounding box center [1133, 447] width 15 height 15
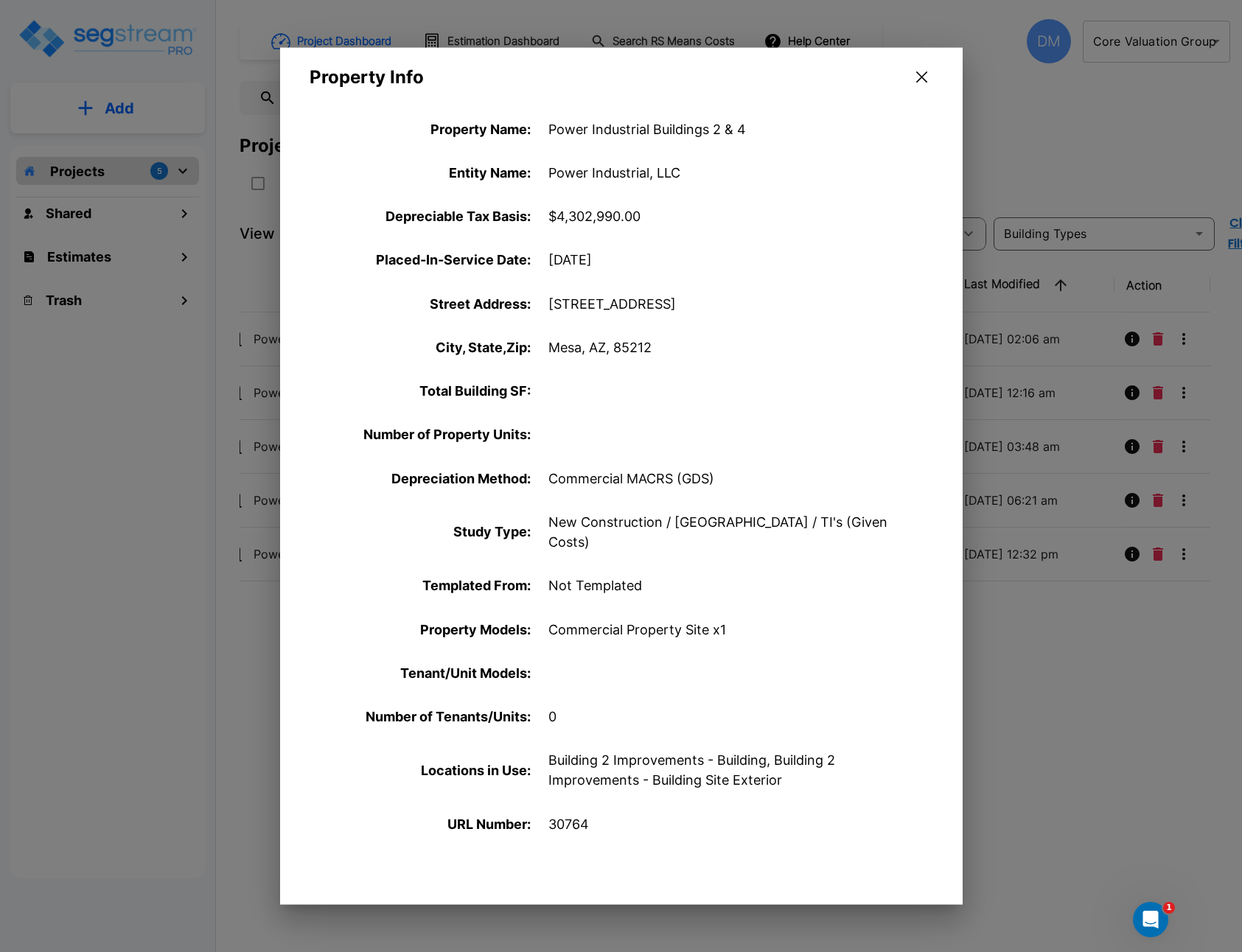
click at [914, 75] on button "button" at bounding box center [922, 77] width 23 height 24
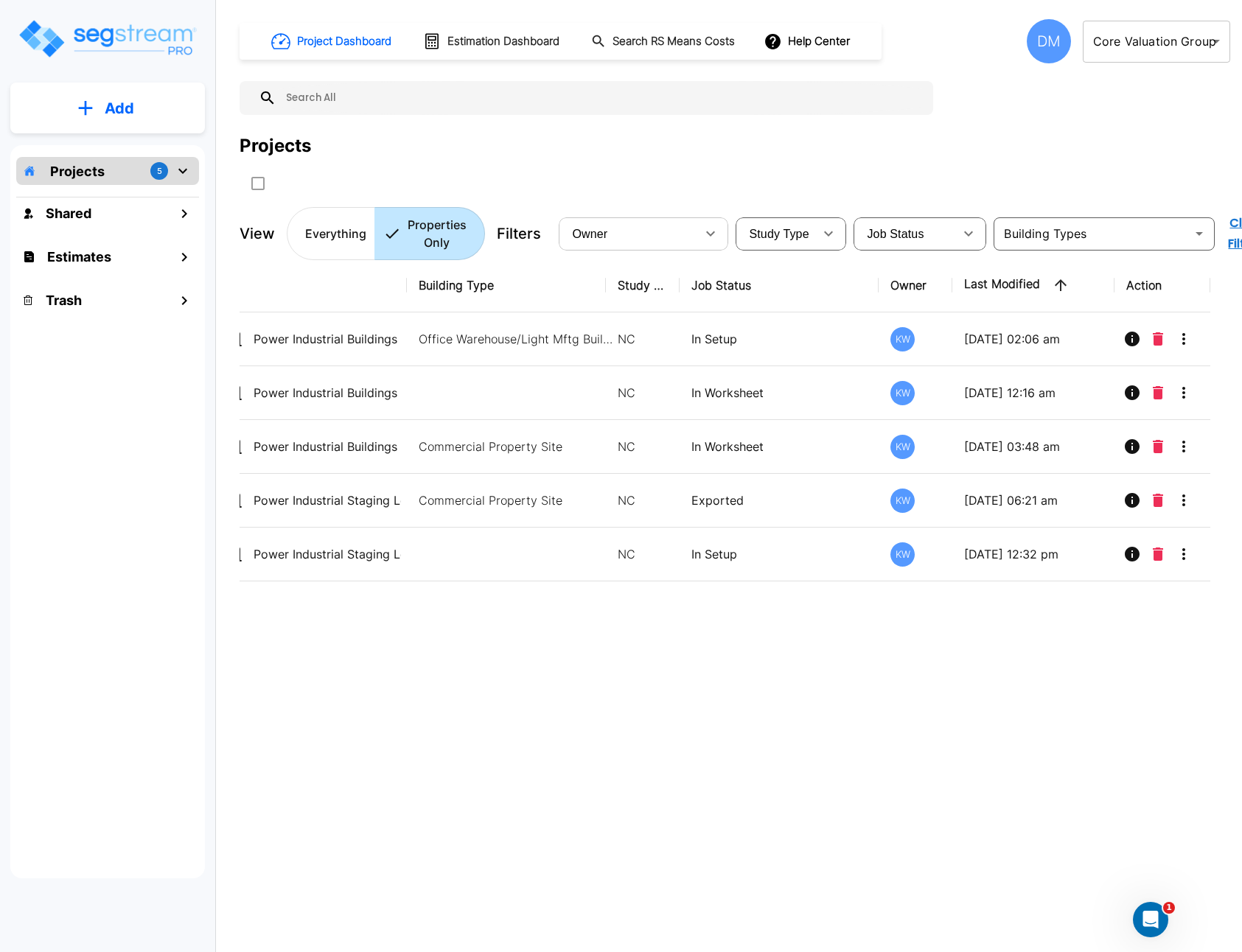
click at [455, 695] on div "Name Building Type Study Type Job Status Owner Last Modified Action Power Indus…" at bounding box center [725, 553] width 971 height 590
click at [638, 821] on div "Name Building Type Study Type Job Status Owner Last Modified Action Power Indus…" at bounding box center [725, 553] width 971 height 590
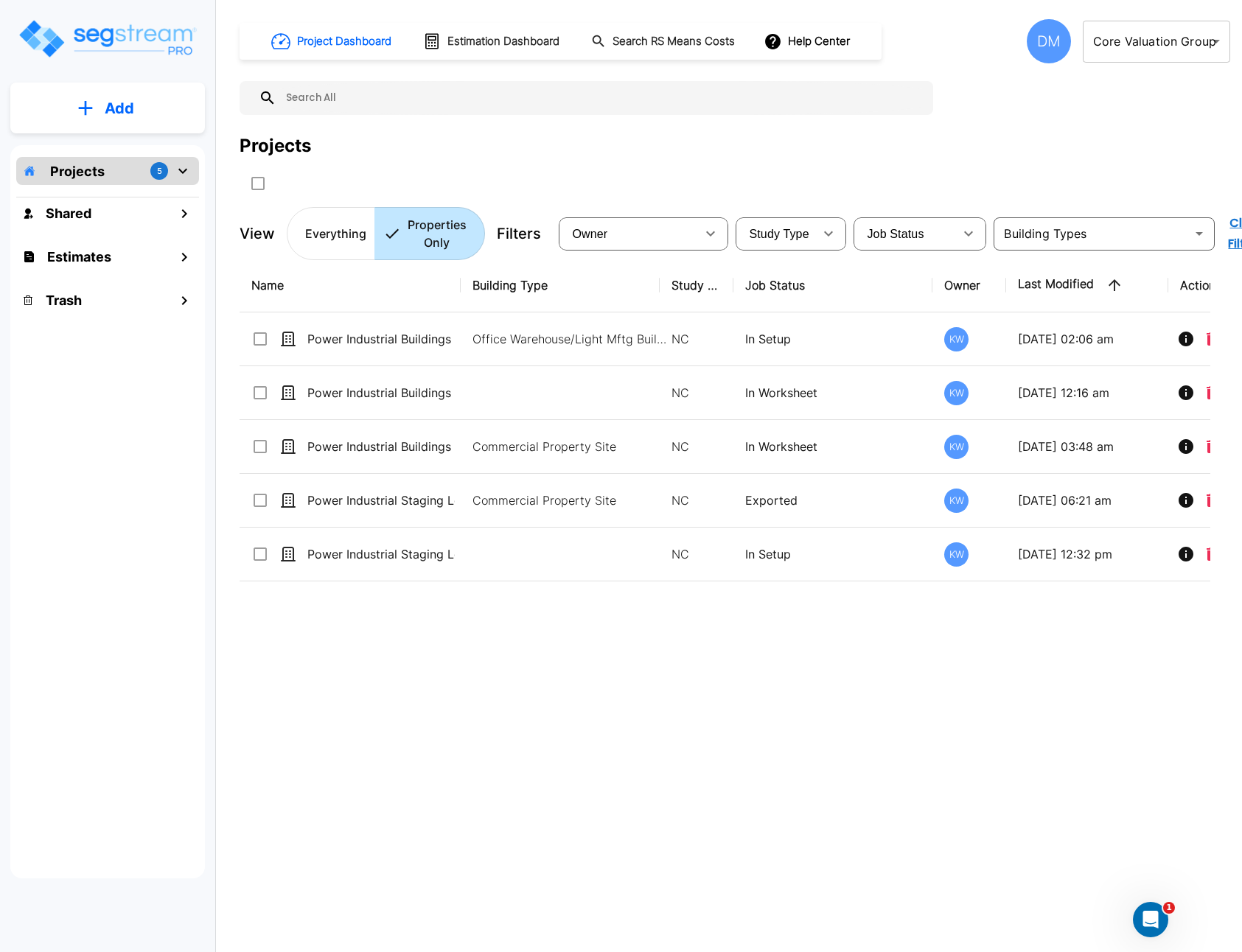
scroll to position [0, 54]
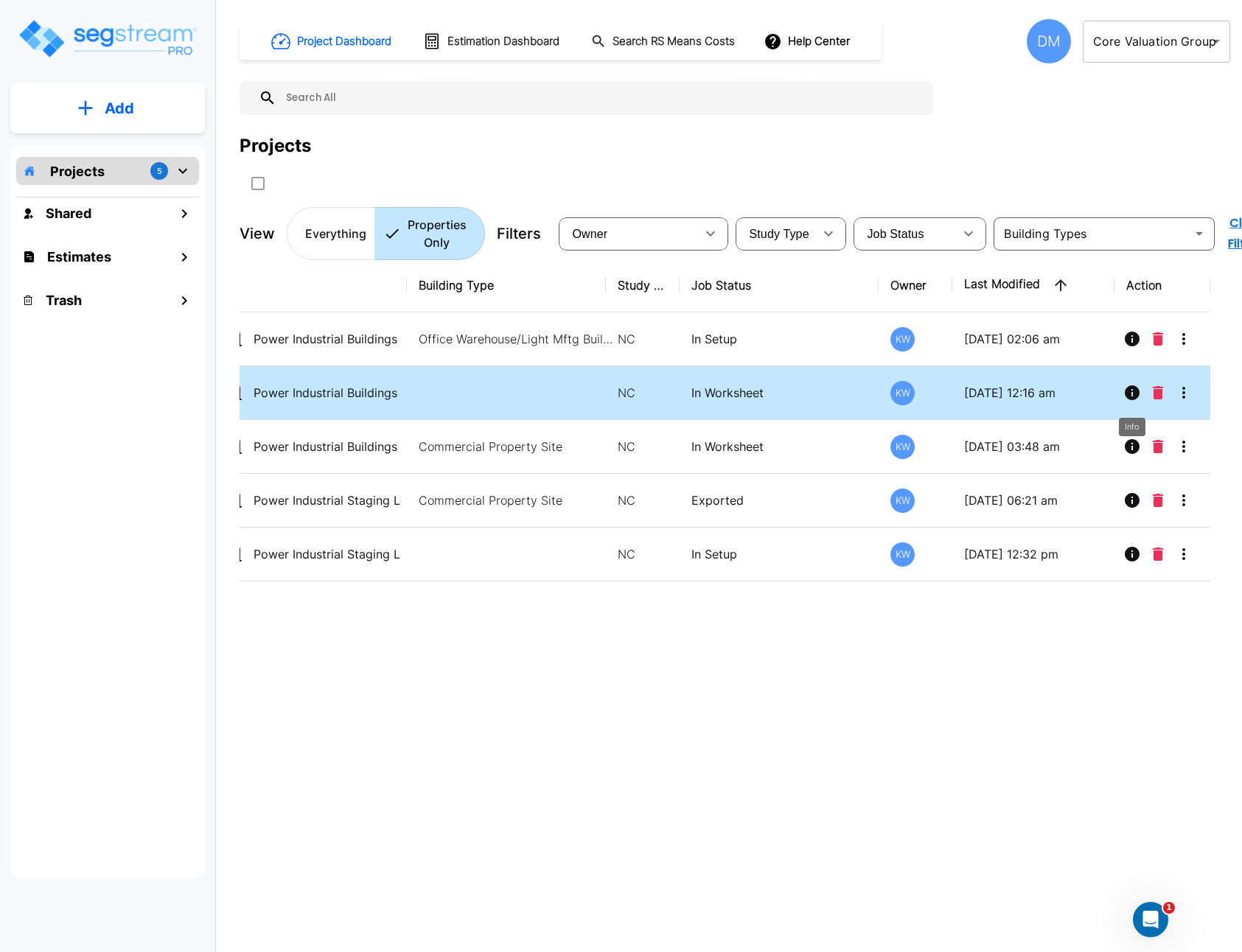
click at [1127, 396] on icon "Info" at bounding box center [1133, 393] width 15 height 15
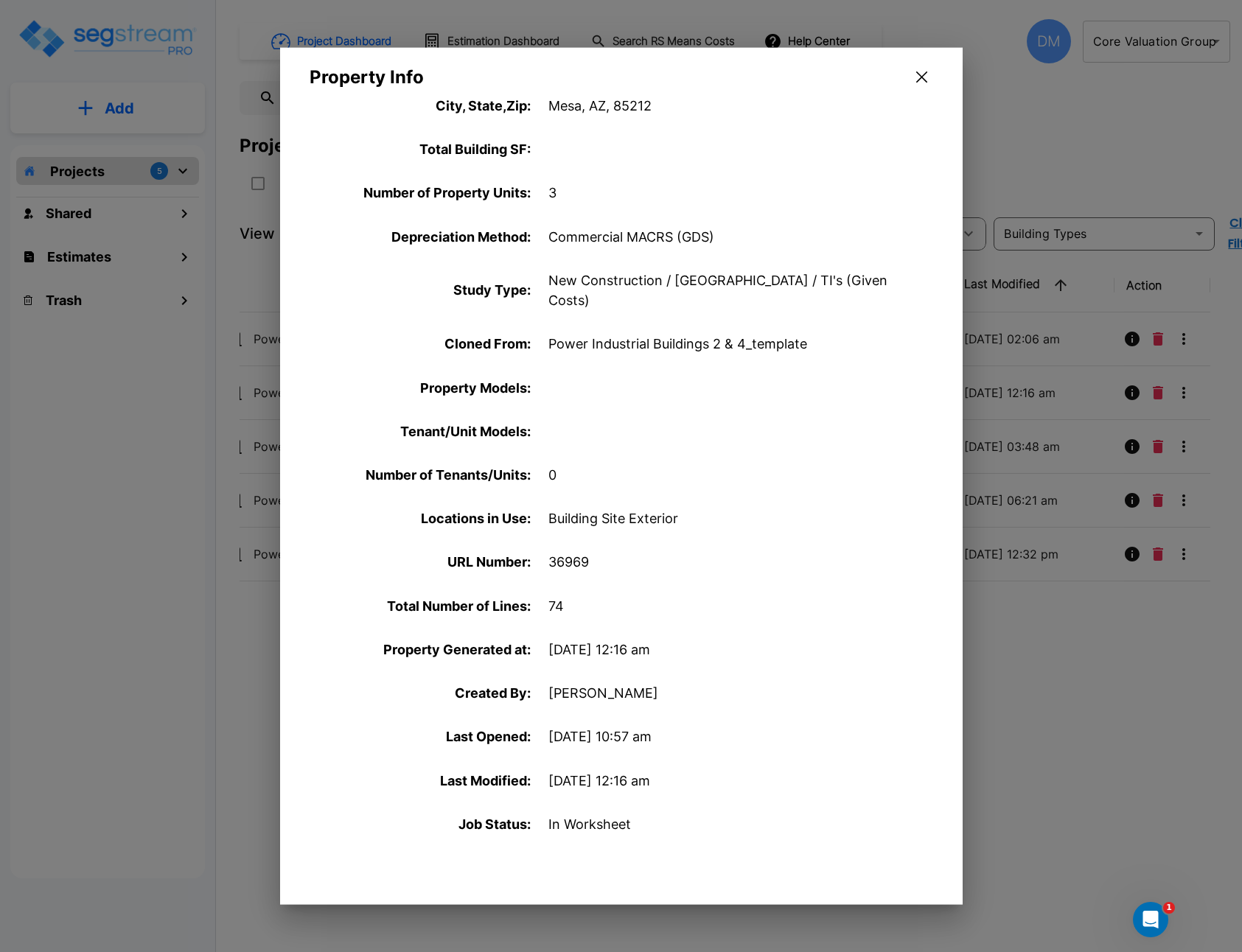
scroll to position [265, 0]
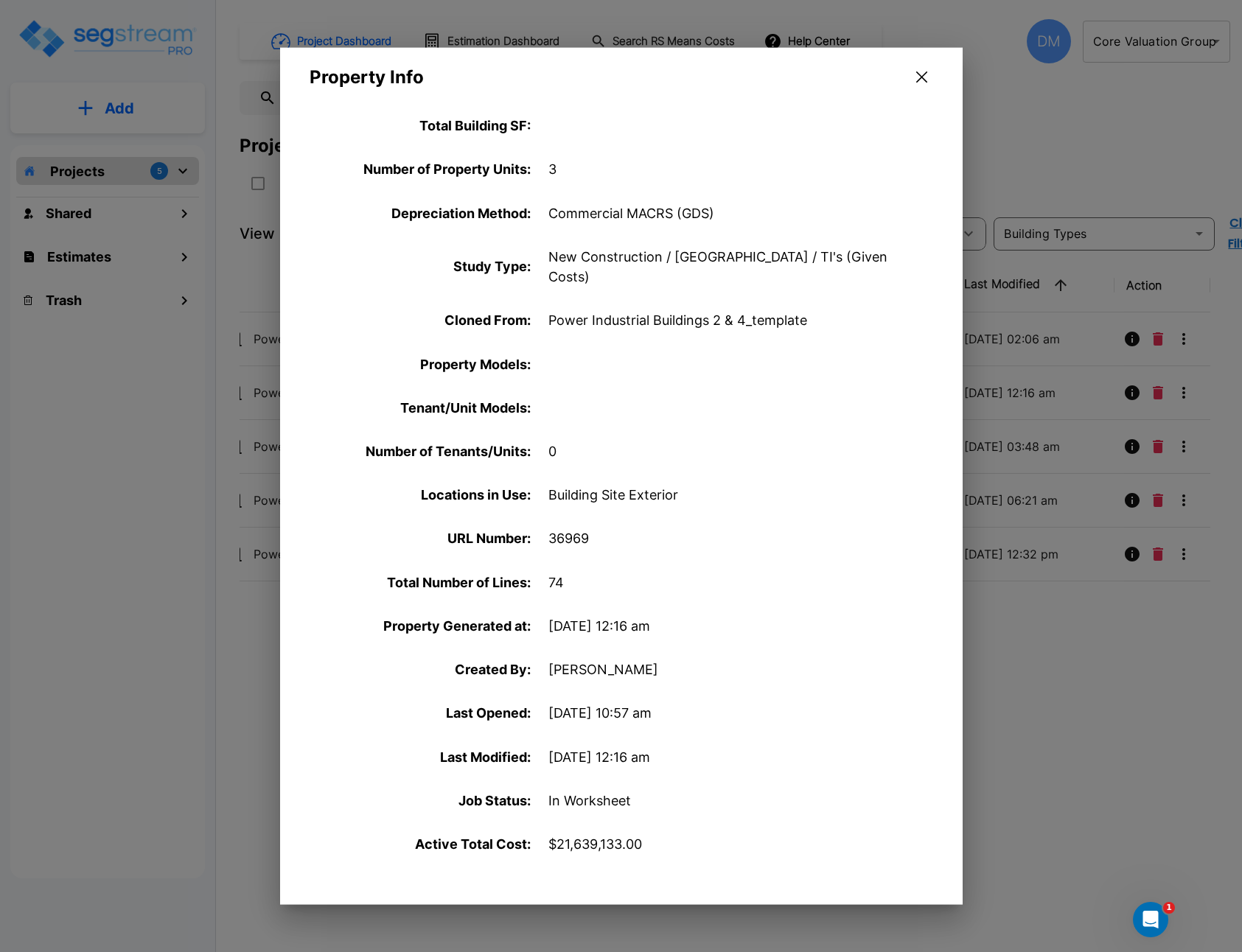
click at [925, 70] on button "button" at bounding box center [922, 77] width 23 height 24
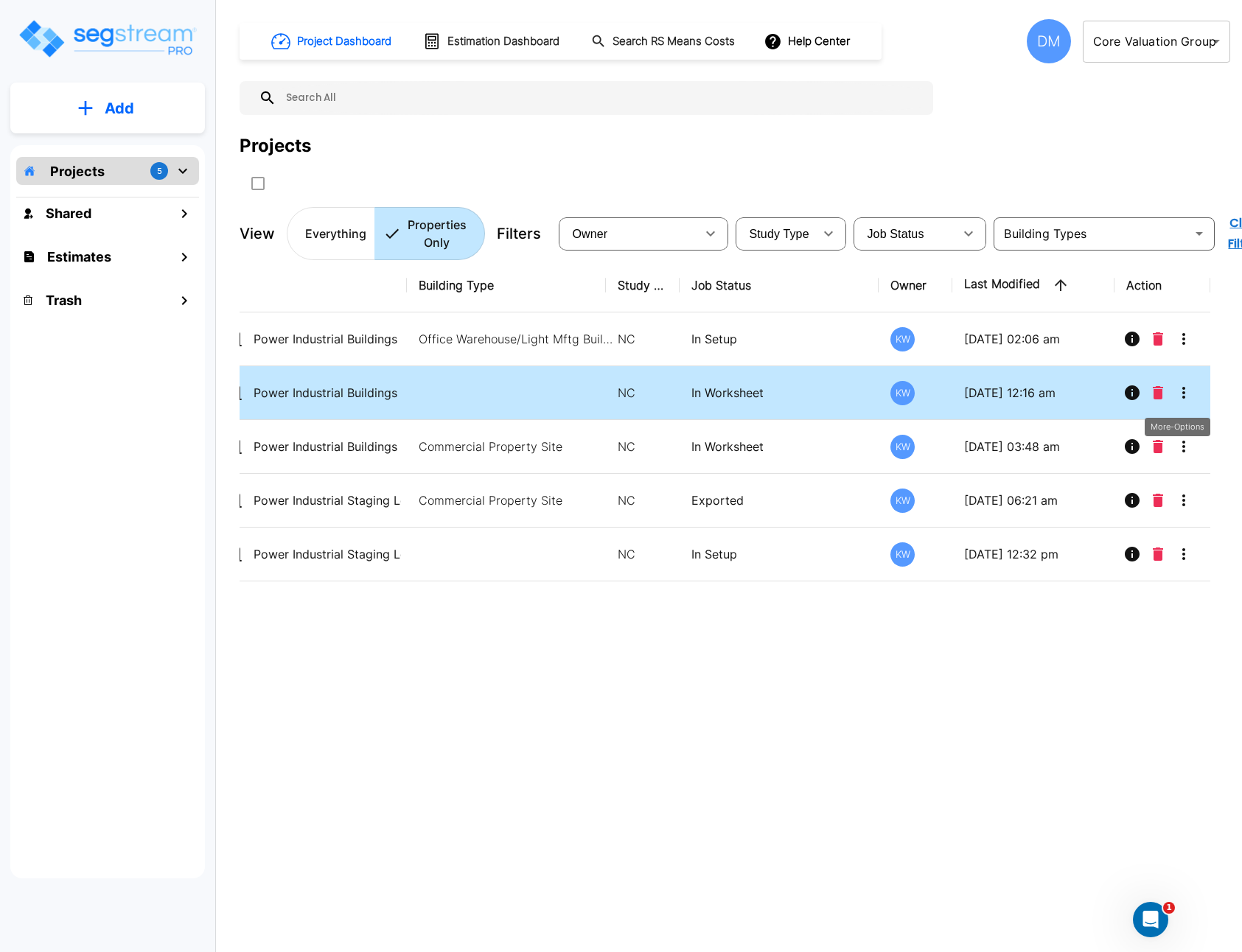
click at [1187, 395] on icon "More-Options" at bounding box center [1184, 392] width 18 height 18
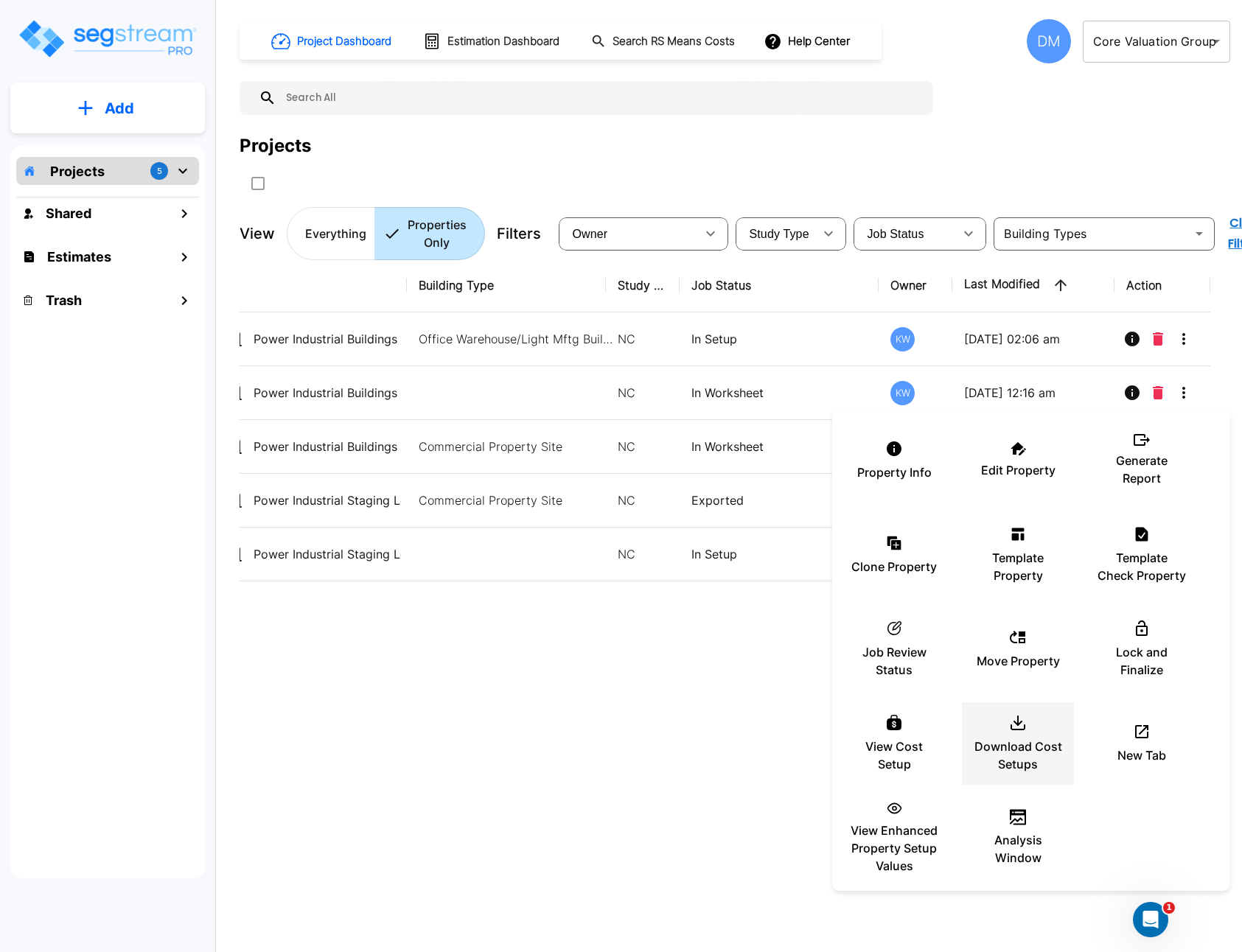
click at [1031, 743] on p "Download Cost Setups" at bounding box center [1018, 755] width 88 height 35
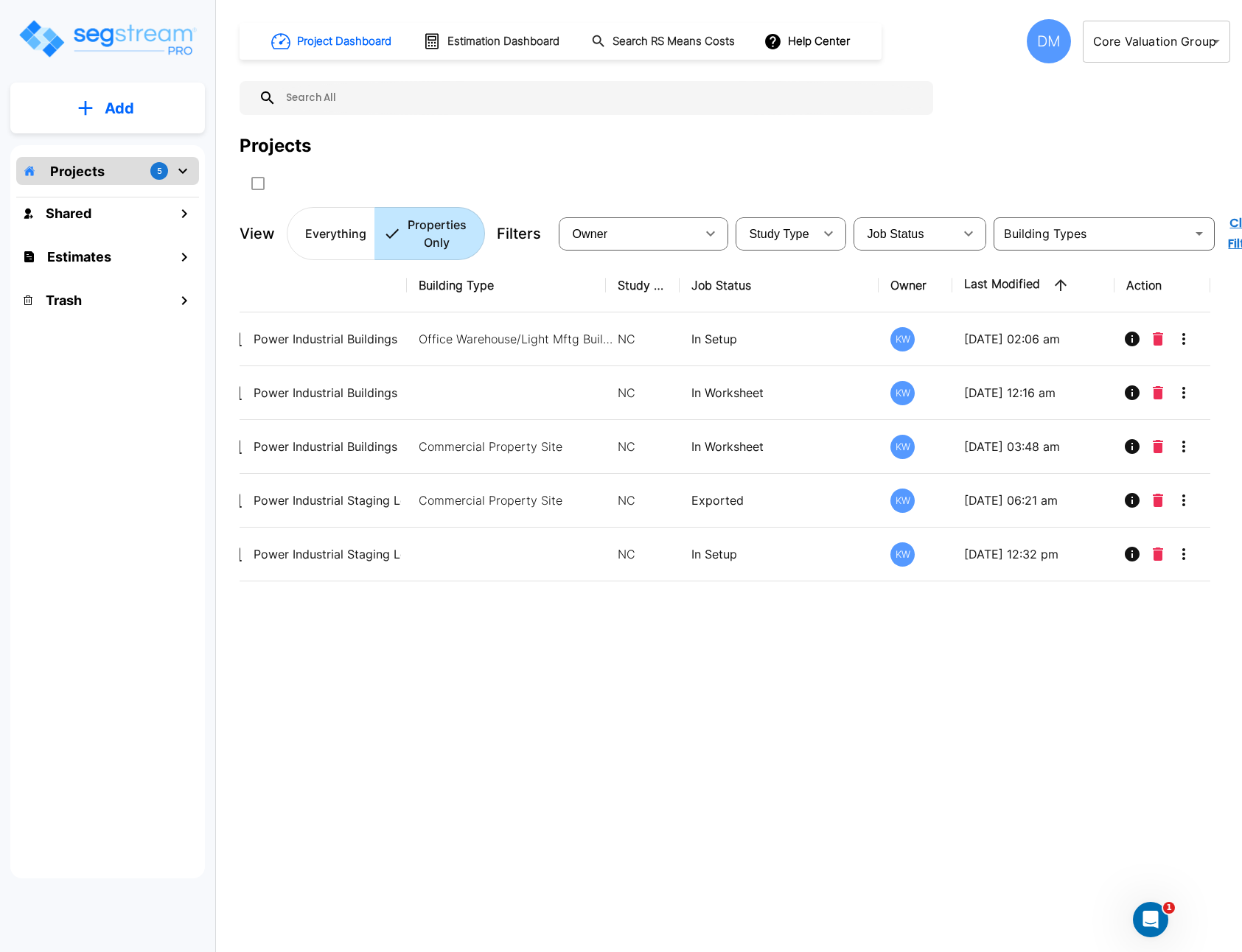
click at [811, 786] on div "Name Building Type Study Type Job Status Owner Last Modified Action Power Indus…" at bounding box center [725, 553] width 971 height 590
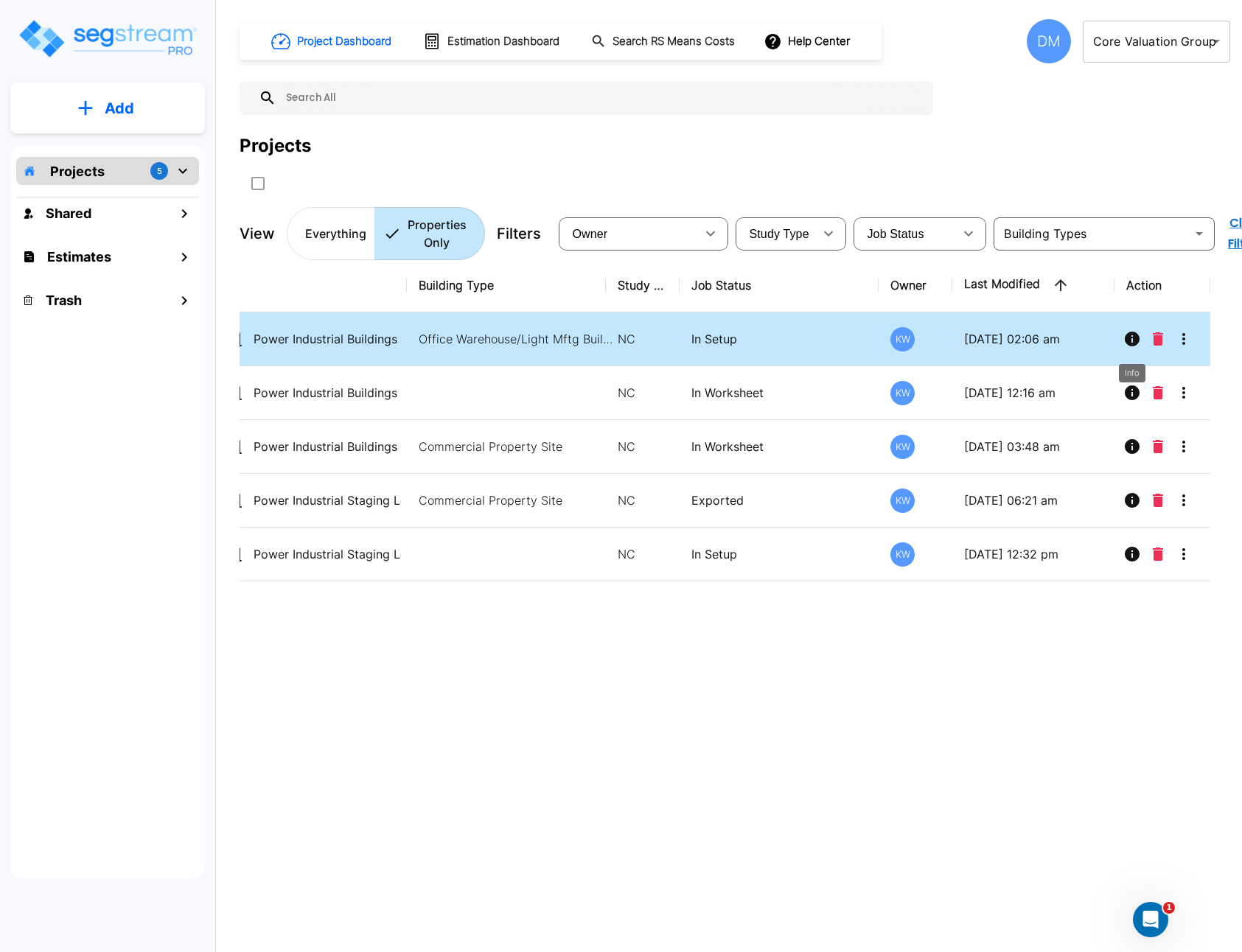
click at [1131, 340] on icon "Info" at bounding box center [1133, 339] width 15 height 15
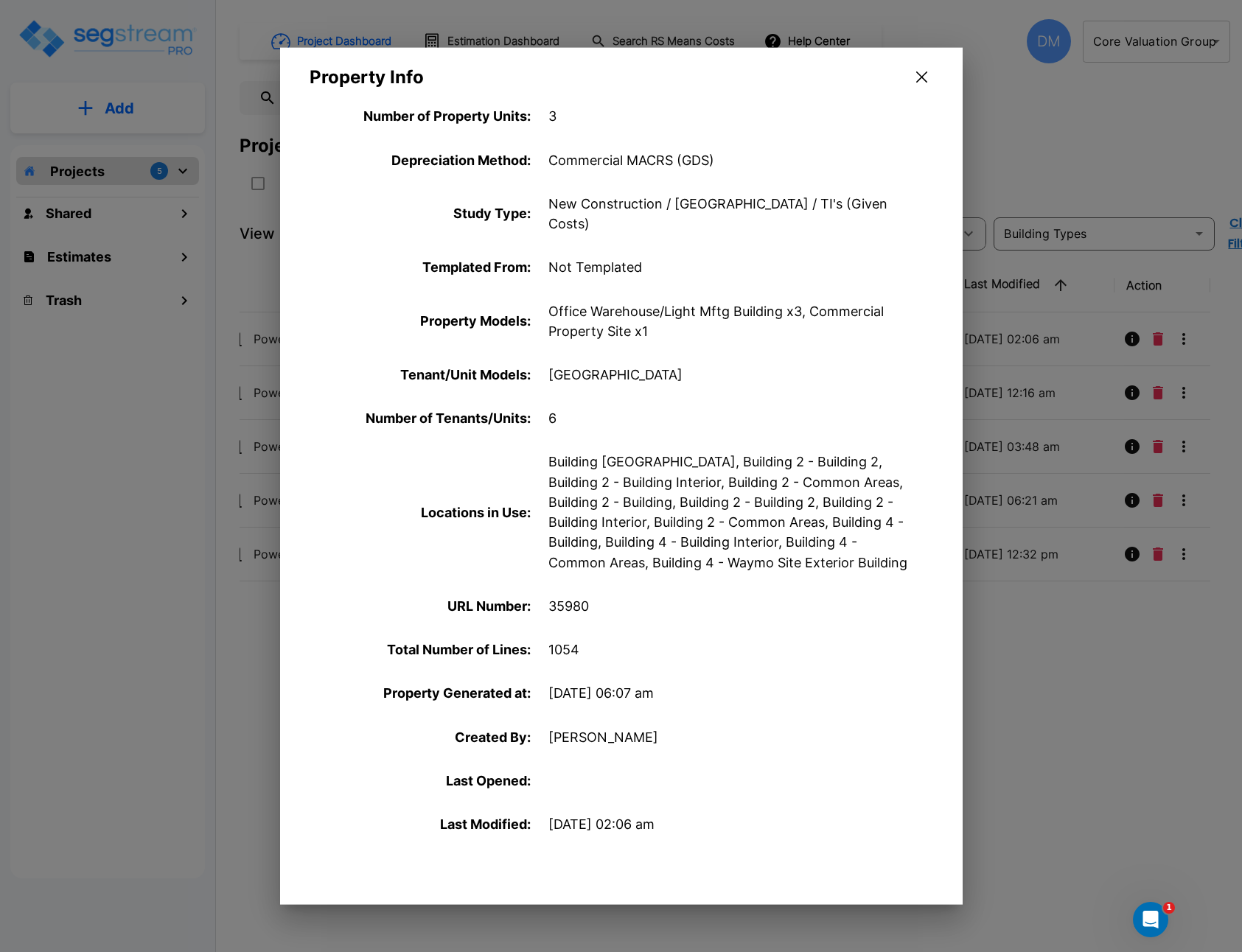
scroll to position [406, 0]
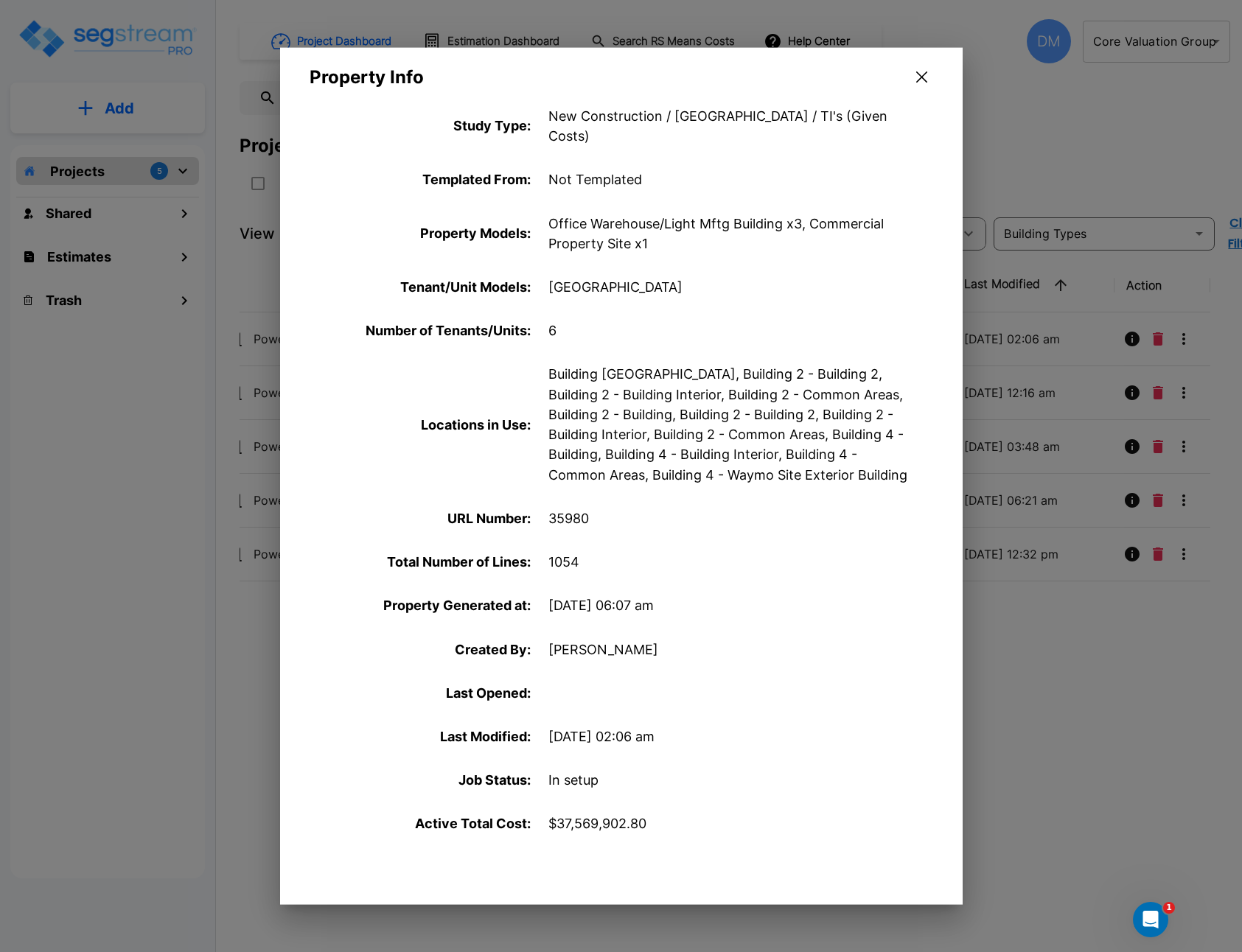
click at [920, 76] on icon "button" at bounding box center [922, 77] width 11 height 11
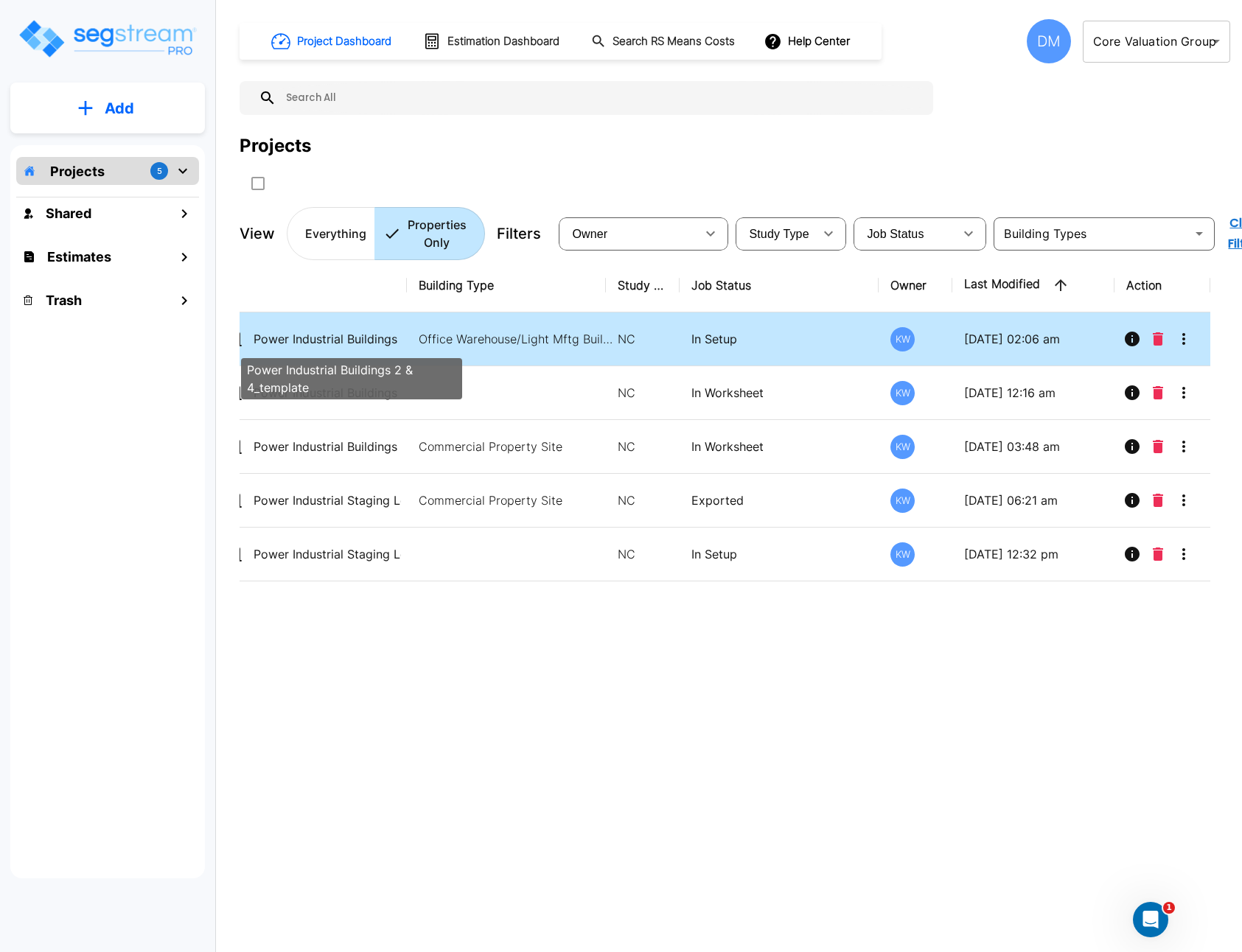
click at [375, 340] on p "Power Industrial Buildings 2 & 4_template" at bounding box center [327, 339] width 147 height 18
checkbox input "true"
click at [375, 340] on p "Power Industrial Buildings 2 & 4_template" at bounding box center [327, 339] width 147 height 18
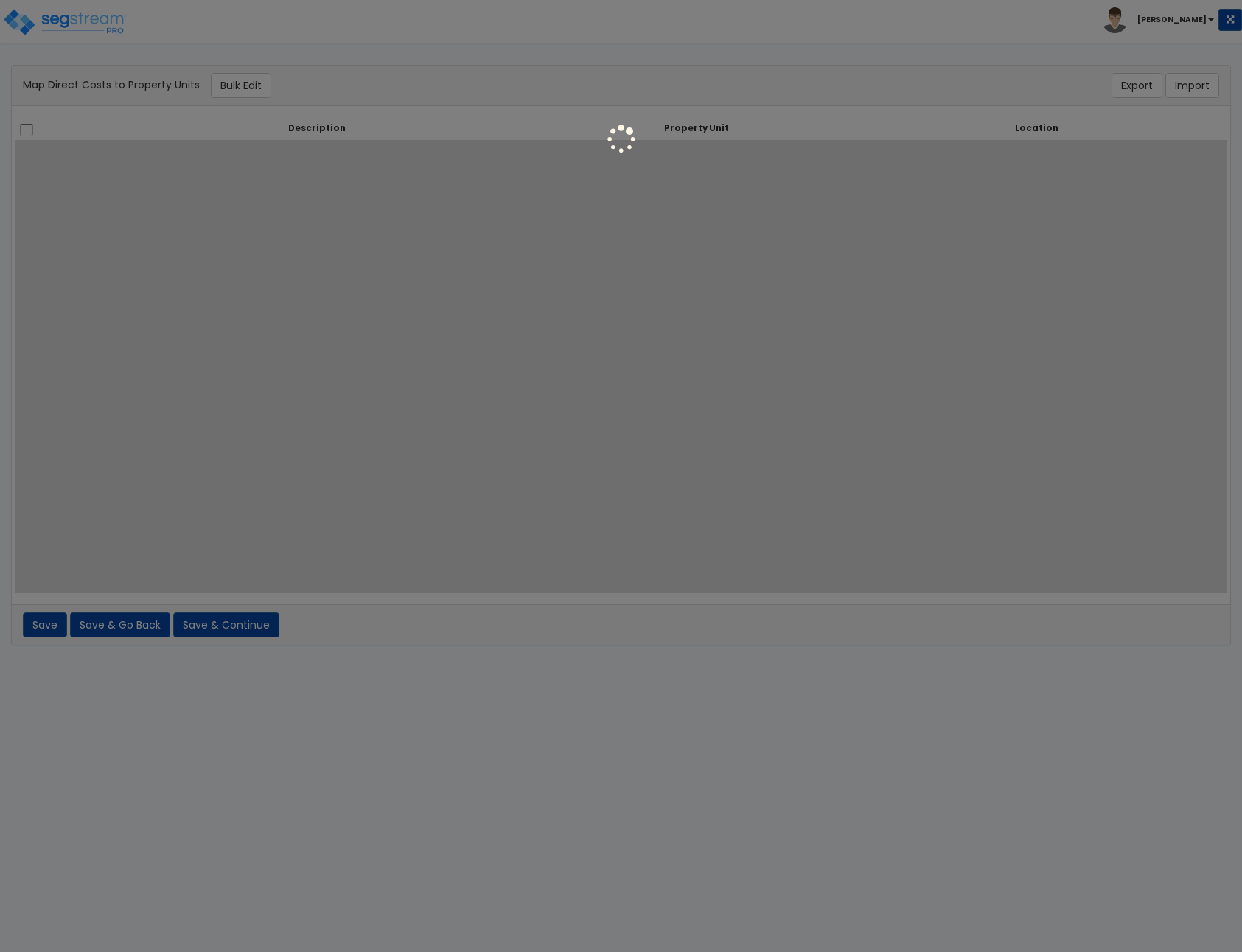
select select
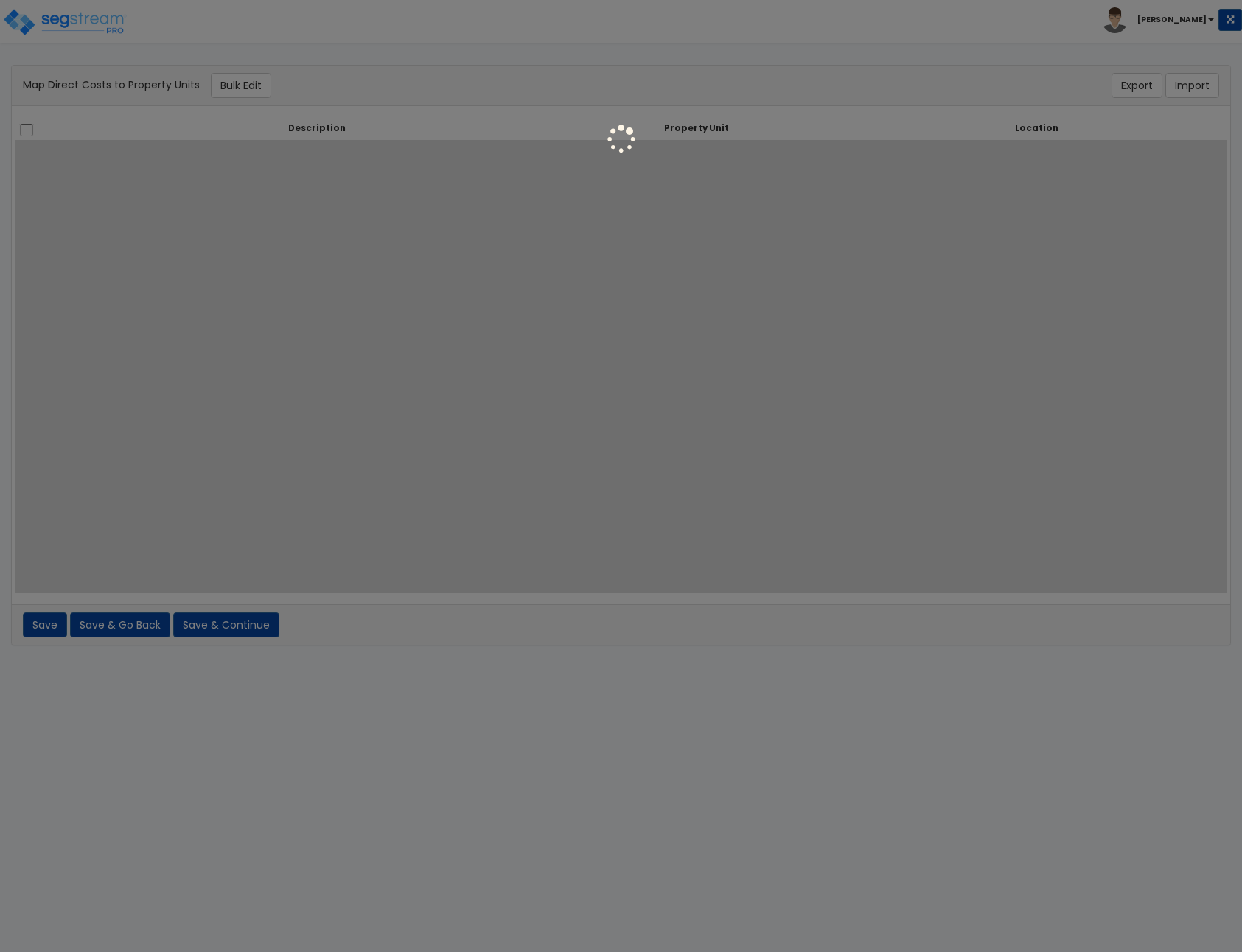
select select
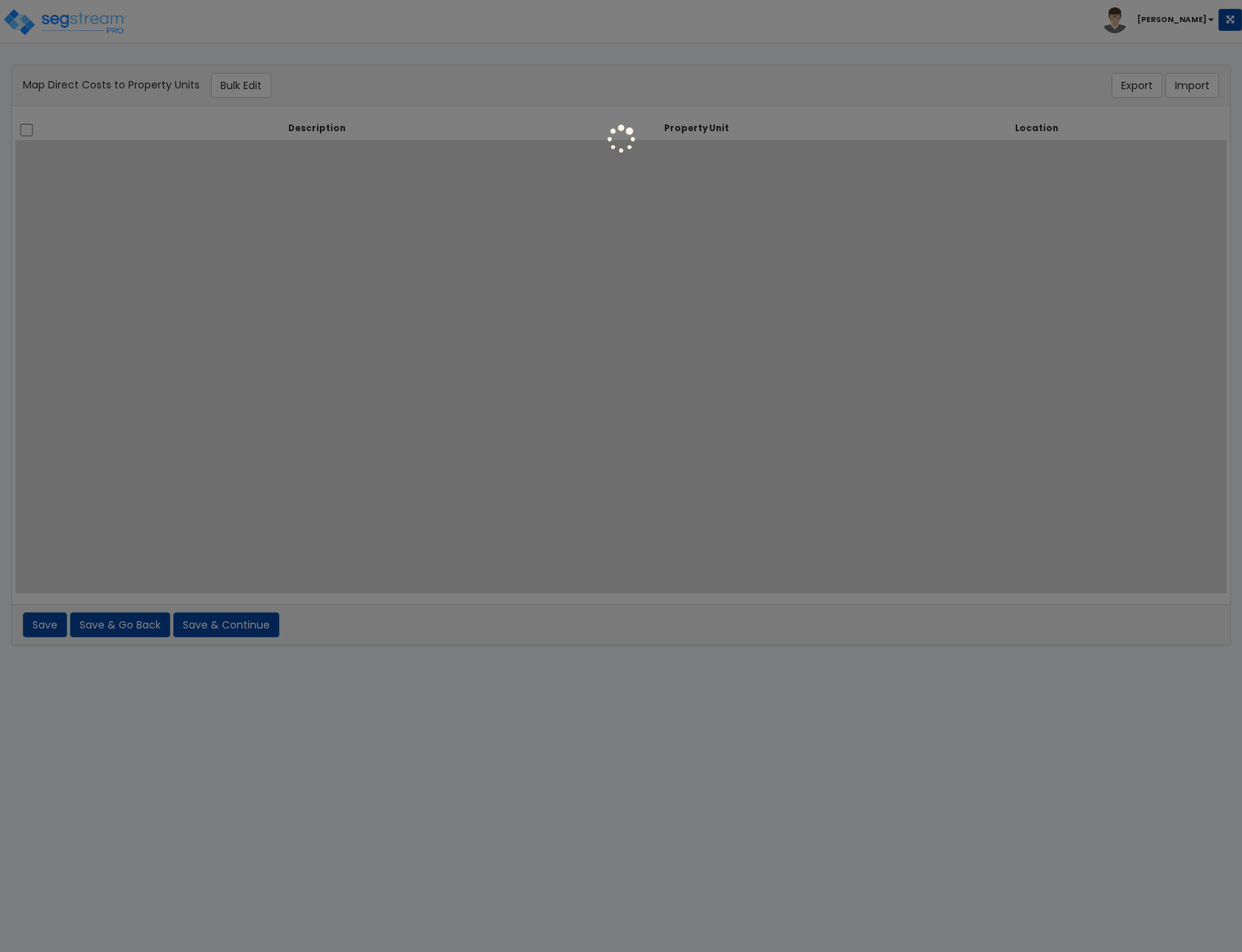
select select
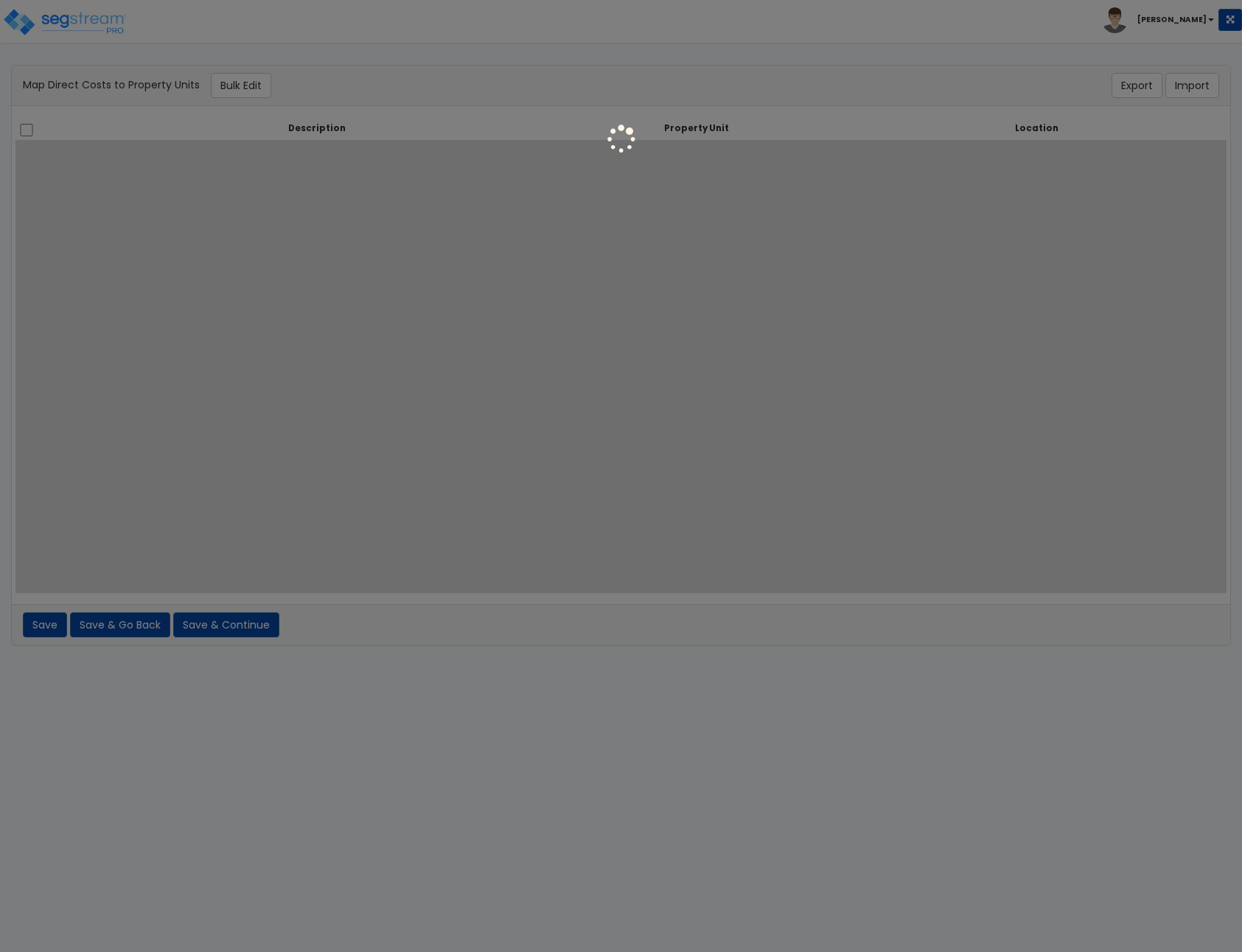
select select
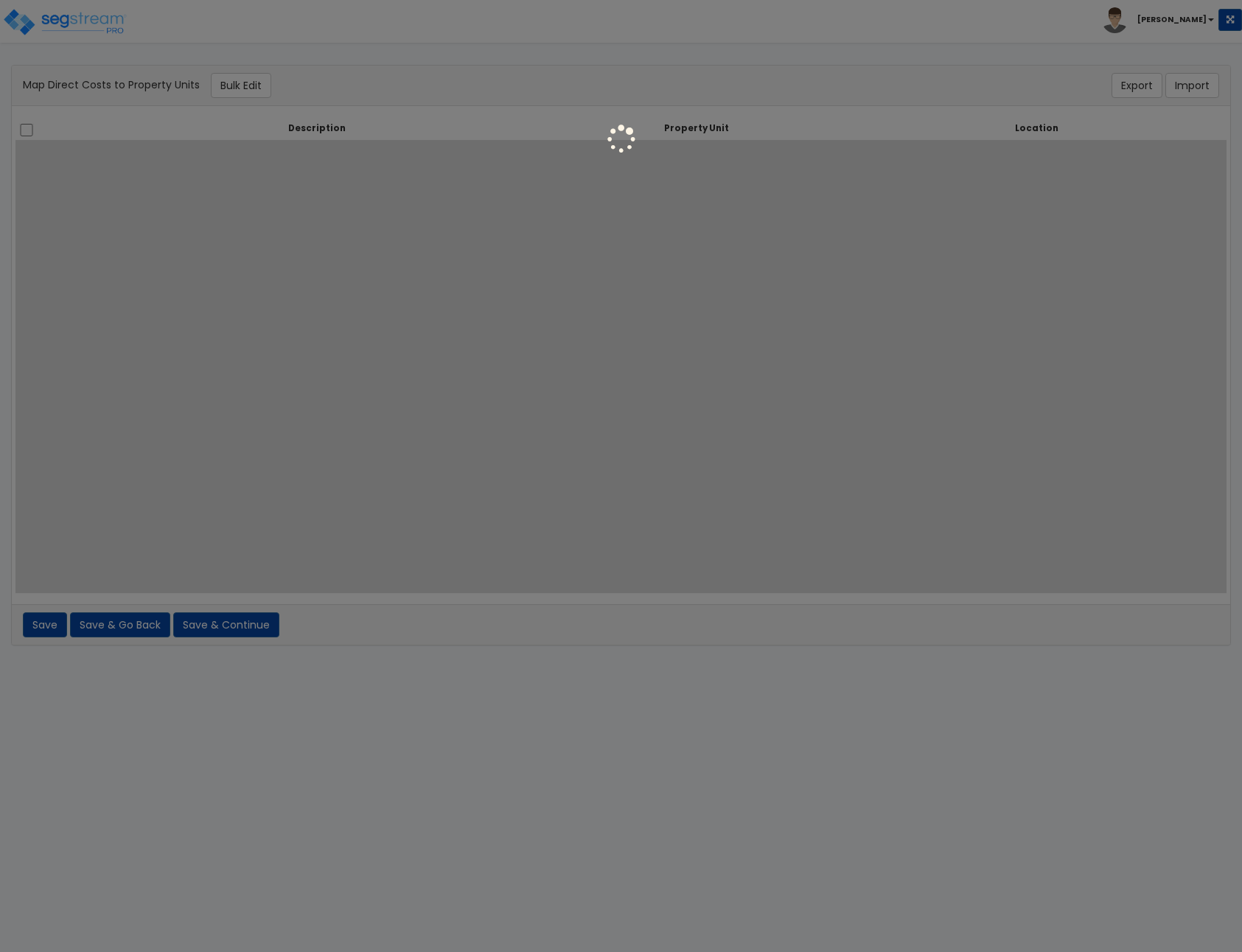
select select
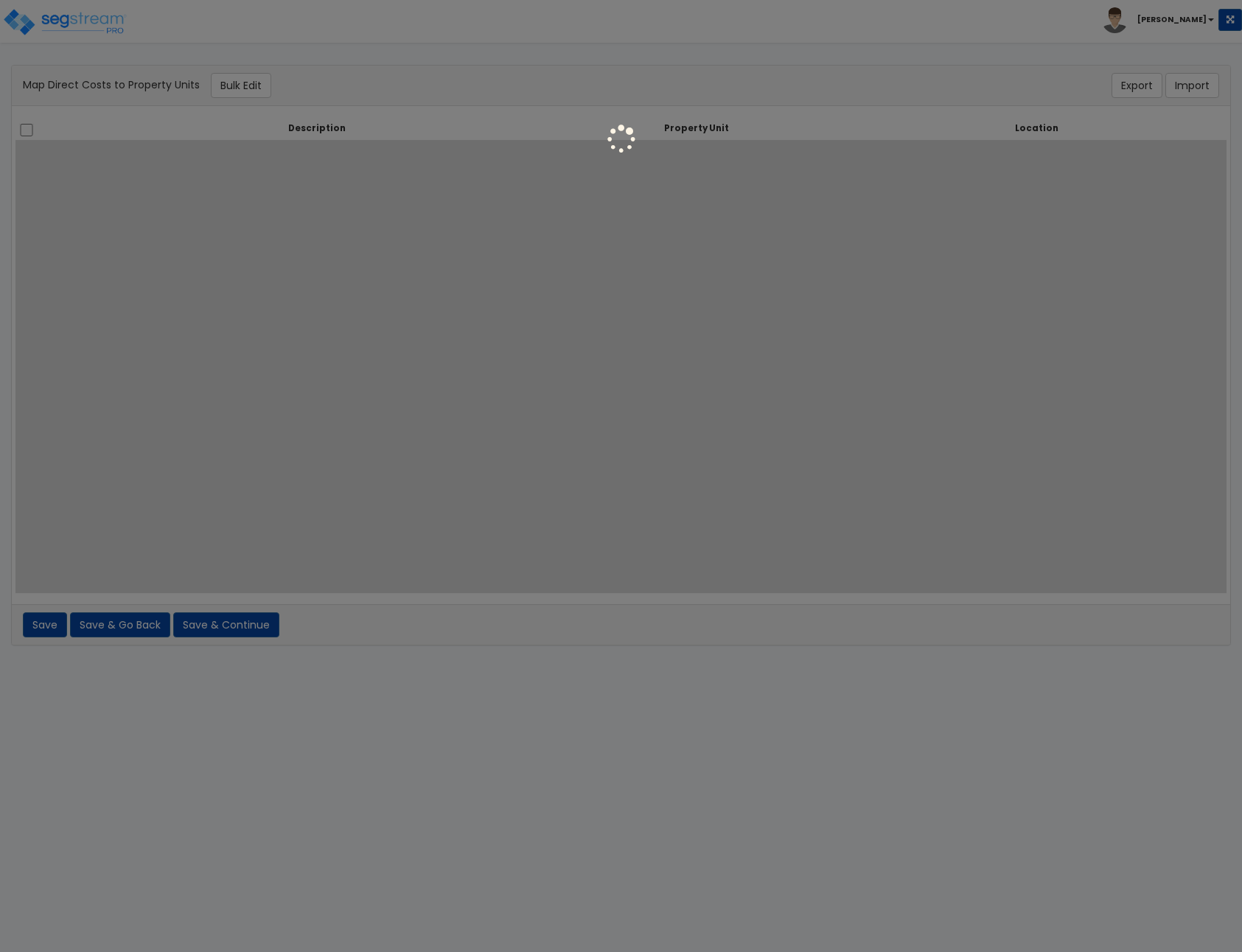
select select
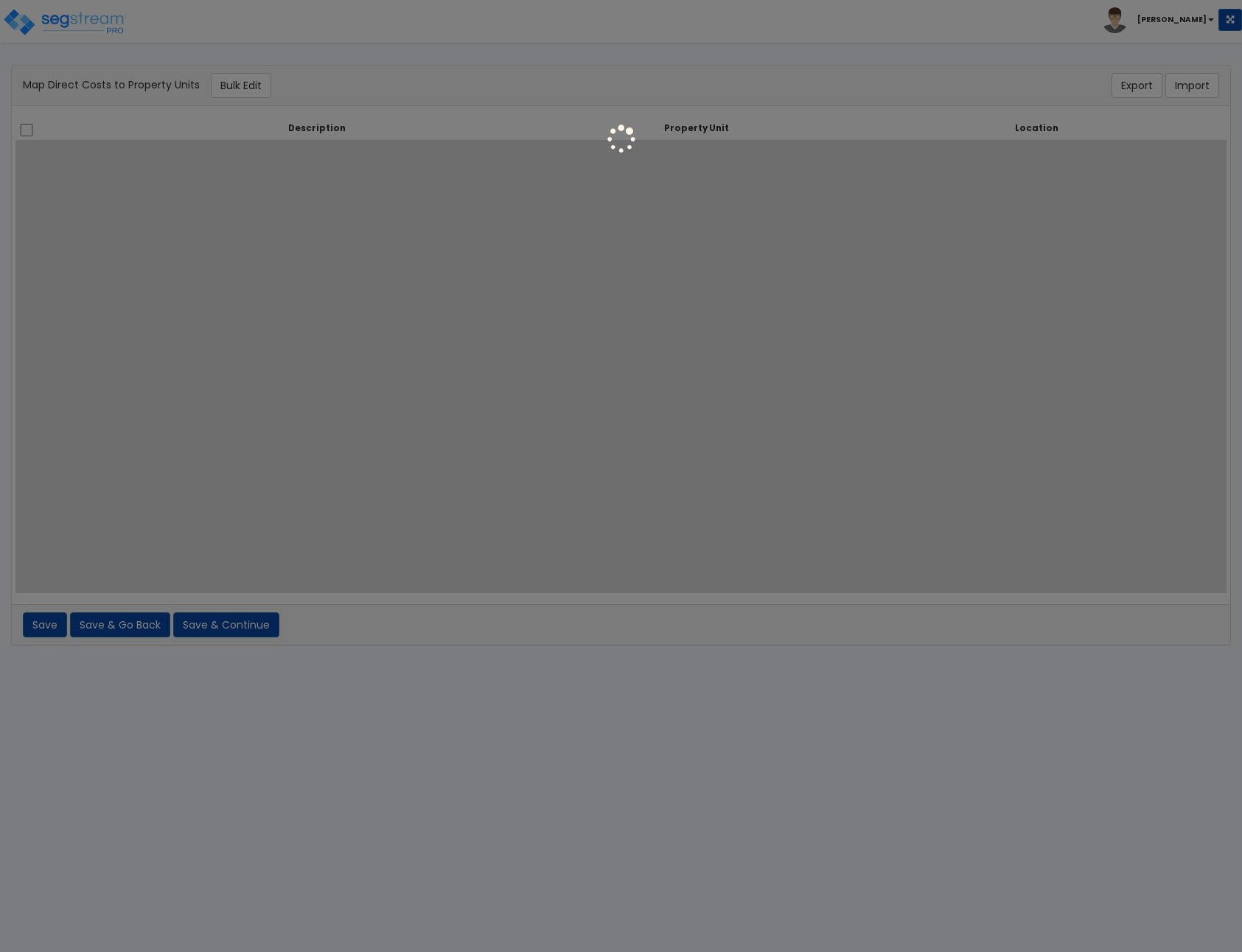
select select
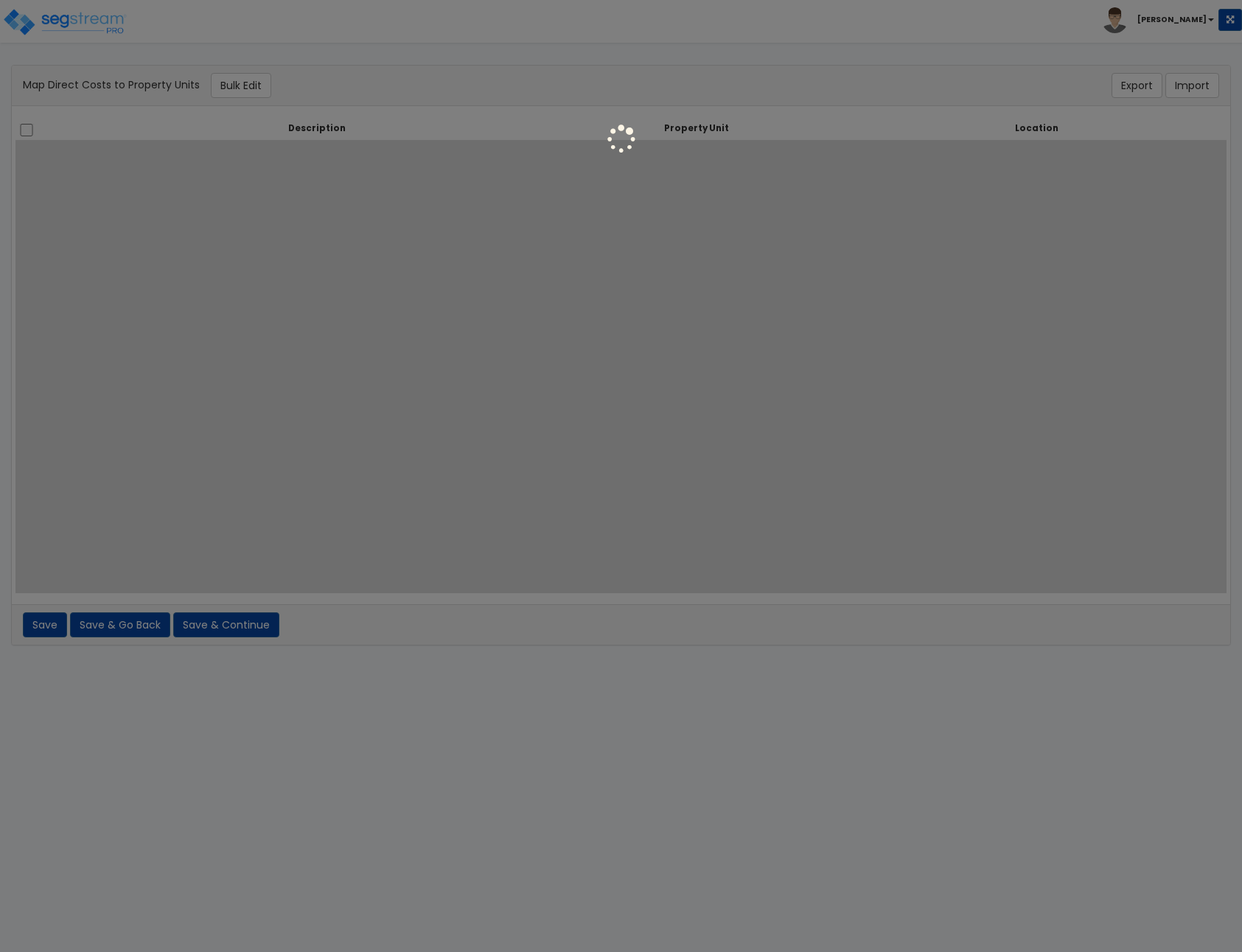
select select
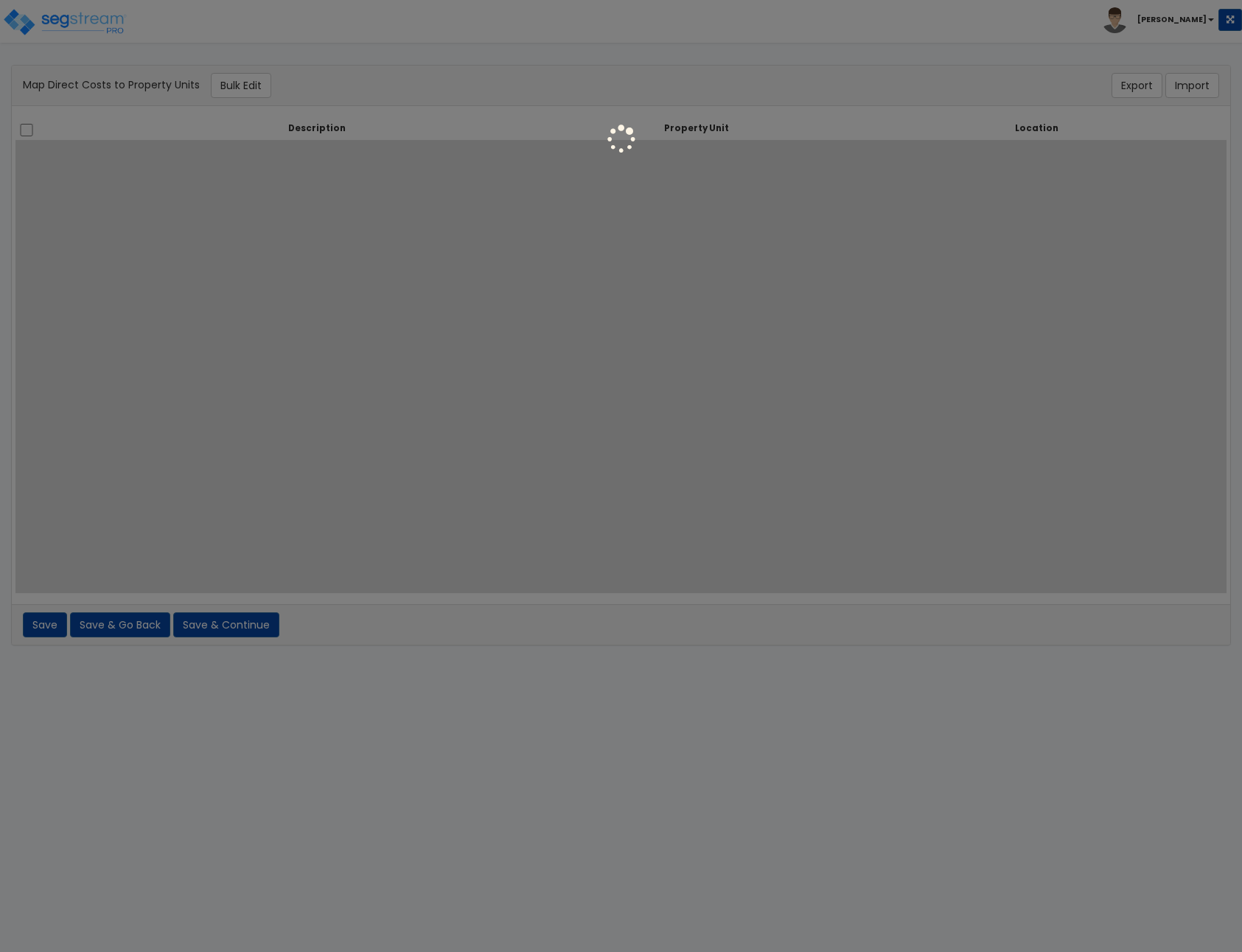
select select
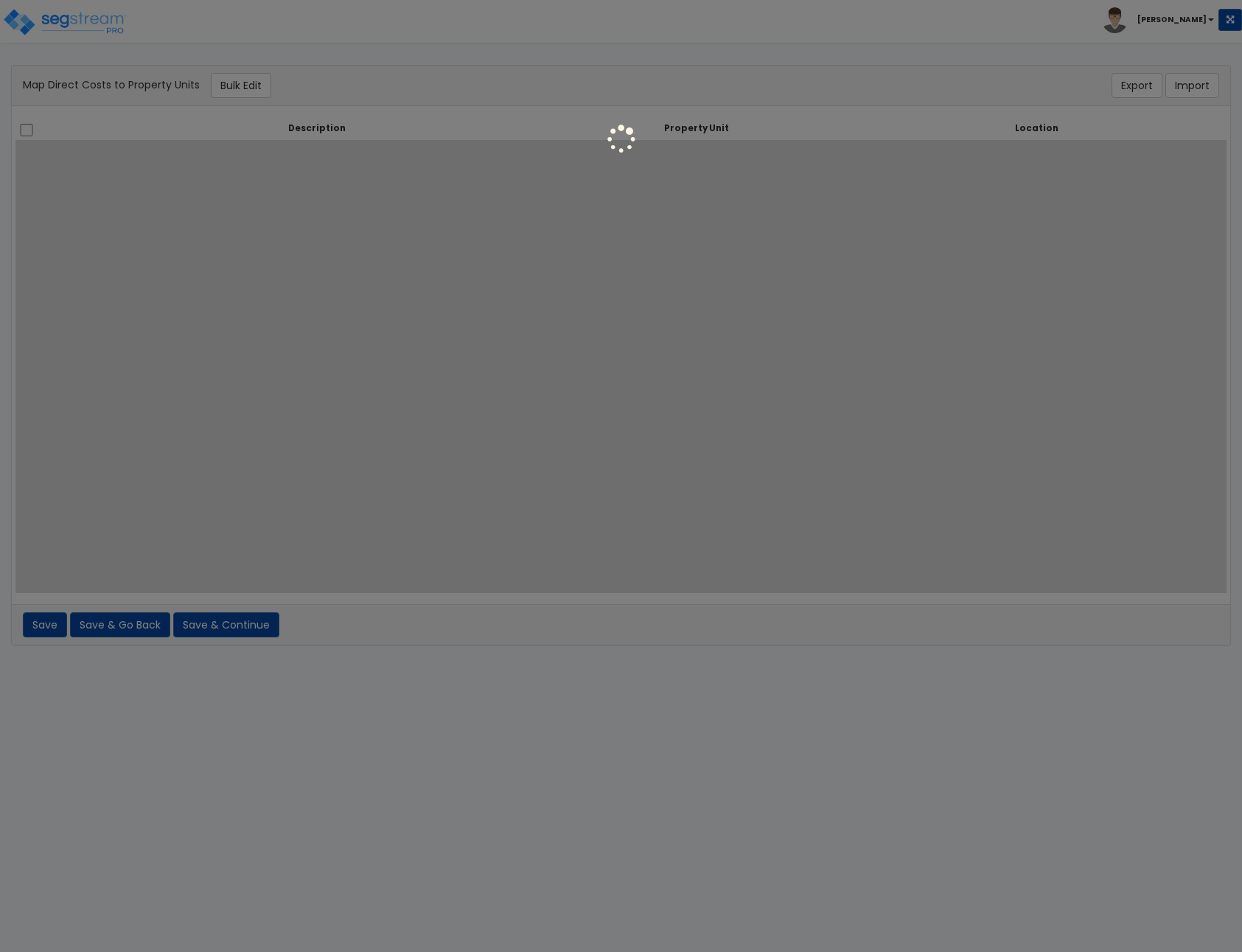
select select
select select "6"
